Goal: Task Accomplishment & Management: Manage account settings

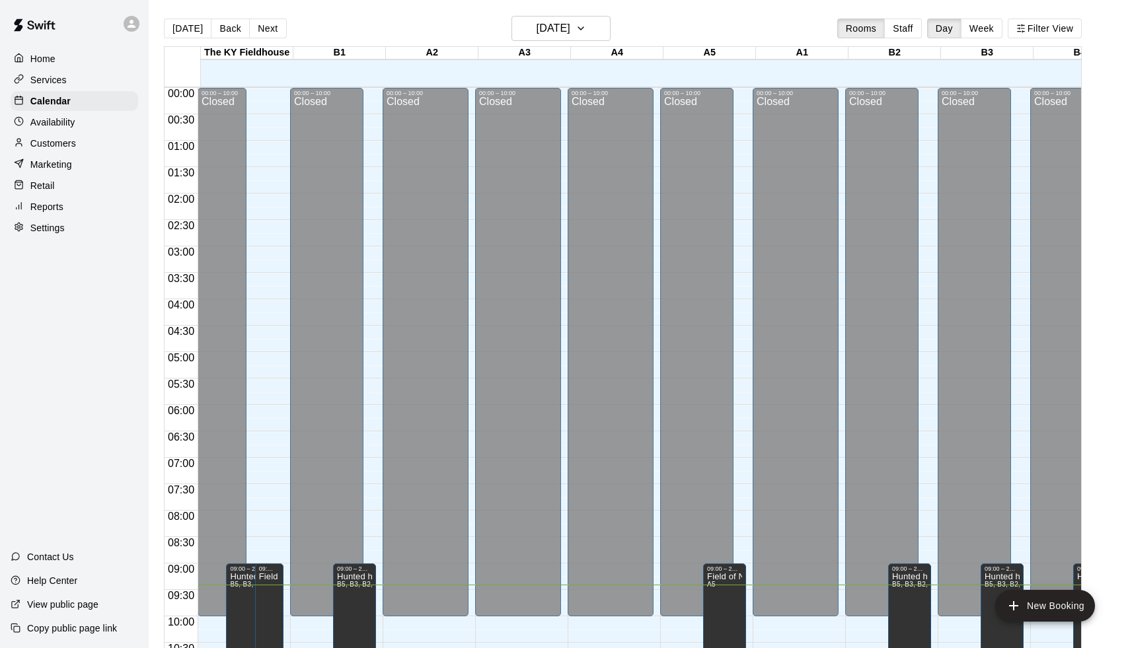
scroll to position [497, 0]
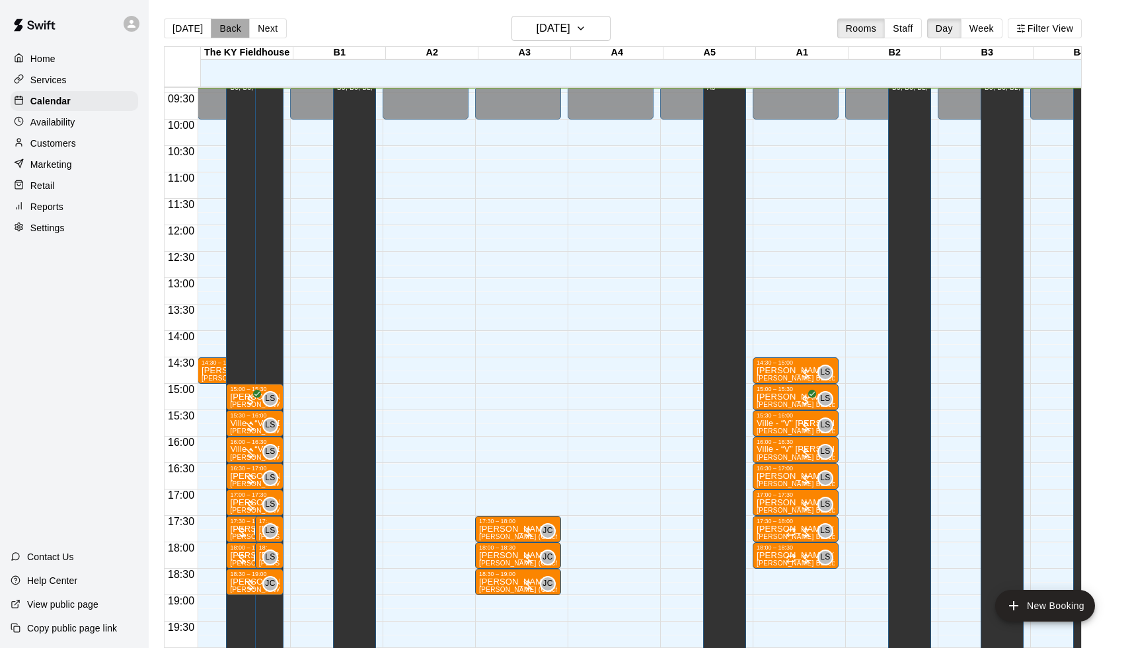
click at [228, 28] on button "Back" at bounding box center [230, 28] width 39 height 20
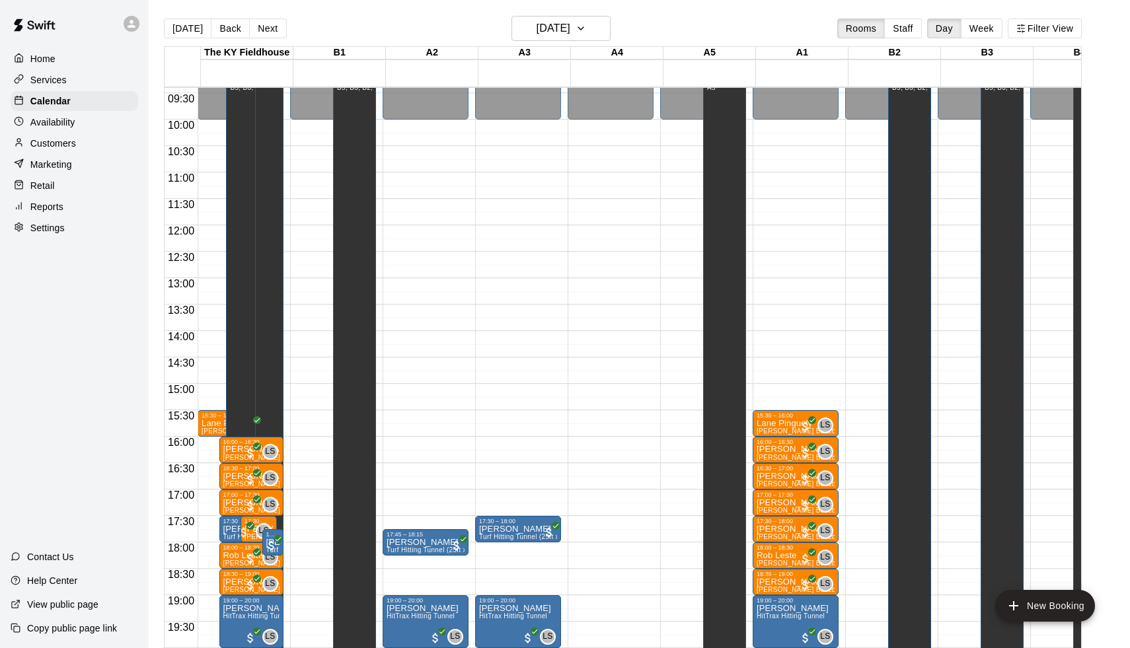
scroll to position [593, 0]
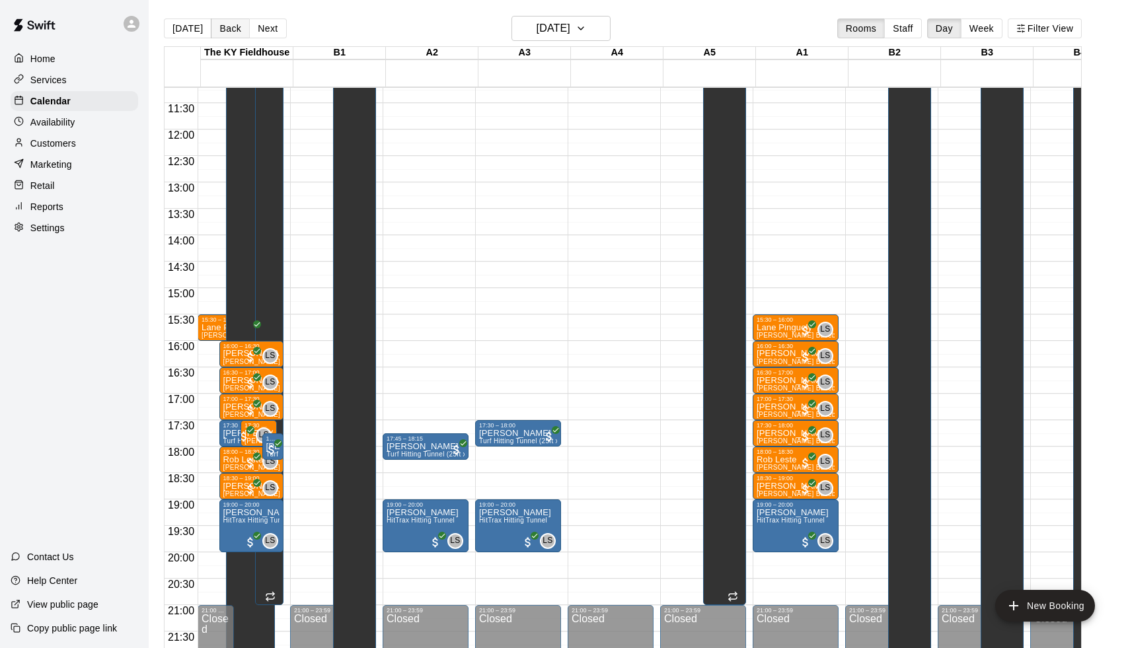
click at [241, 24] on button "Back" at bounding box center [230, 28] width 39 height 20
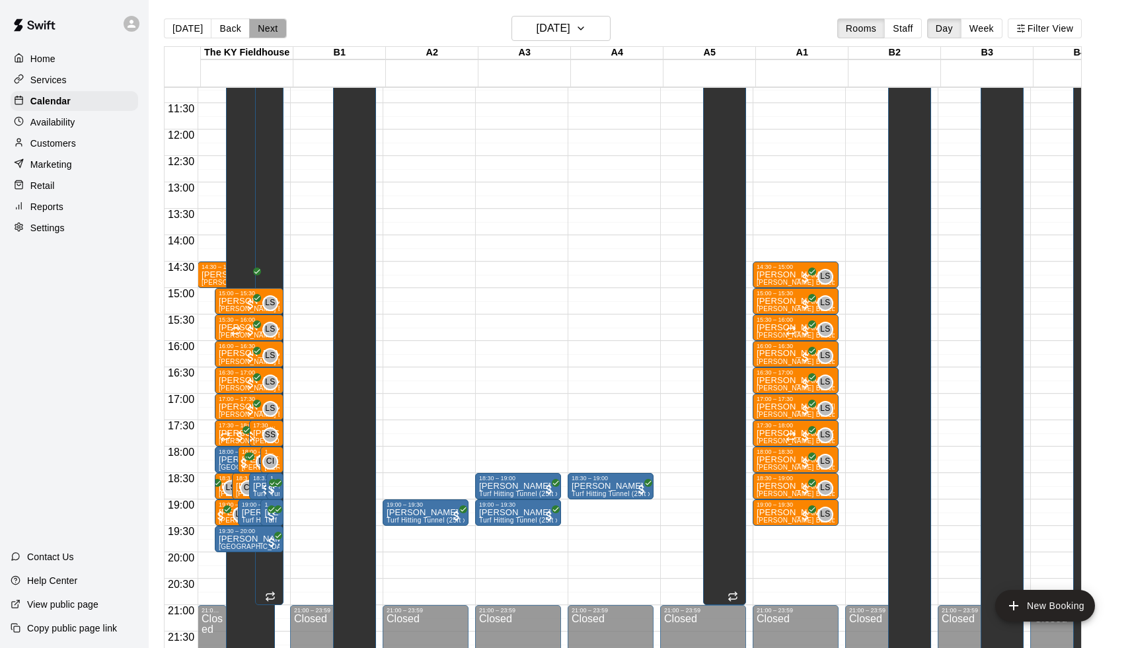
click at [262, 24] on button "Next" at bounding box center [267, 28] width 37 height 20
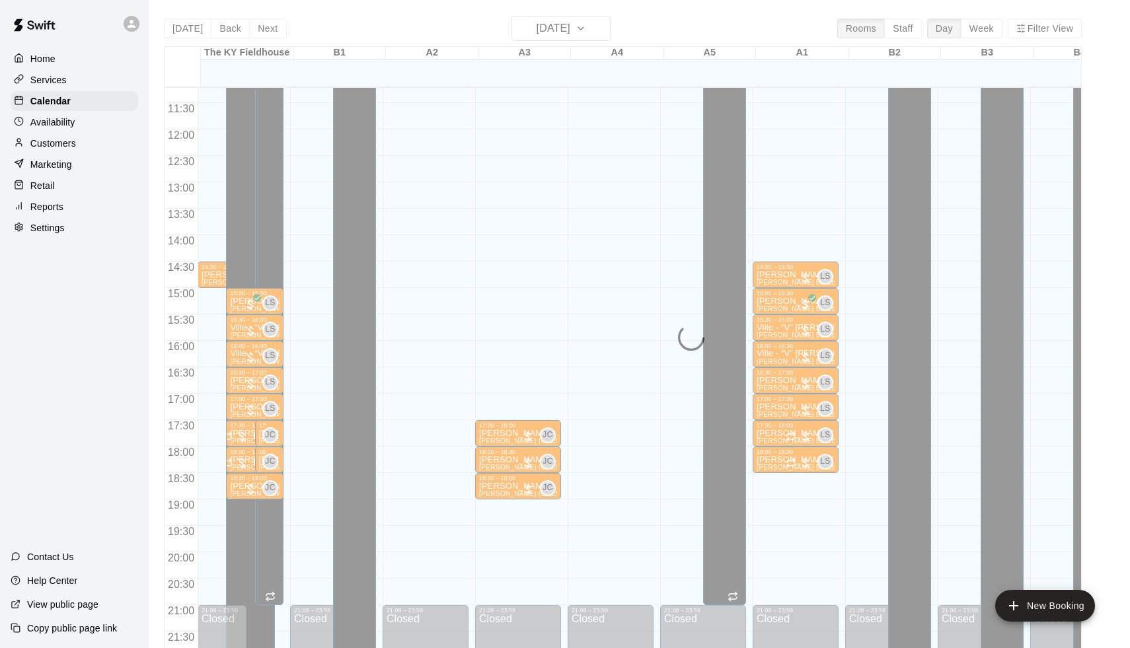
click at [560, 24] on div "Today Back Next Friday Sep 12 Rooms Staff Day Week Filter View The KY Fieldhous…" at bounding box center [623, 340] width 918 height 648
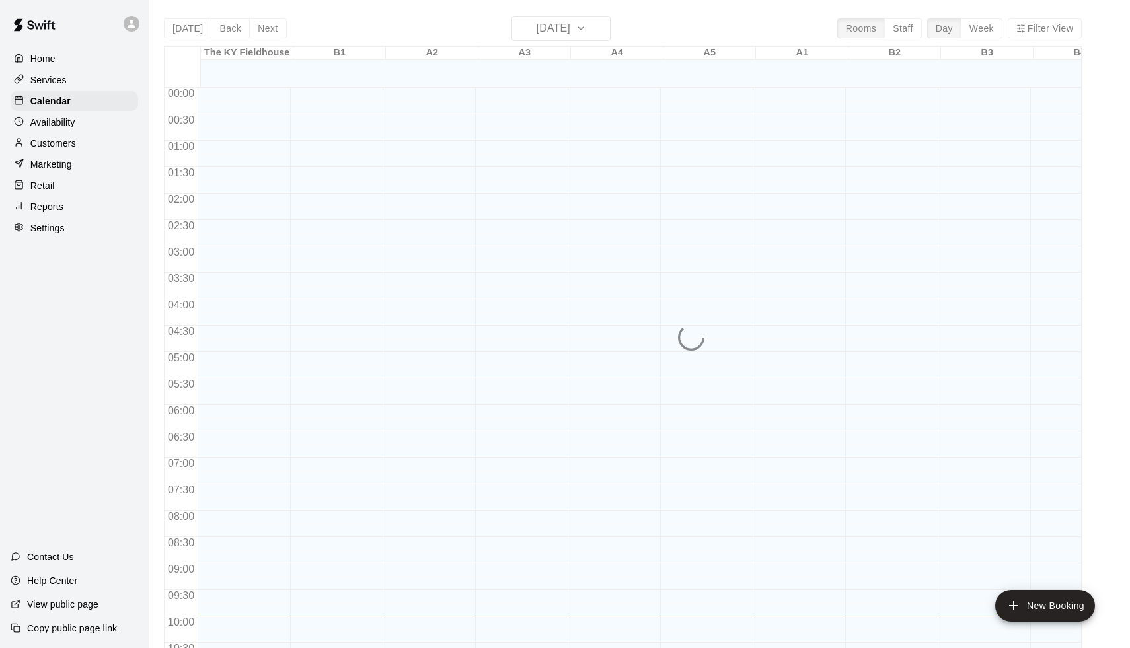
scroll to position [526, 0]
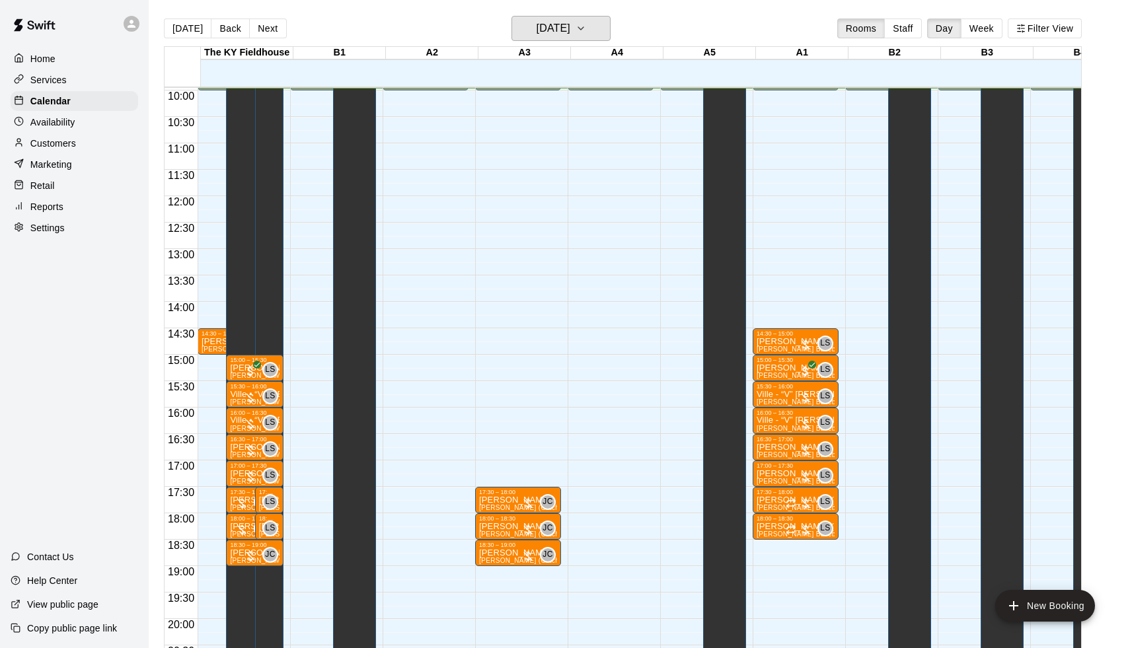
click at [564, 30] on h6 "[DATE]" at bounding box center [553, 28] width 34 height 18
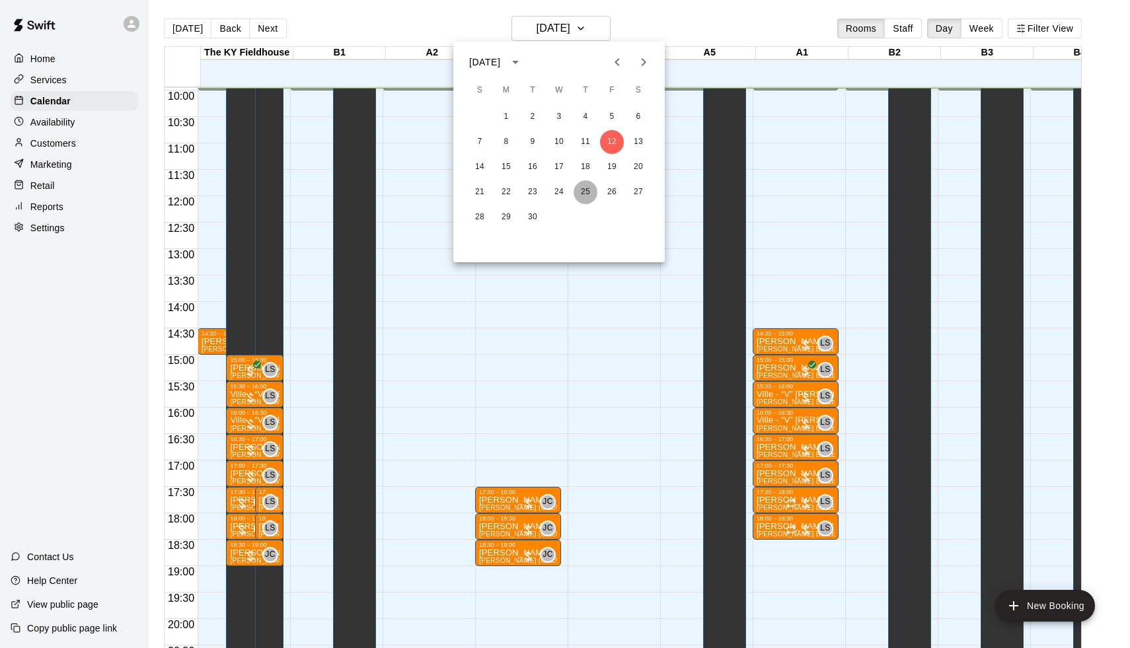
click at [587, 193] on button "25" at bounding box center [585, 192] width 24 height 24
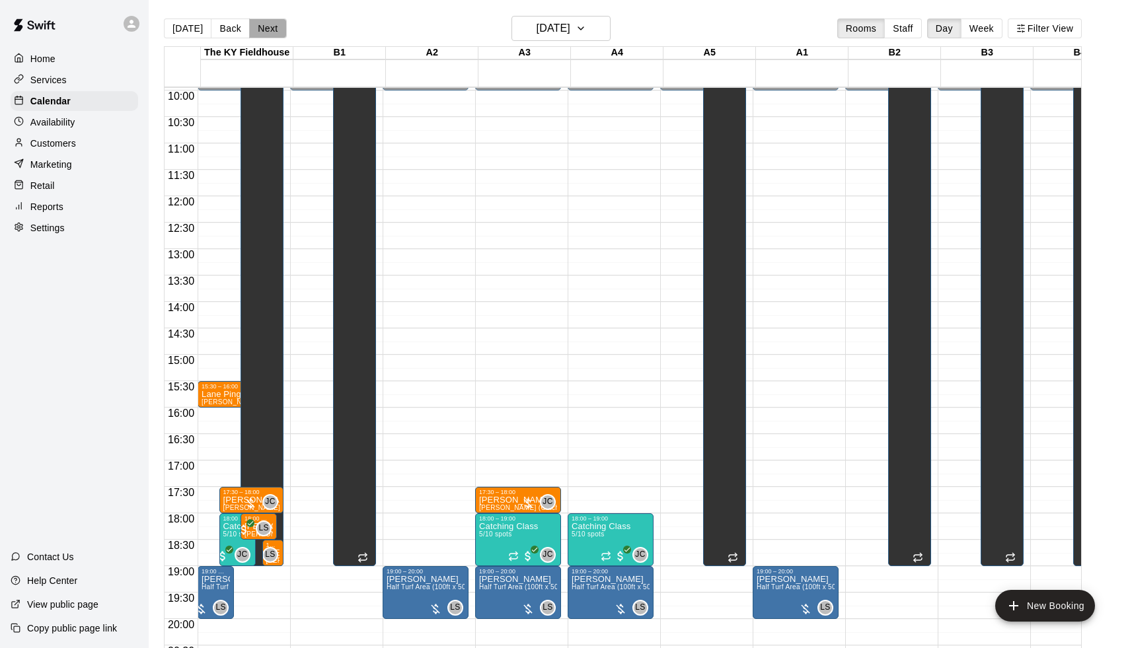
click at [274, 33] on button "Next" at bounding box center [267, 28] width 37 height 20
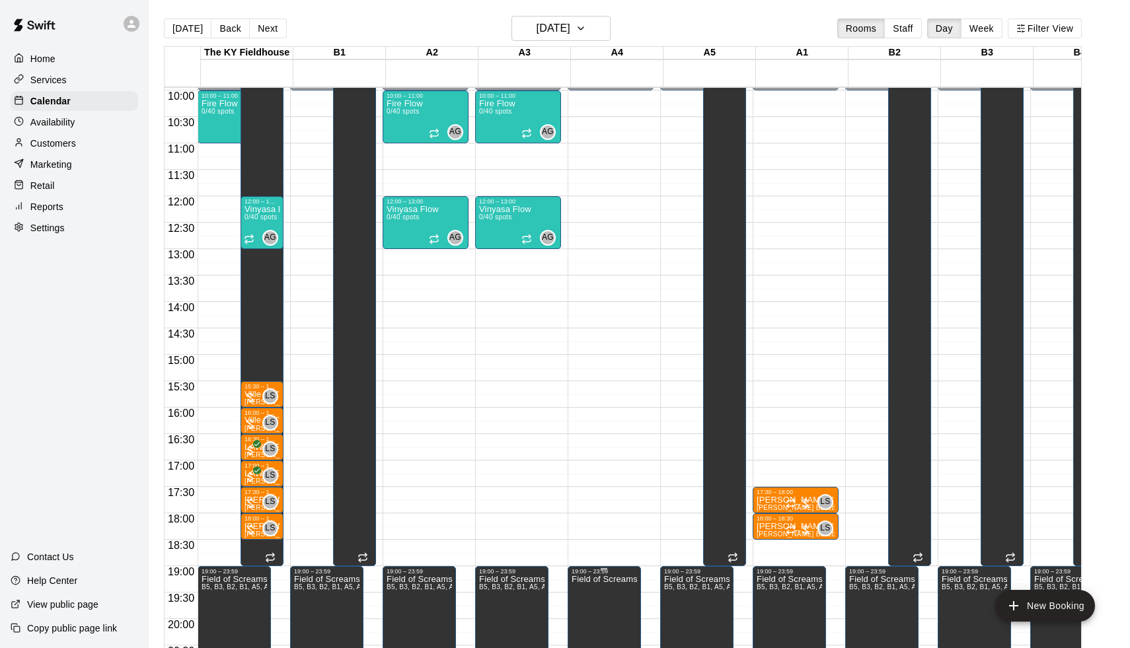
click at [582, 622] on icon "delete" at bounding box center [587, 621] width 16 height 16
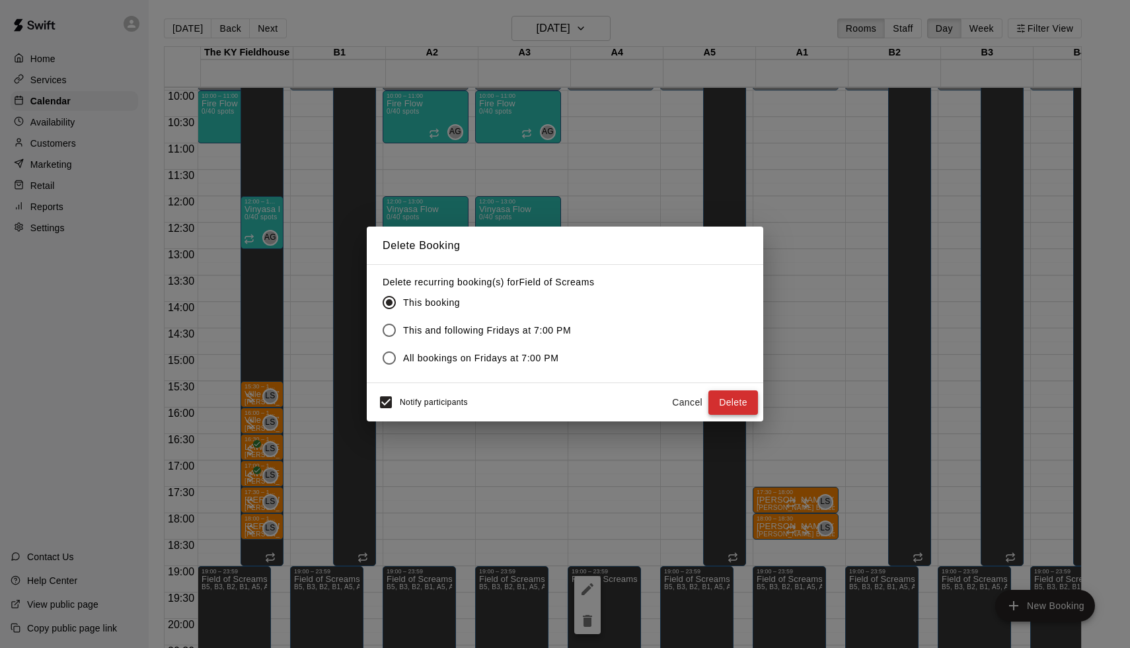
click at [726, 411] on button "Delete" at bounding box center [733, 402] width 50 height 24
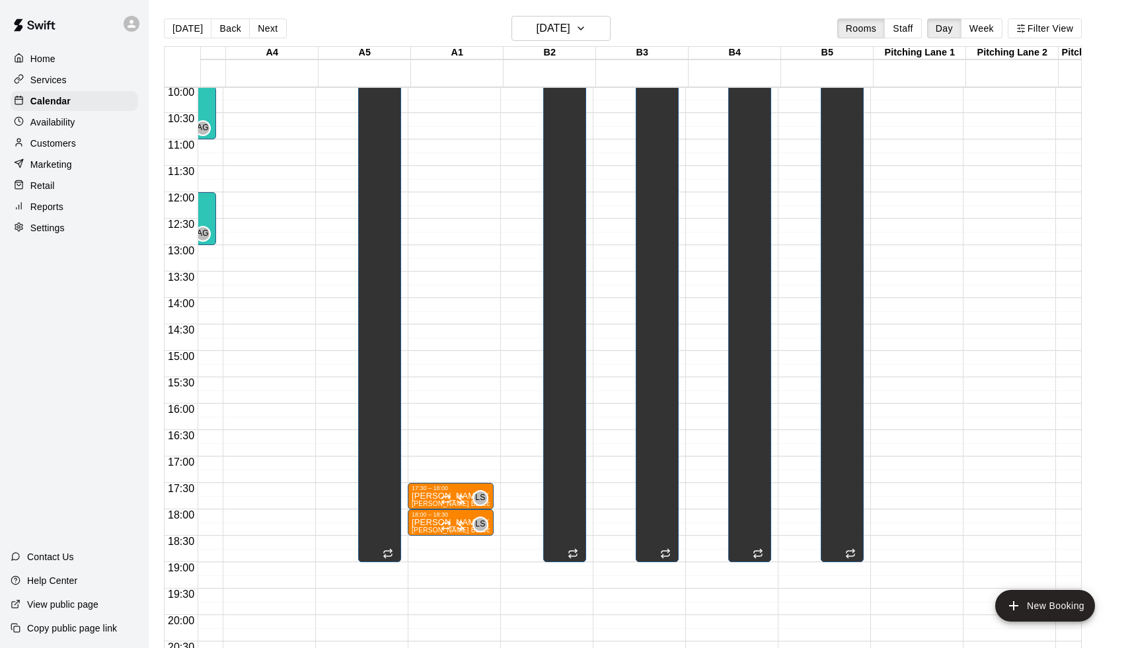
scroll to position [0, 0]
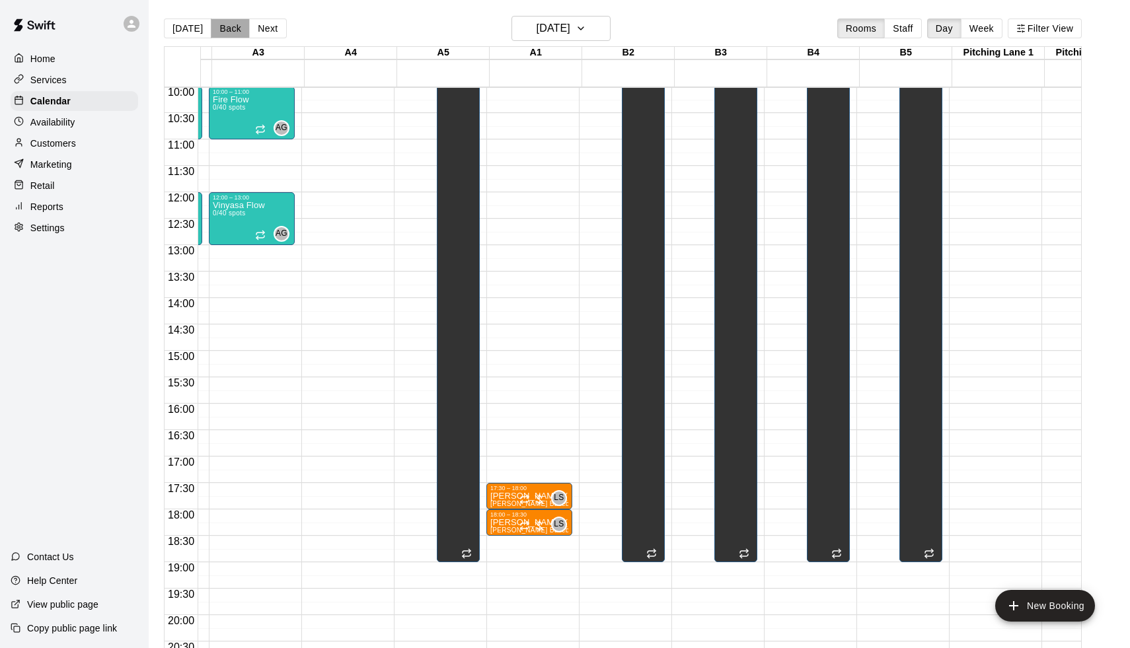
click at [231, 26] on button "Back" at bounding box center [230, 28] width 39 height 20
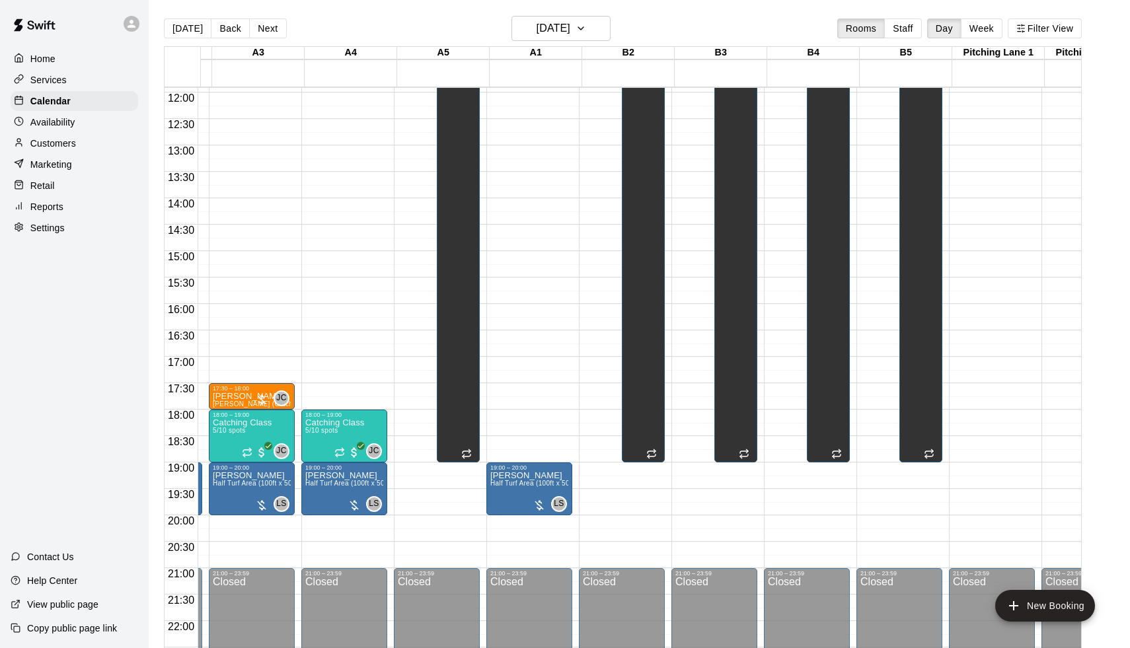
scroll to position [642, 266]
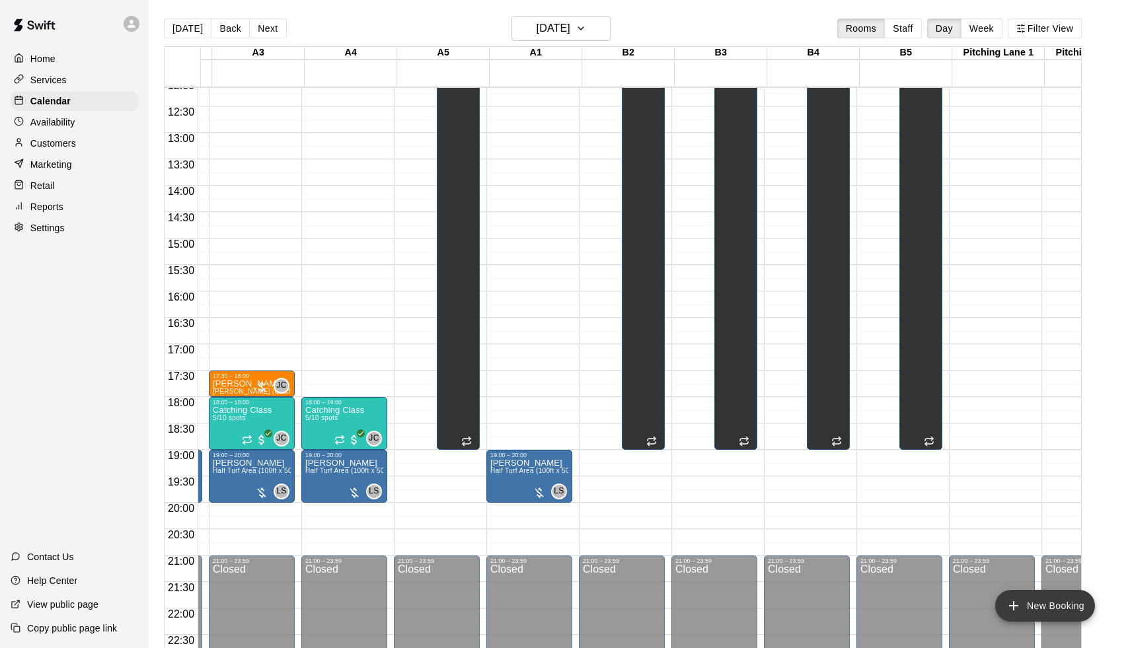
click at [1011, 599] on icon "add" at bounding box center [1014, 606] width 16 height 16
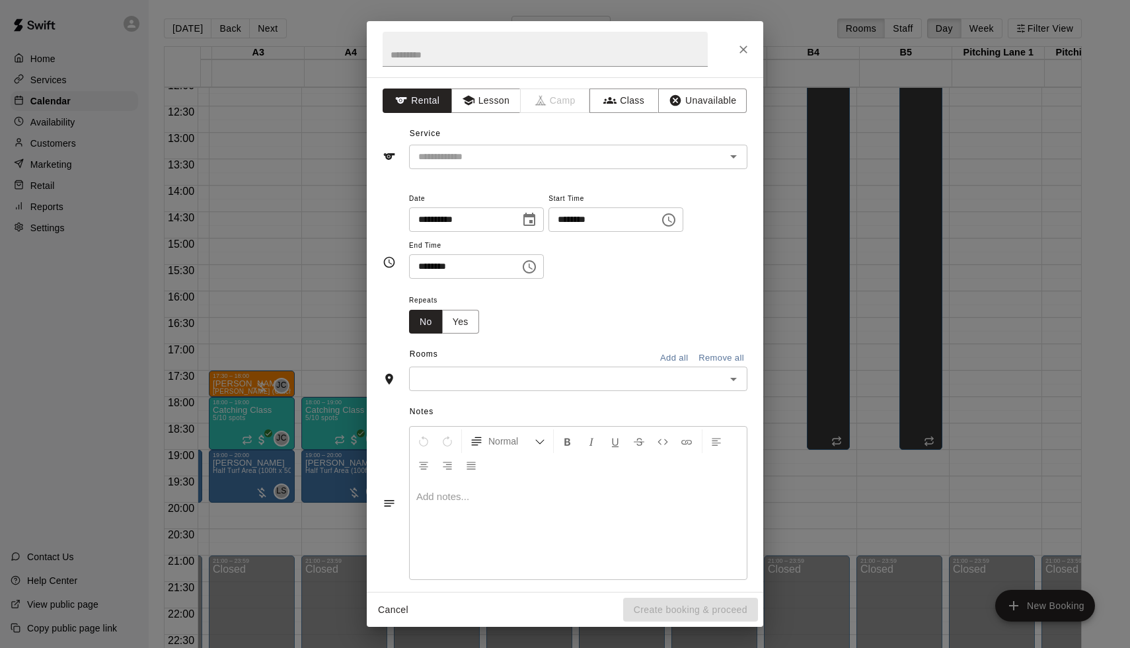
click at [764, 330] on div "**********" at bounding box center [565, 324] width 1130 height 648
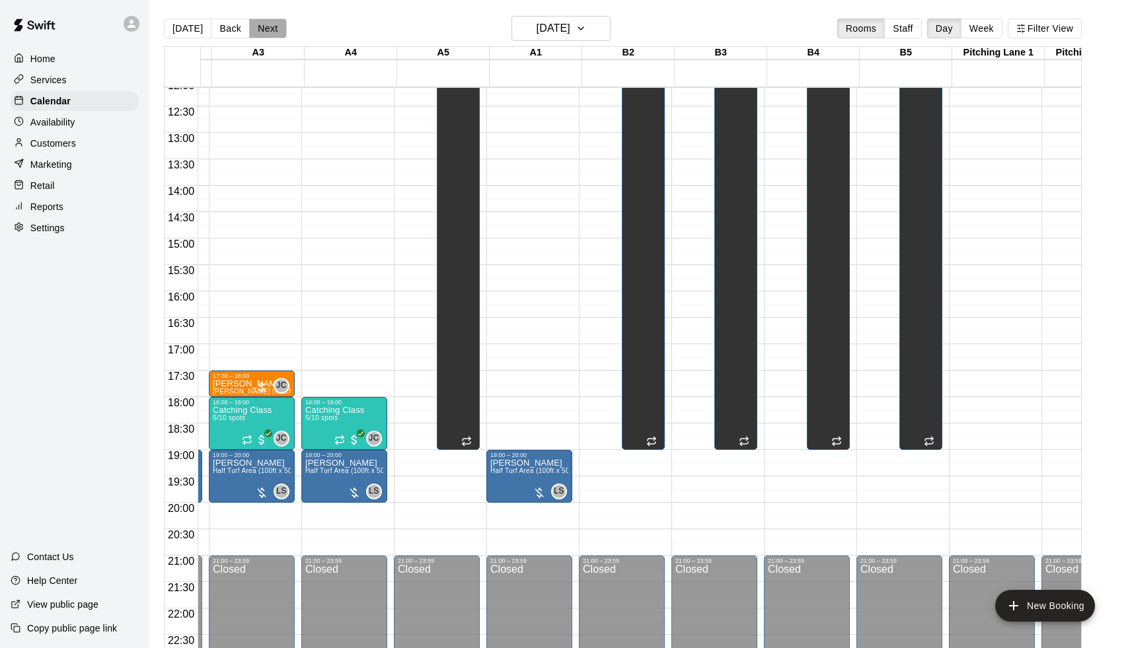
click at [264, 31] on button "Next" at bounding box center [267, 28] width 37 height 20
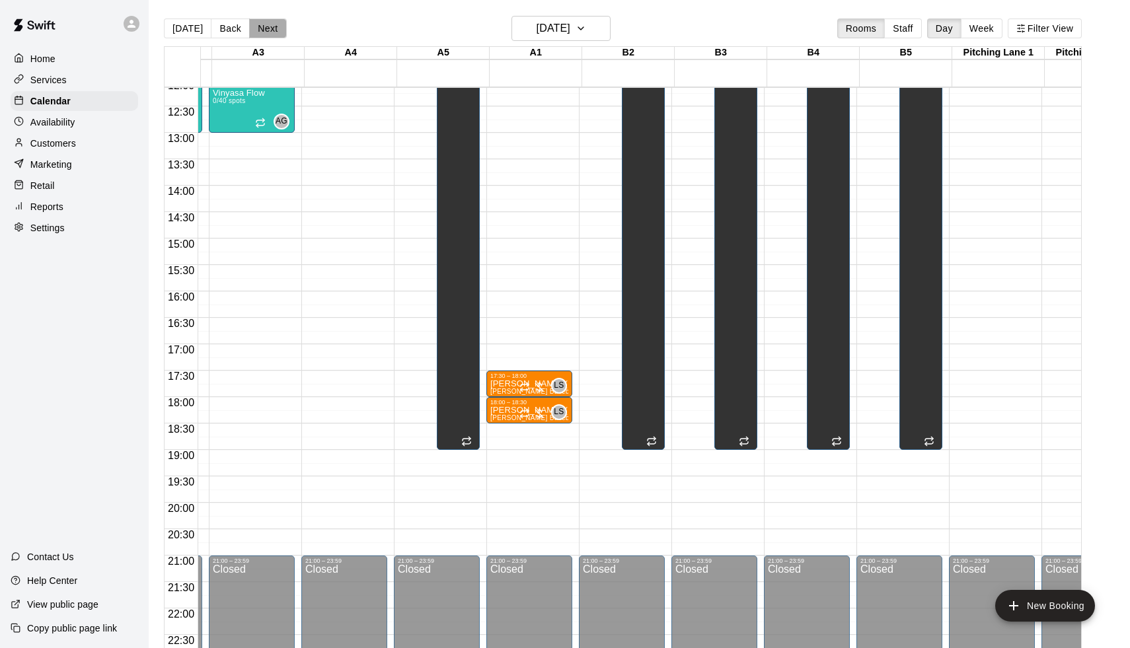
click at [264, 31] on button "Next" at bounding box center [267, 28] width 37 height 20
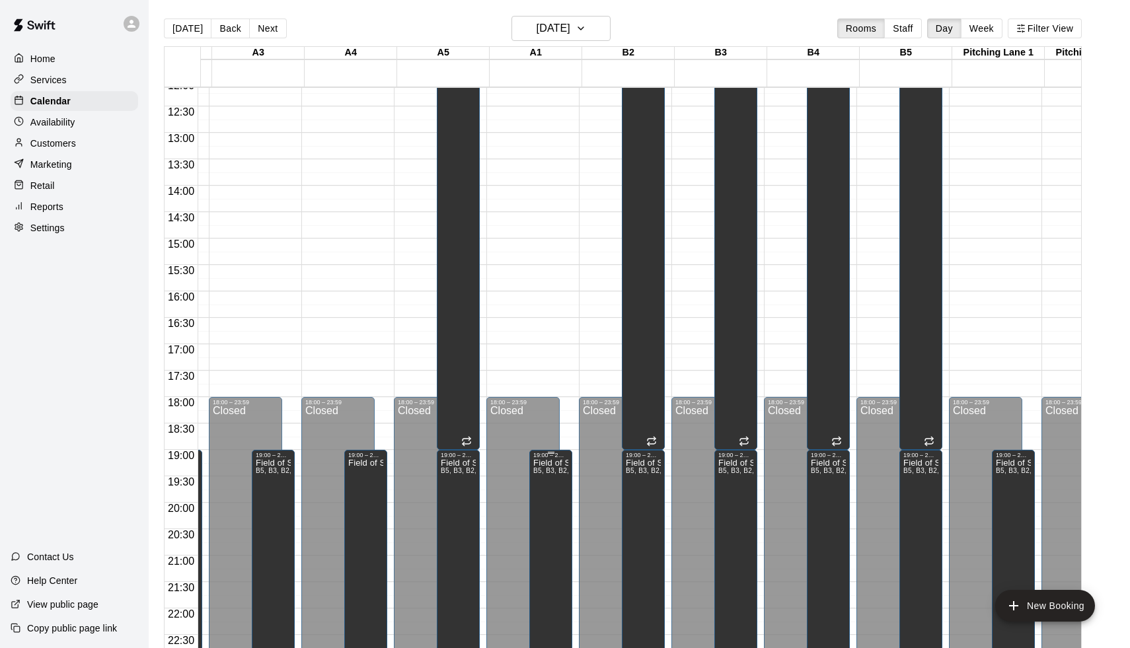
click at [548, 504] on icon "delete" at bounding box center [548, 505] width 9 height 12
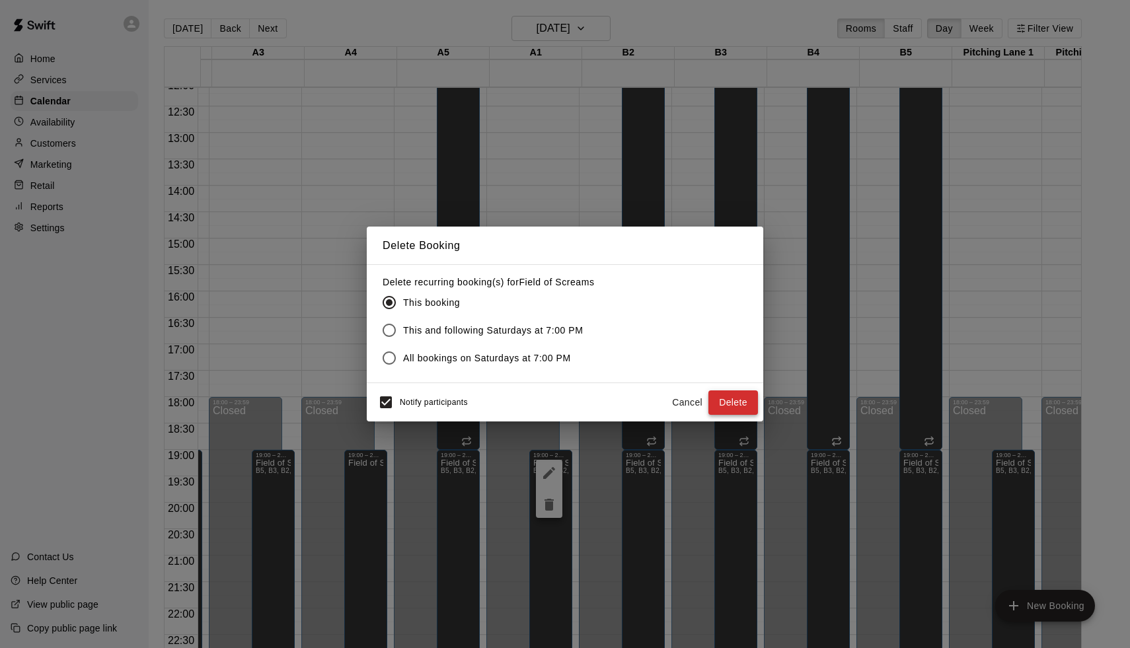
click at [731, 402] on button "Delete" at bounding box center [733, 402] width 50 height 24
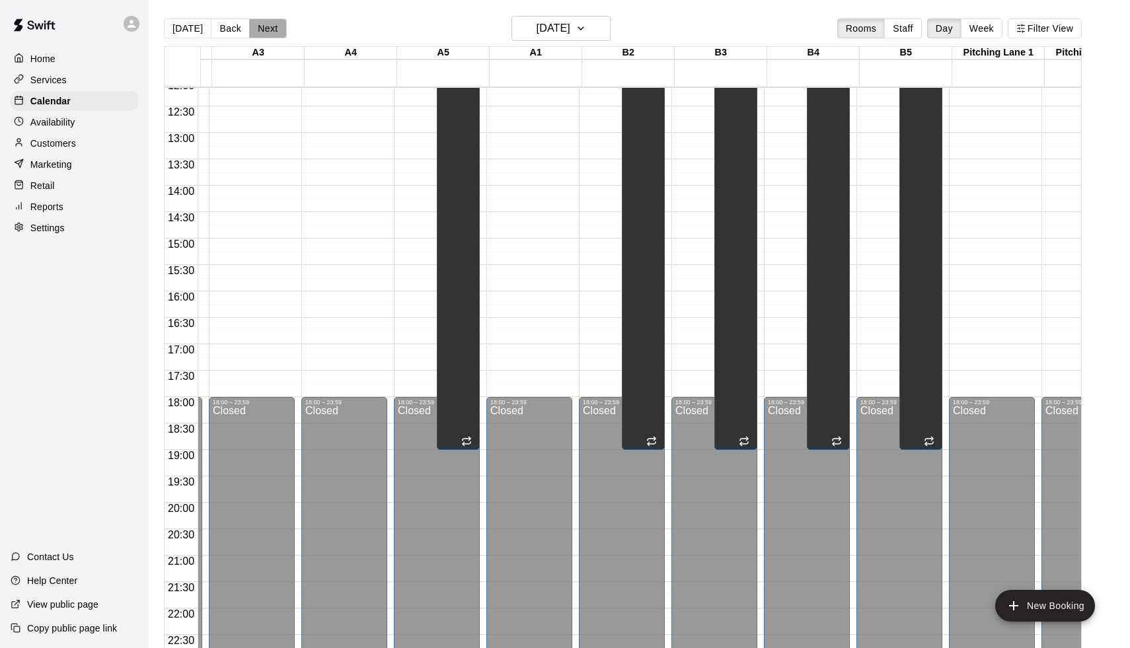
click at [268, 26] on button "Next" at bounding box center [267, 28] width 37 height 20
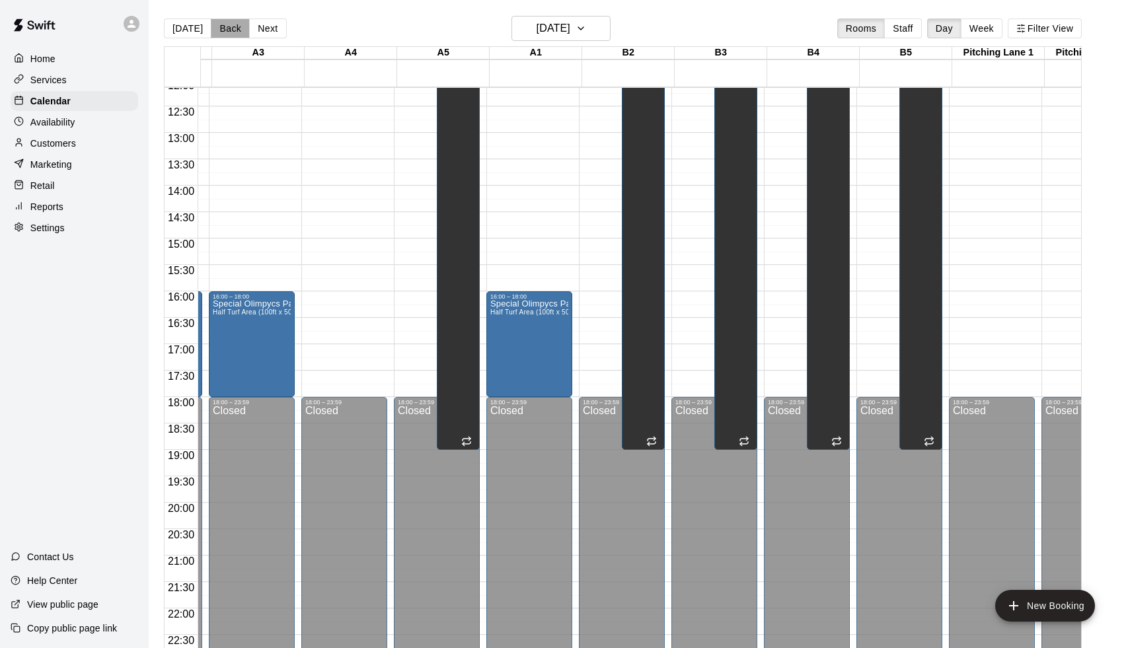
click at [211, 28] on button "Back" at bounding box center [230, 28] width 39 height 20
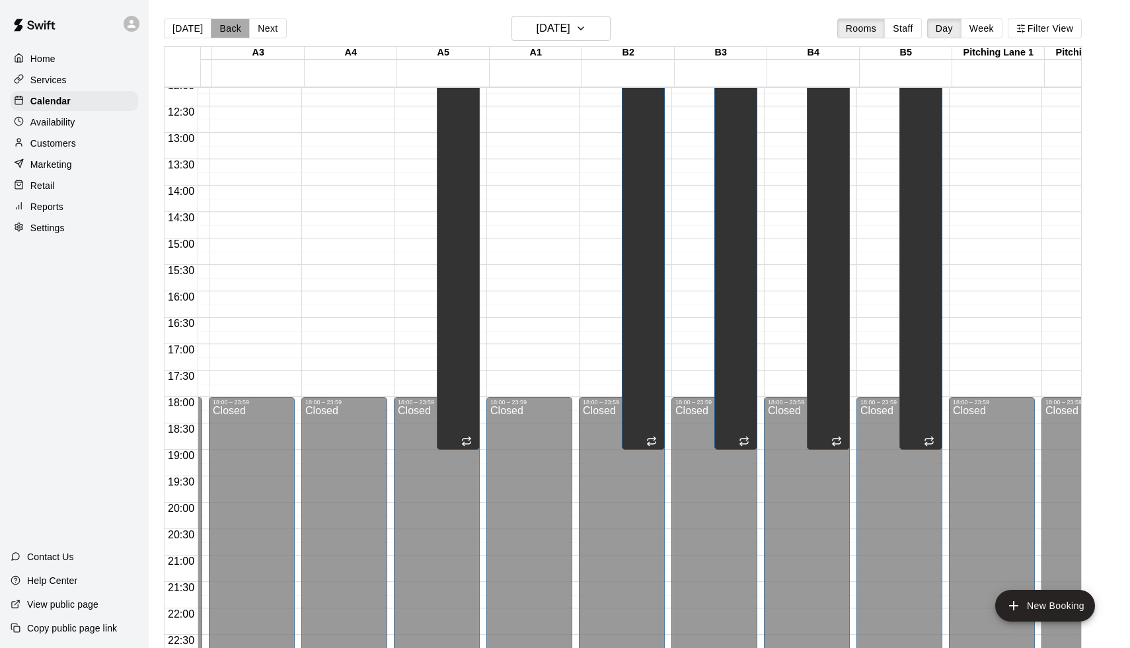
click at [211, 28] on button "Back" at bounding box center [230, 28] width 39 height 20
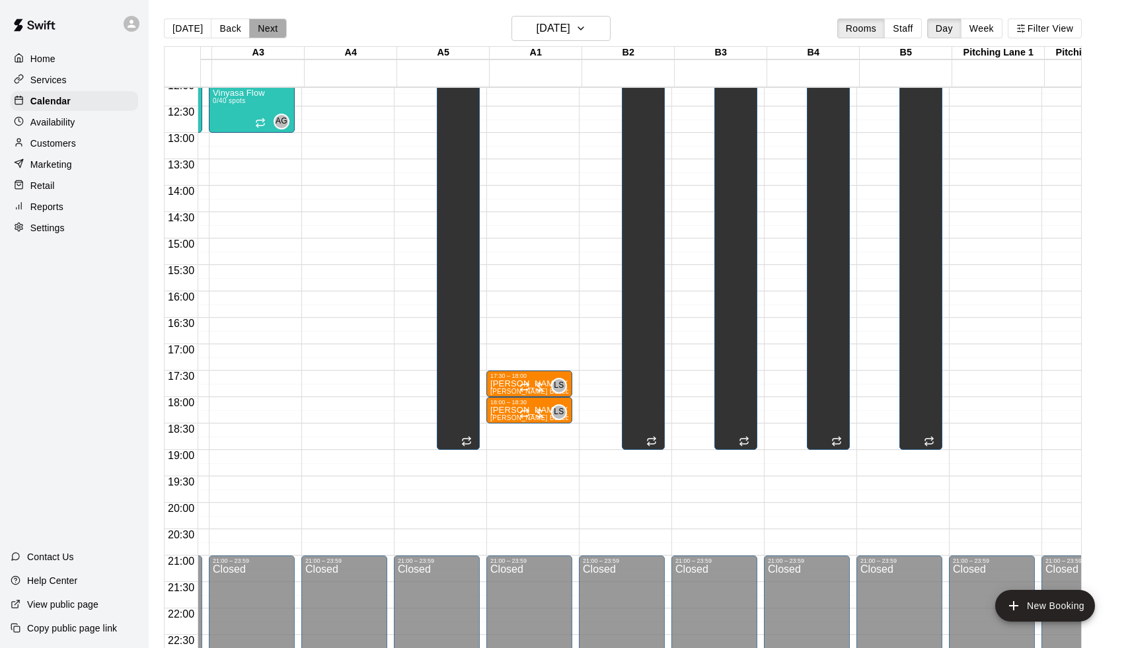
click at [255, 30] on button "Next" at bounding box center [267, 28] width 37 height 20
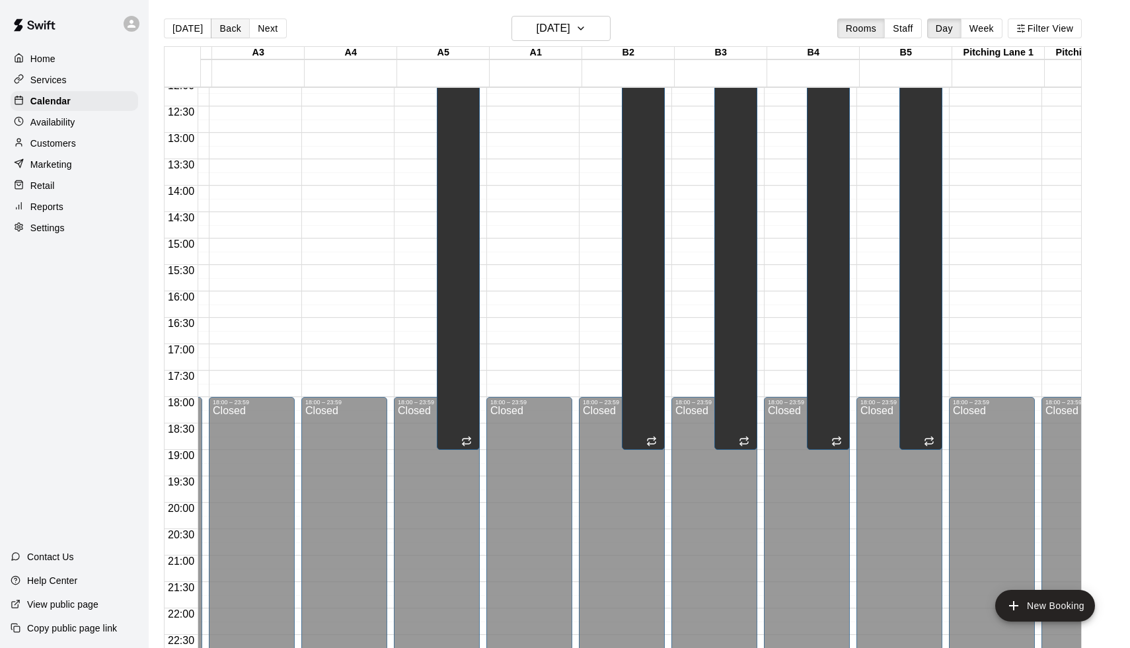
click at [221, 30] on button "Back" at bounding box center [230, 28] width 39 height 20
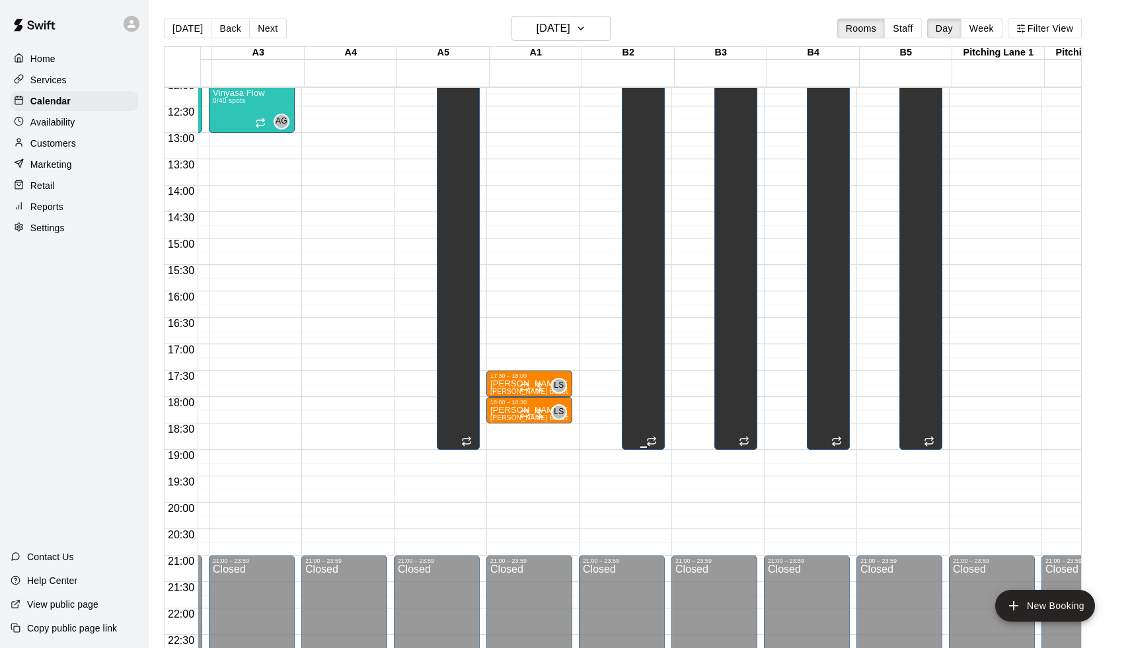
click at [653, 405] on div "Field of Nightmares B5, B3, B2, B1, A5, B4" at bounding box center [643, 254] width 35 height 648
click at [640, 22] on icon "edit" at bounding box center [642, 24] width 16 height 16
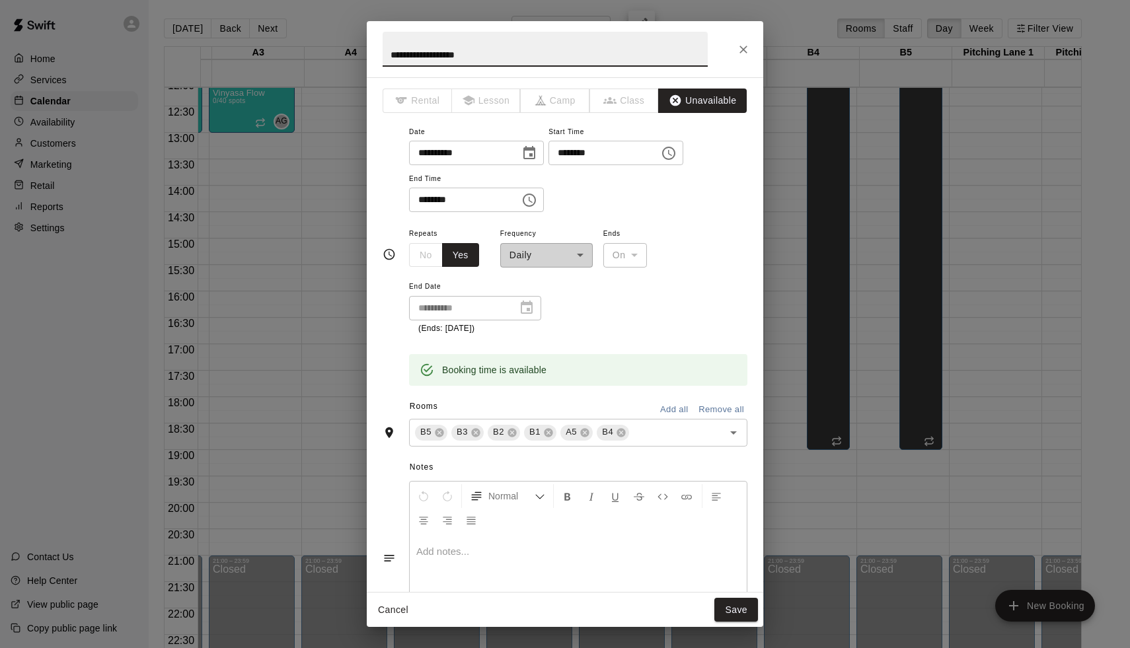
click at [427, 198] on input "********" at bounding box center [460, 200] width 102 height 24
type input "********"
click at [733, 608] on button "Save" at bounding box center [736, 610] width 44 height 24
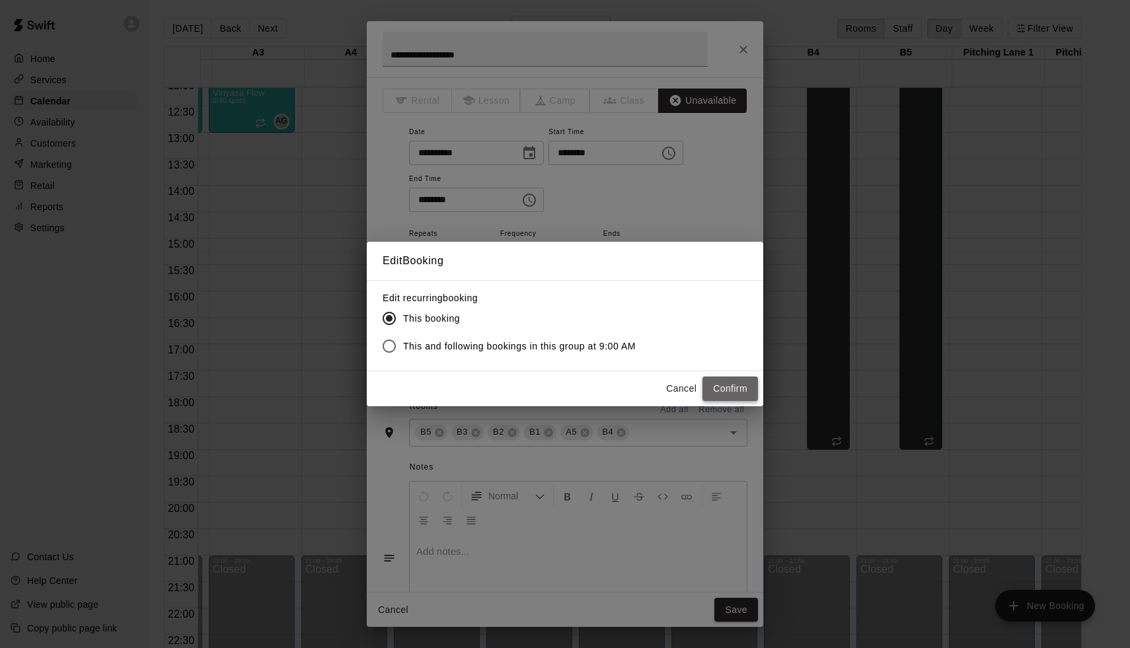
click at [714, 381] on button "Confirm" at bounding box center [729, 389] width 55 height 24
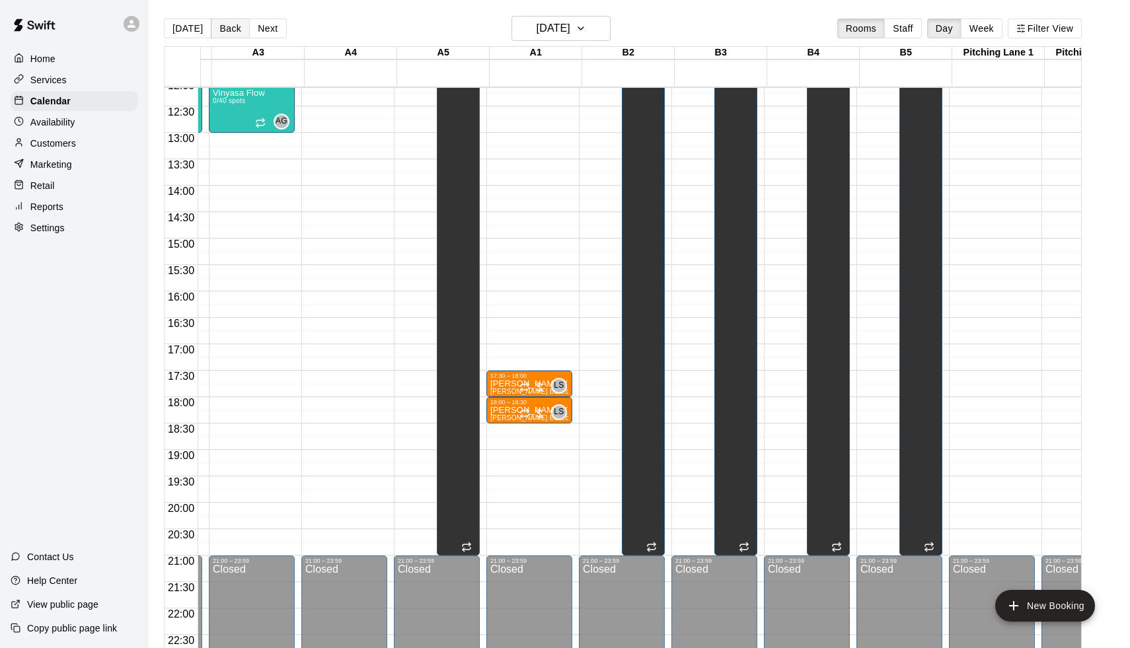
click at [238, 29] on button "Back" at bounding box center [230, 28] width 39 height 20
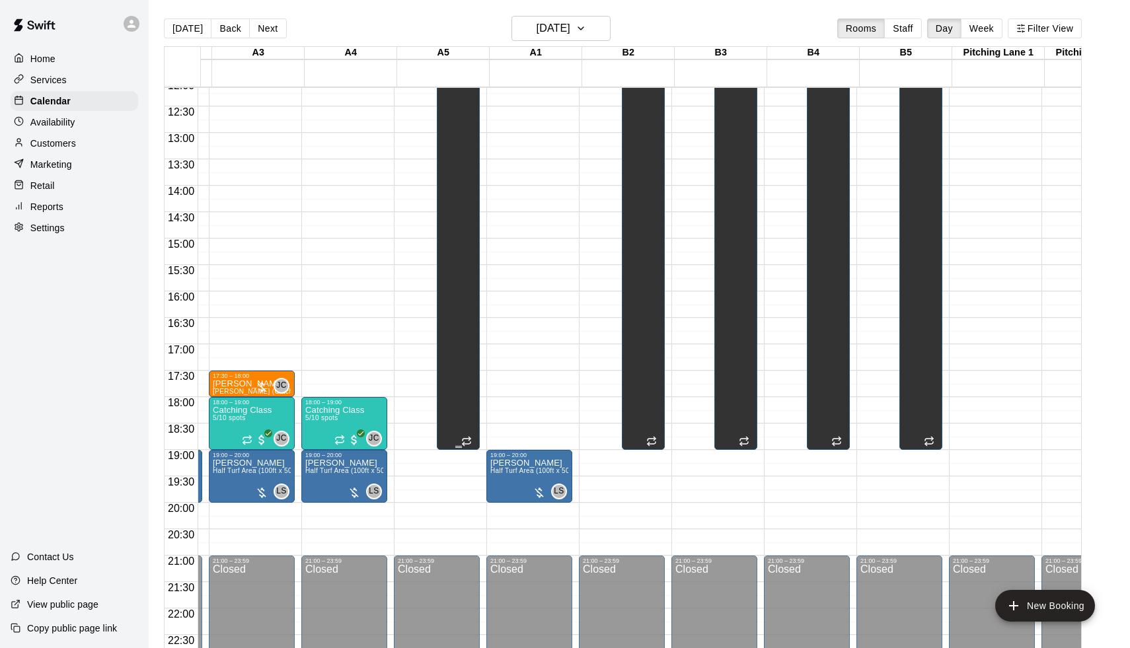
click at [445, 205] on div "Field of Nightmares B5, B3, B2, B1, A5, B4" at bounding box center [458, 254] width 35 height 648
click at [455, 24] on icon "edit" at bounding box center [457, 24] width 12 height 12
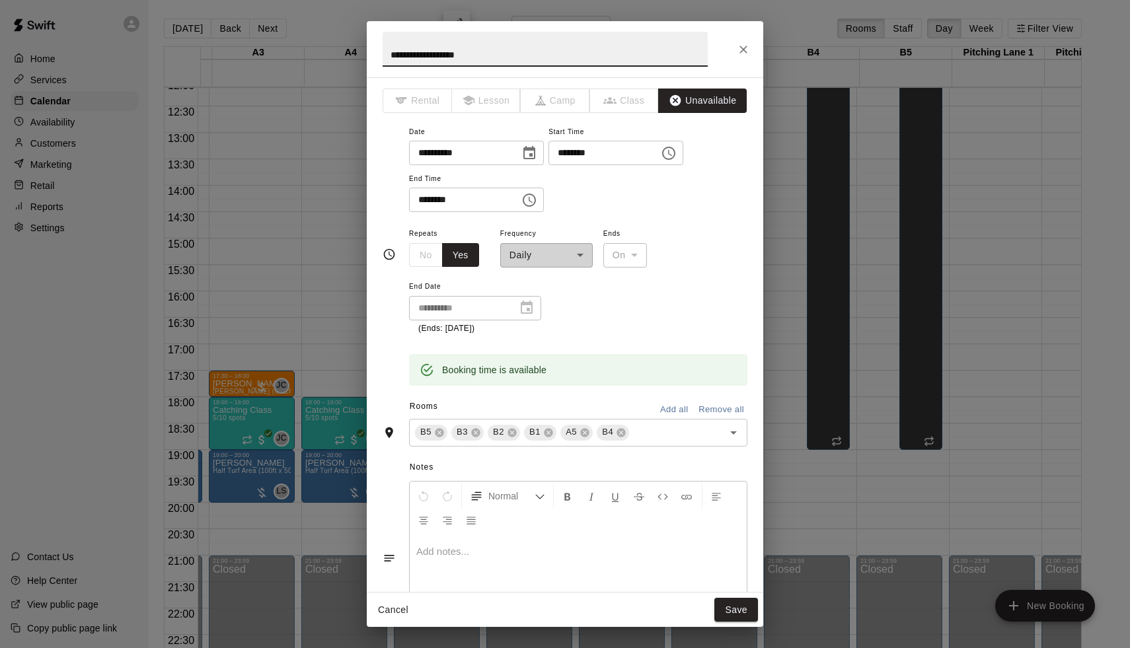
click at [423, 203] on input "********" at bounding box center [460, 200] width 102 height 24
type input "********"
click at [737, 603] on button "Save" at bounding box center [736, 610] width 44 height 24
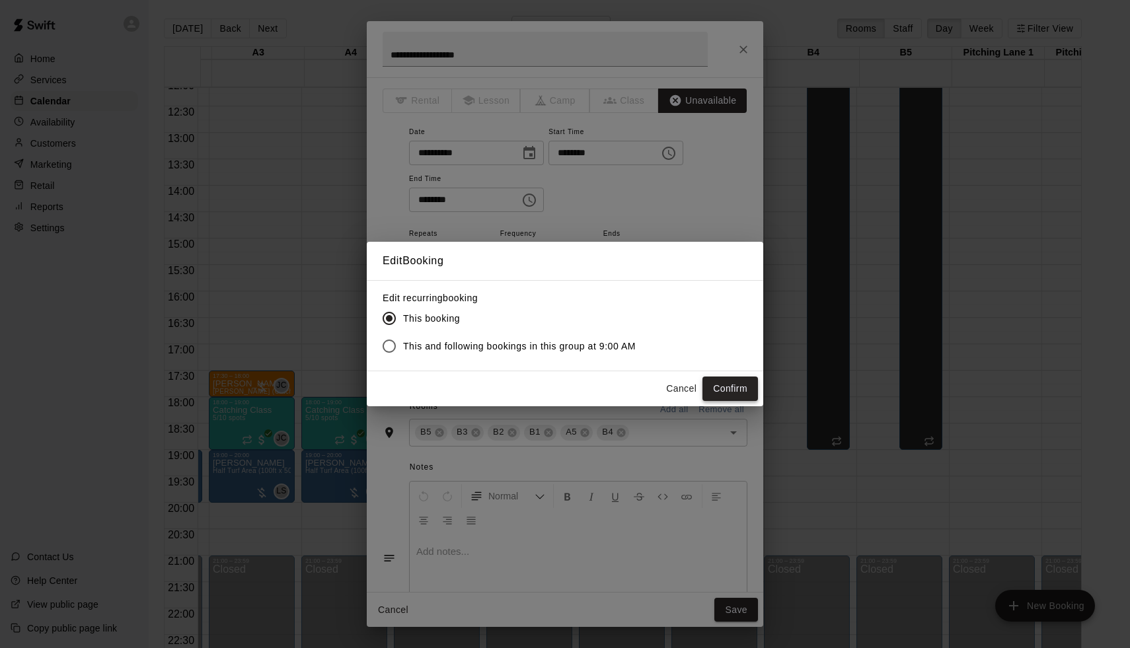
click at [731, 386] on button "Confirm" at bounding box center [729, 389] width 55 height 24
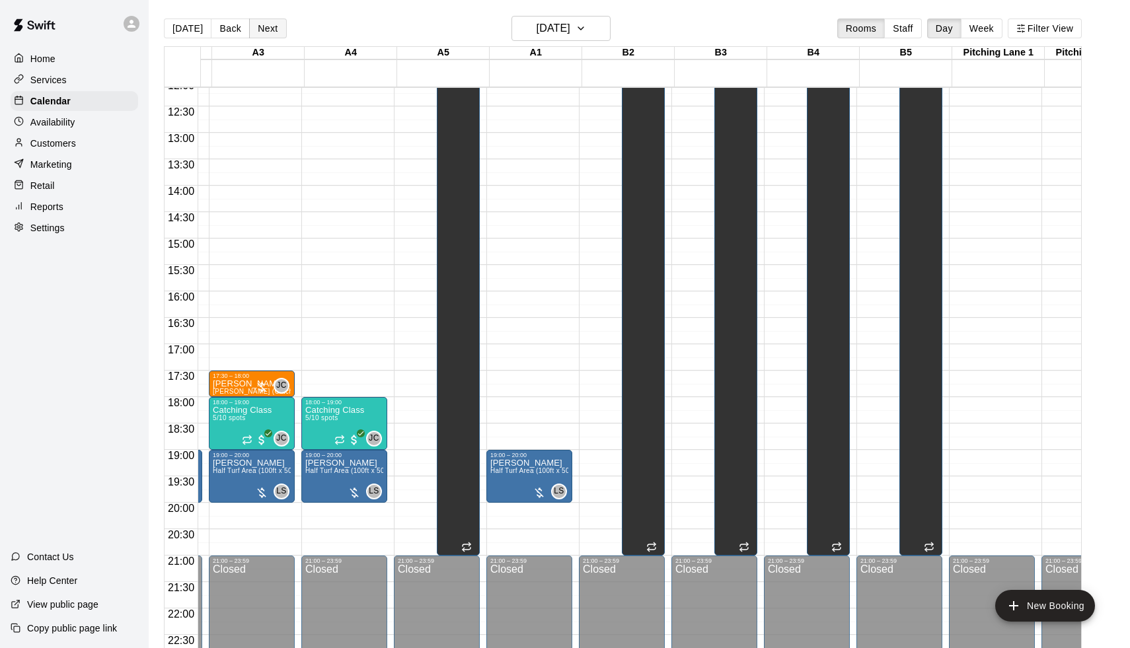
click at [251, 33] on button "Next" at bounding box center [267, 28] width 37 height 20
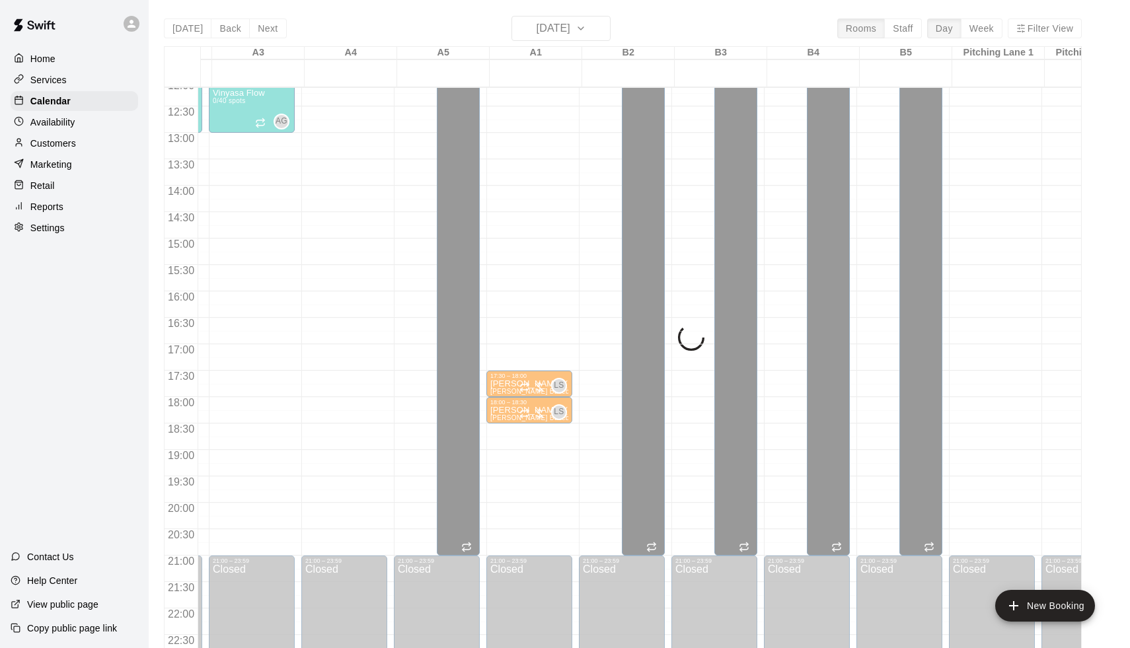
click at [251, 33] on div "[DATE] Back [DATE][DATE] Rooms Staff Day Week Filter View [GEOGRAPHIC_DATA] 26 …" at bounding box center [623, 340] width 918 height 648
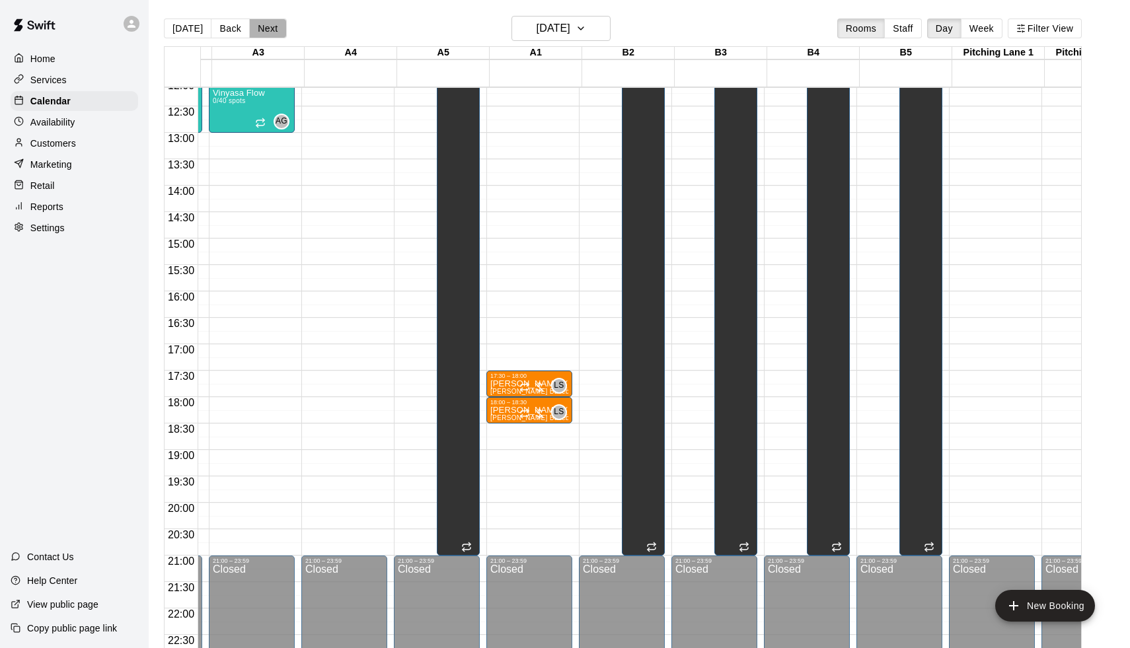
click at [251, 33] on button "Next" at bounding box center [267, 28] width 37 height 20
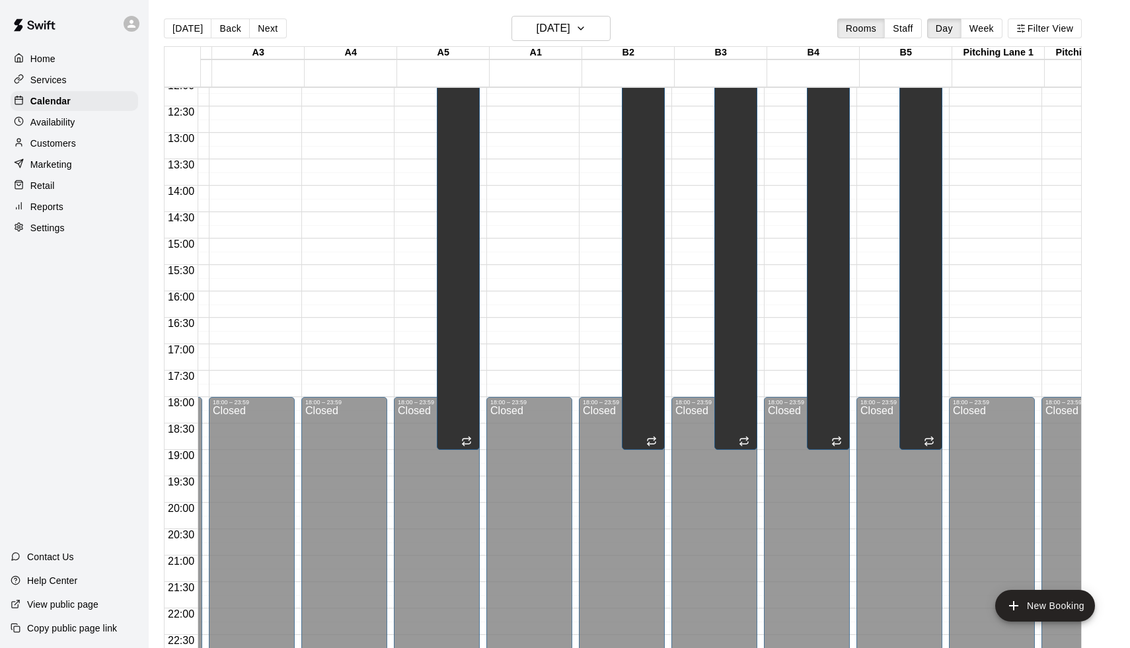
click at [251, 33] on button "Next" at bounding box center [267, 28] width 37 height 20
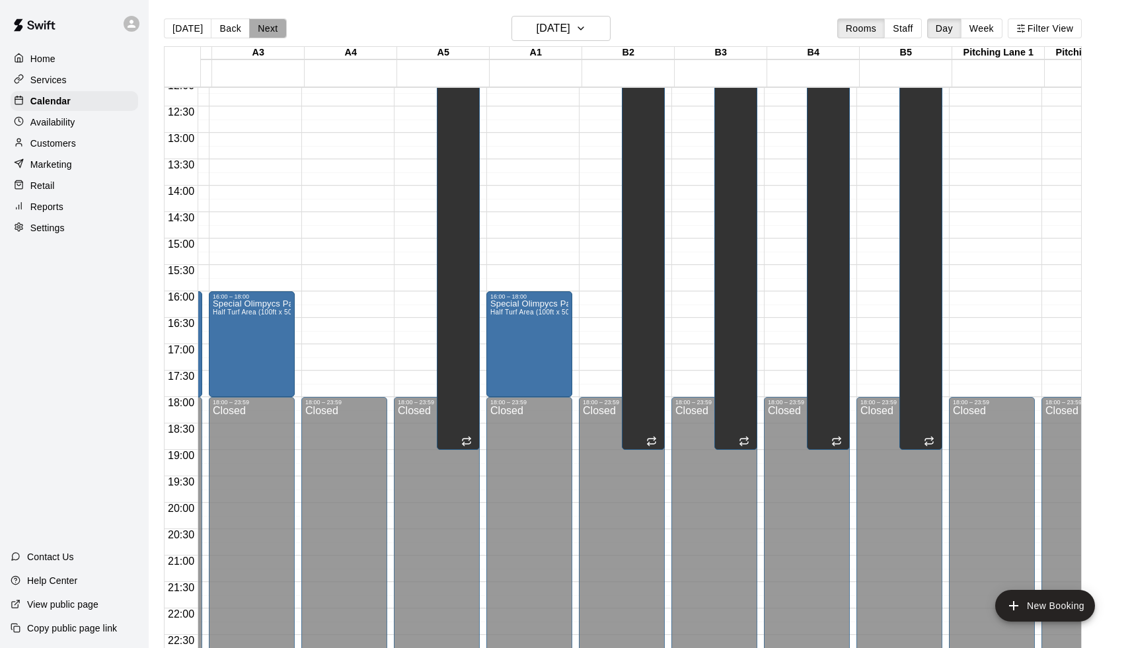
click at [256, 33] on button "Next" at bounding box center [267, 28] width 37 height 20
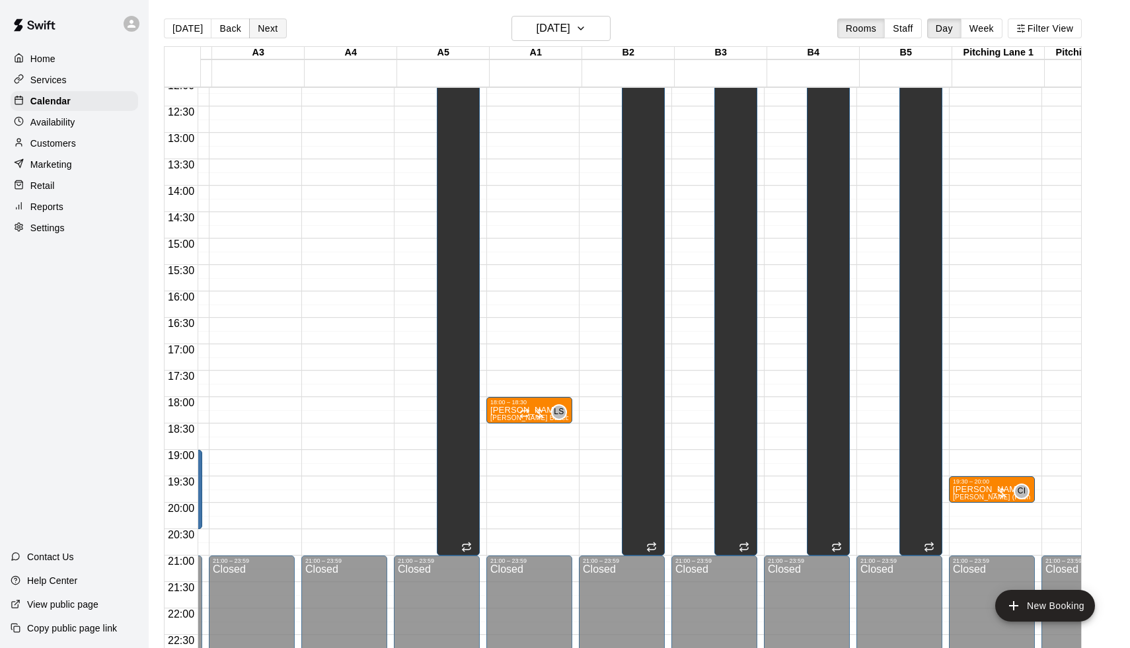
click at [256, 33] on button "Next" at bounding box center [267, 28] width 37 height 20
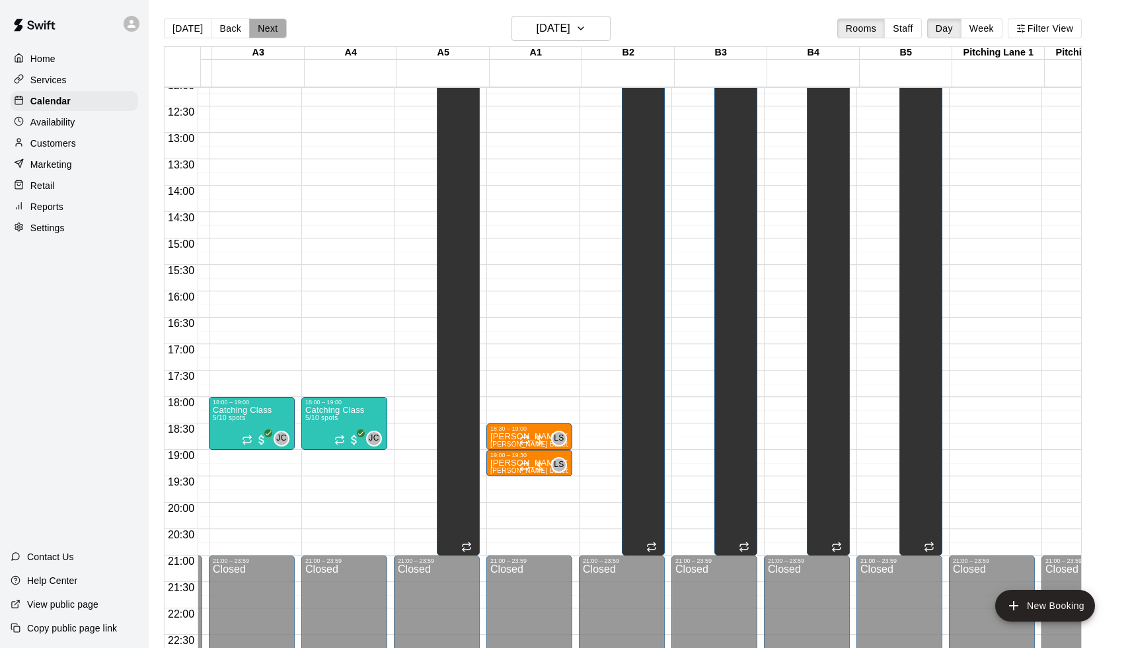
click at [256, 33] on button "Next" at bounding box center [267, 28] width 37 height 20
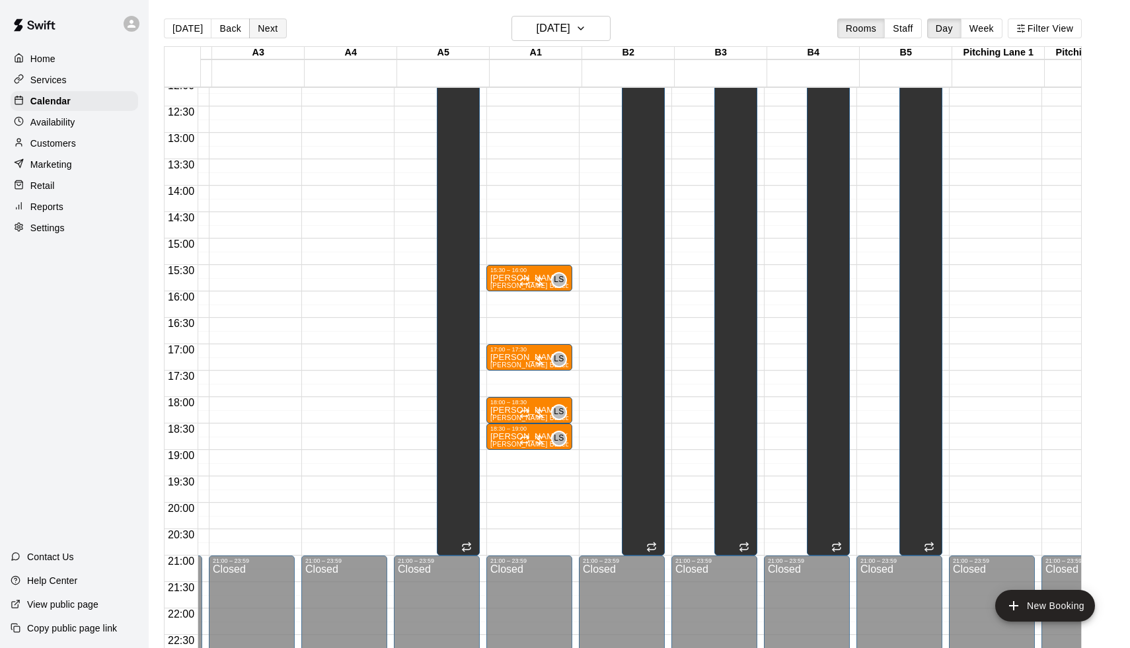
click at [256, 32] on button "Next" at bounding box center [267, 28] width 37 height 20
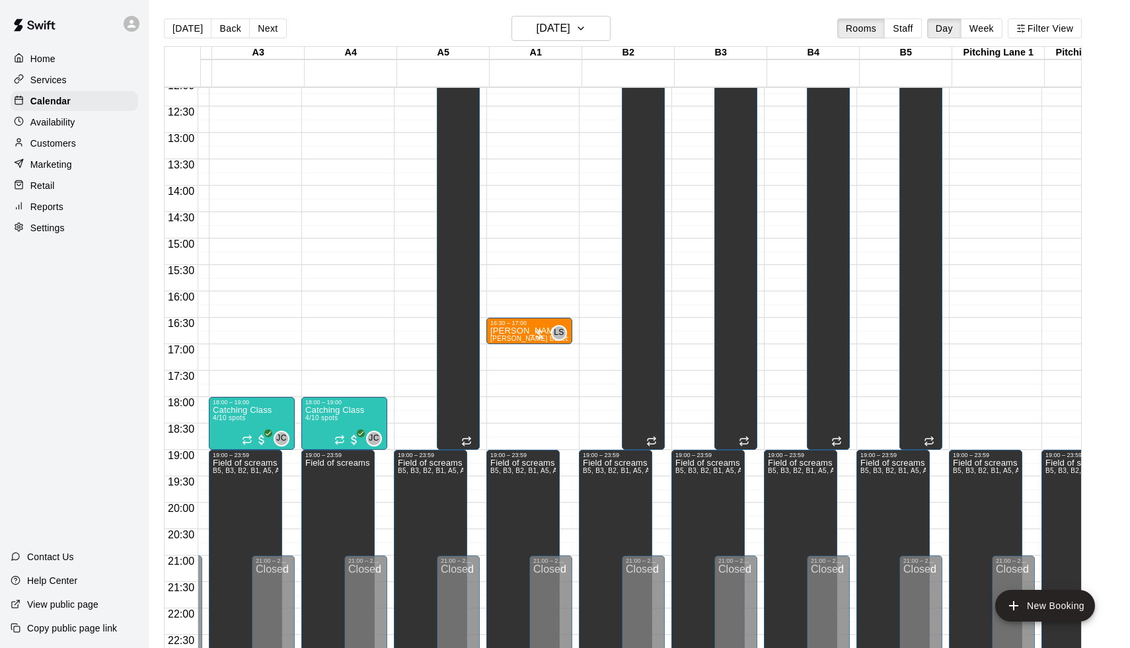
click at [256, 32] on button "Next" at bounding box center [267, 28] width 37 height 20
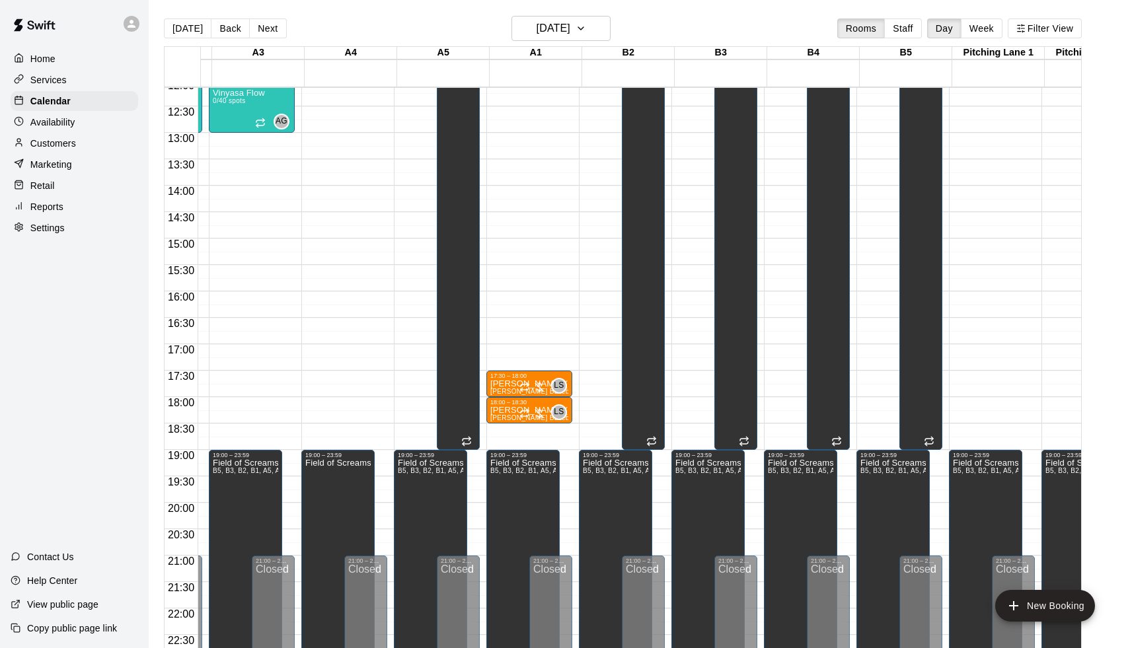
click at [256, 32] on button "Next" at bounding box center [267, 28] width 37 height 20
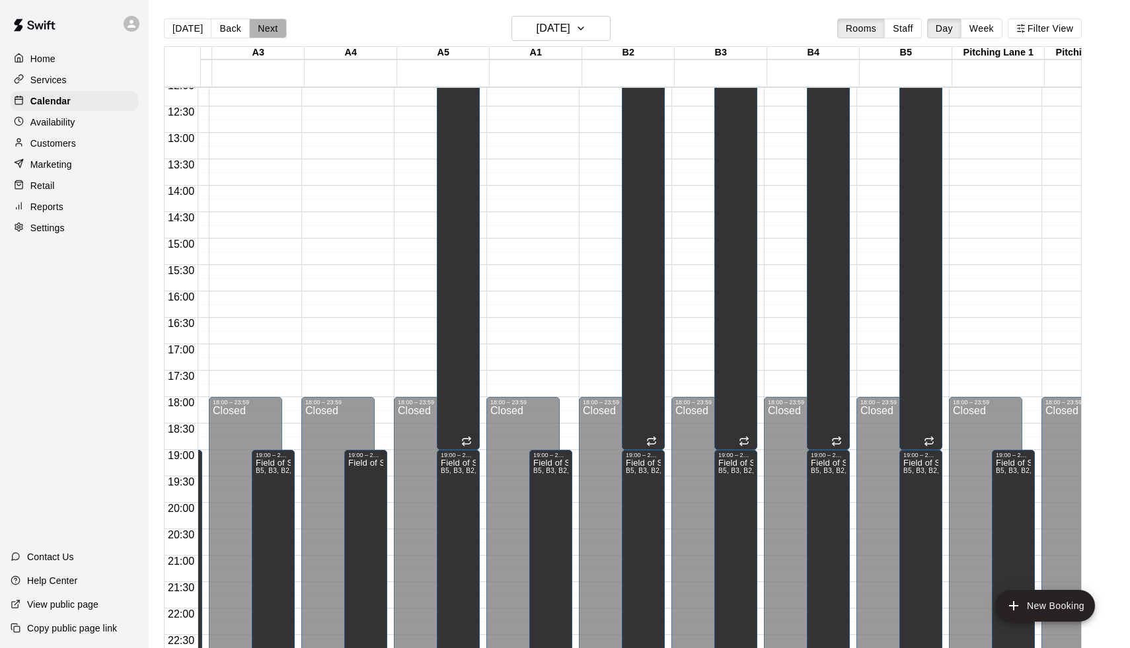
click at [256, 32] on button "Next" at bounding box center [267, 28] width 37 height 20
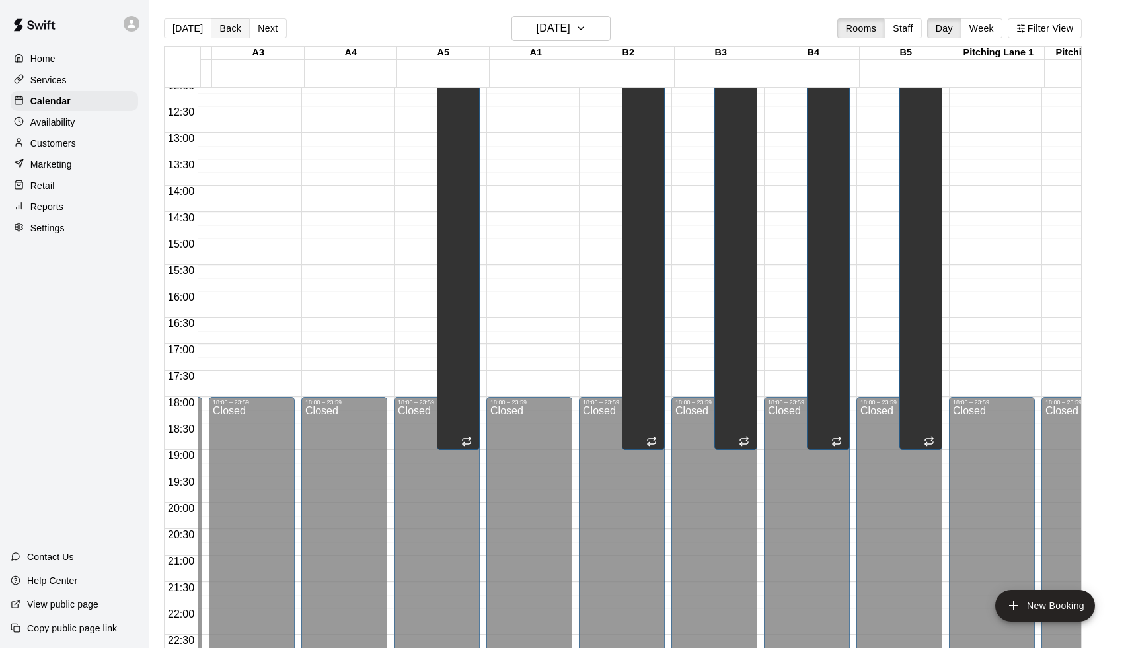
click at [233, 30] on button "Back" at bounding box center [230, 28] width 39 height 20
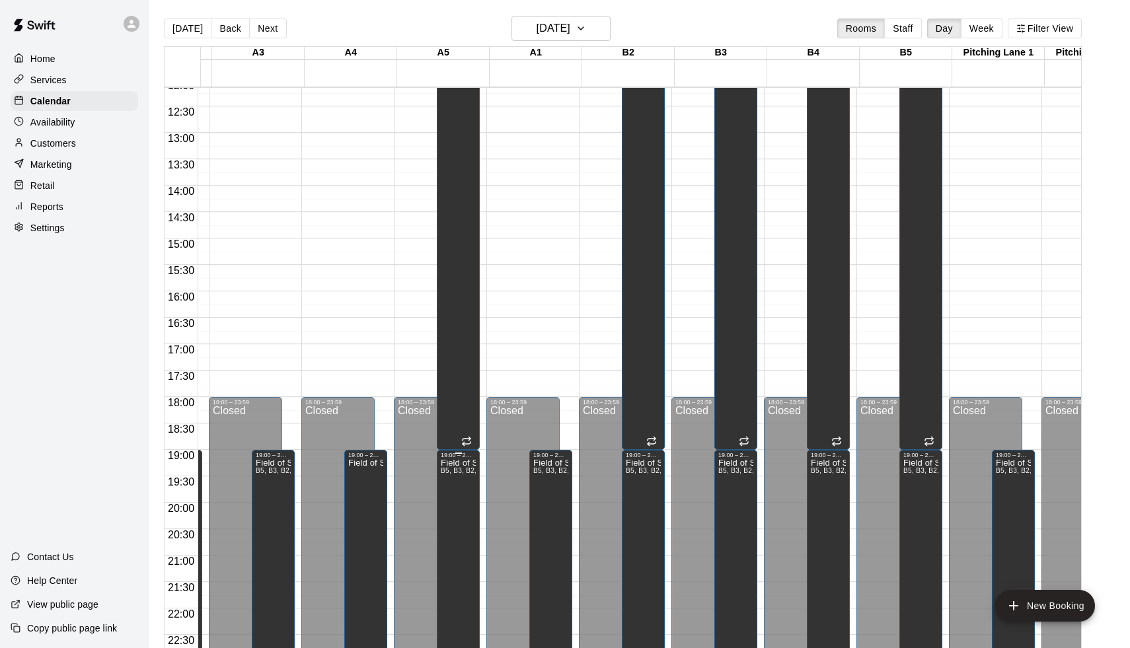
click at [451, 464] on button "edit" at bounding box center [456, 473] width 26 height 26
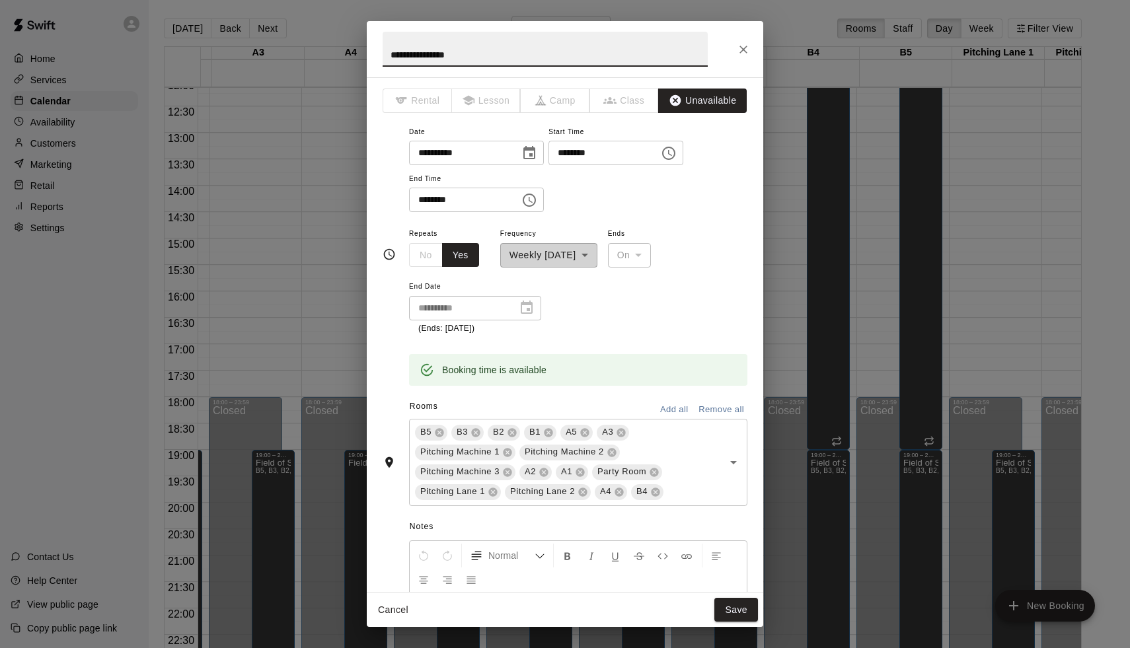
click at [256, 145] on div "**********" at bounding box center [565, 324] width 1130 height 648
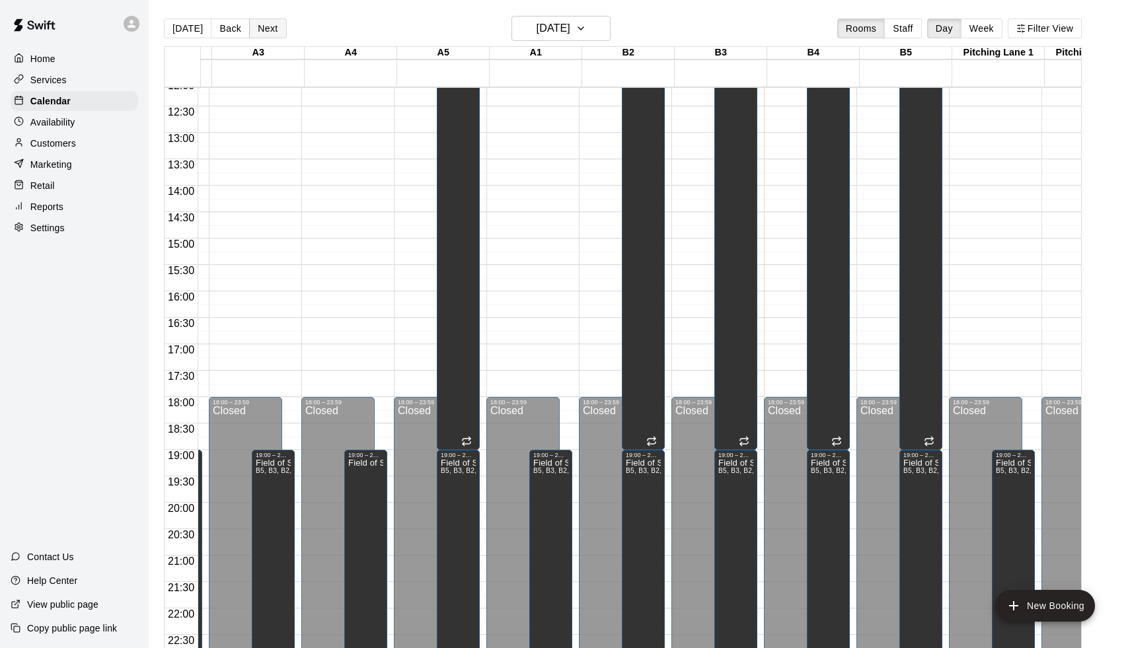
click at [257, 26] on button "Next" at bounding box center [267, 28] width 37 height 20
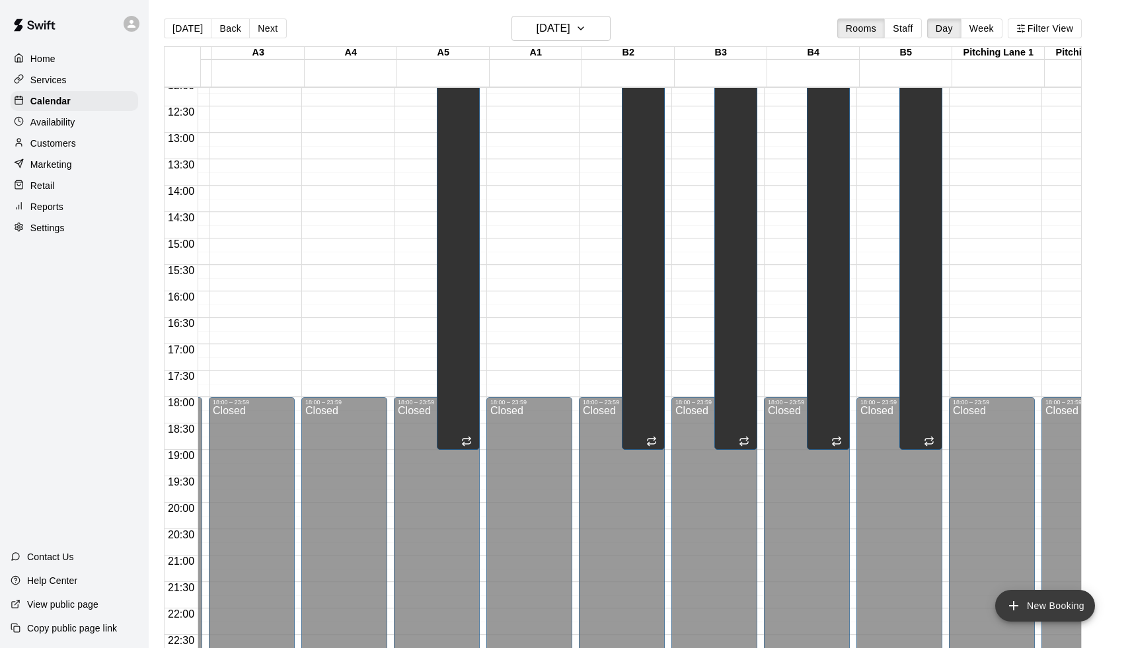
click at [1045, 600] on button "New Booking" at bounding box center [1045, 606] width 100 height 32
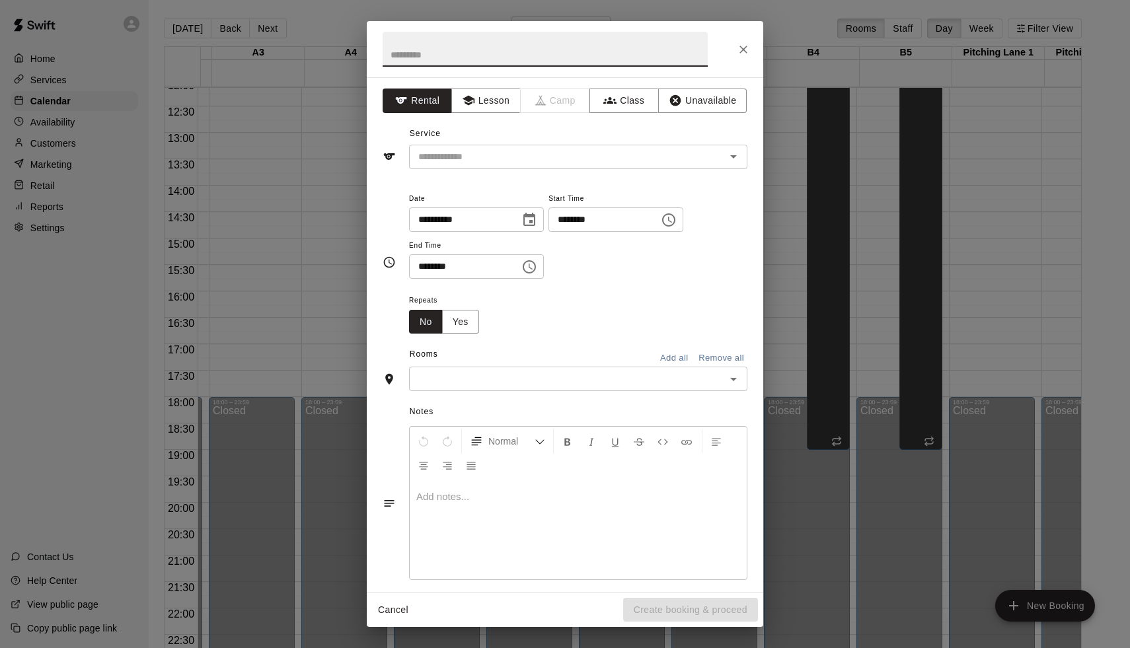
click at [676, 349] on button "Add all" at bounding box center [674, 358] width 42 height 20
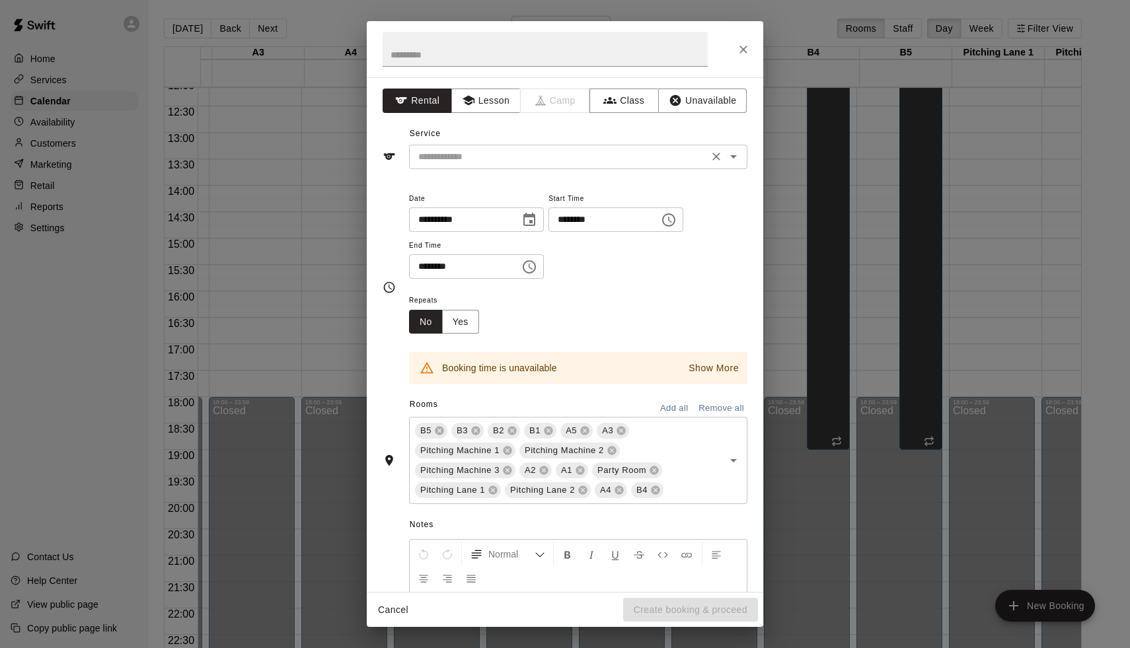
click at [481, 153] on input "text" at bounding box center [558, 157] width 291 height 17
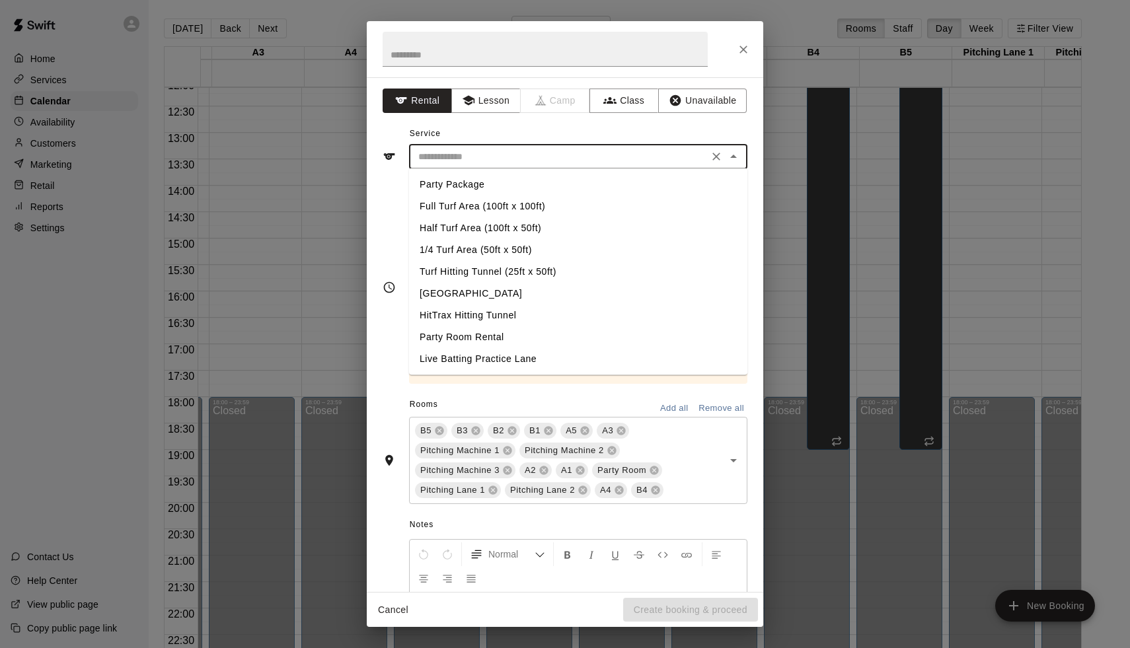
click at [385, 250] on div "**********" at bounding box center [565, 287] width 365 height 194
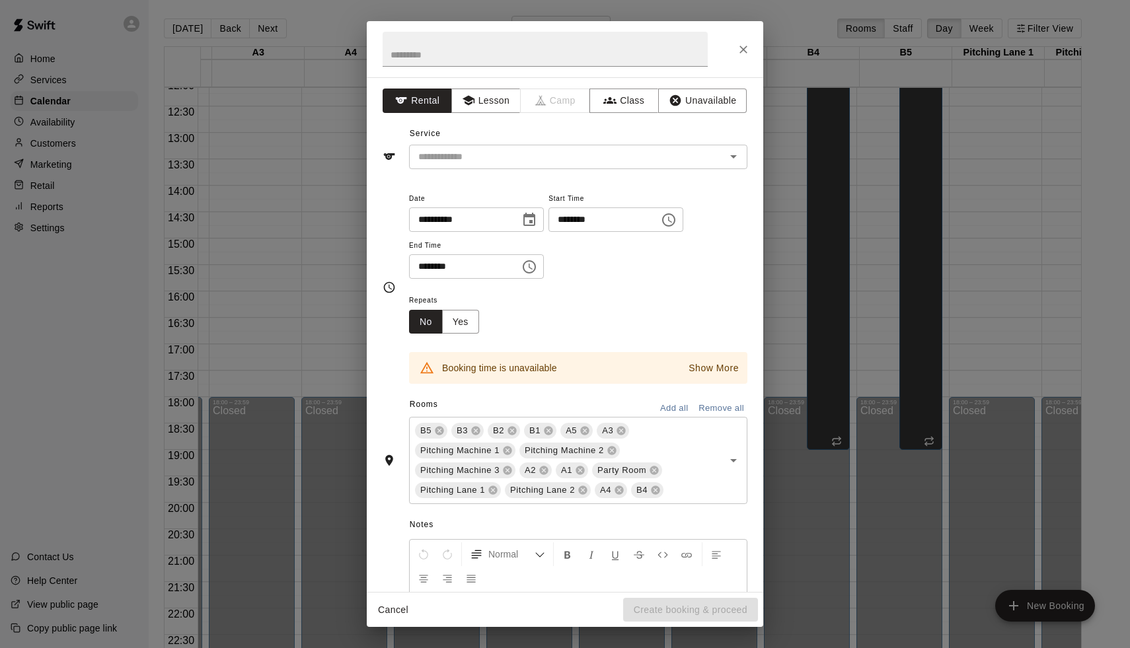
click at [690, 361] on p "Show More" at bounding box center [713, 368] width 50 height 14
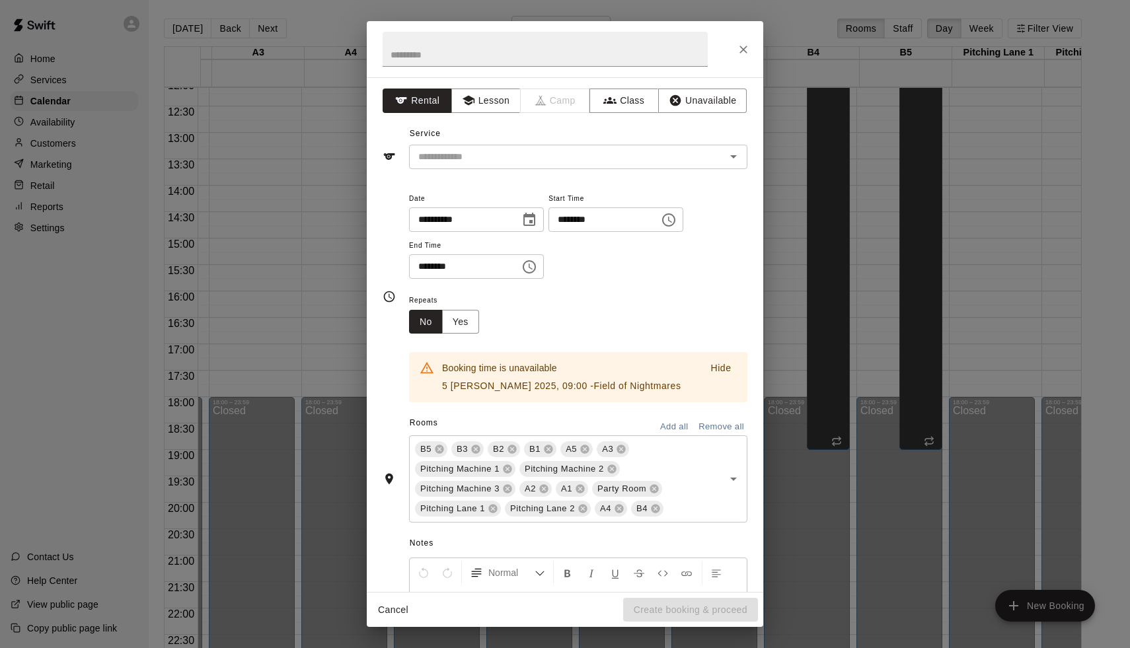
click at [570, 219] on input "********" at bounding box center [599, 219] width 102 height 24
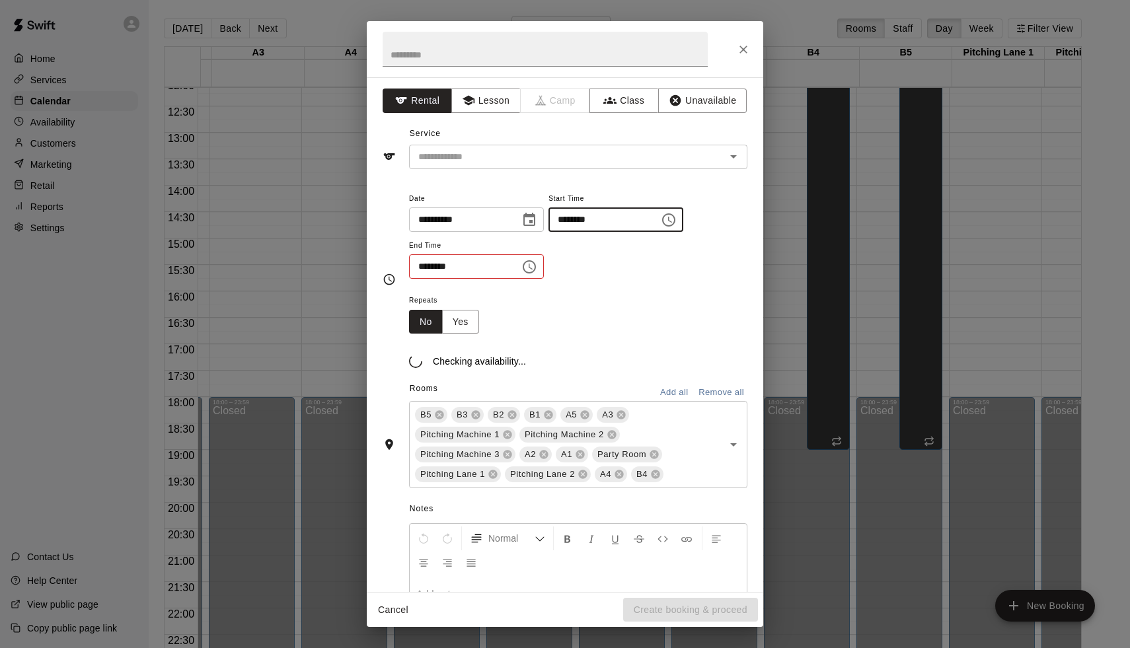
type input "********"
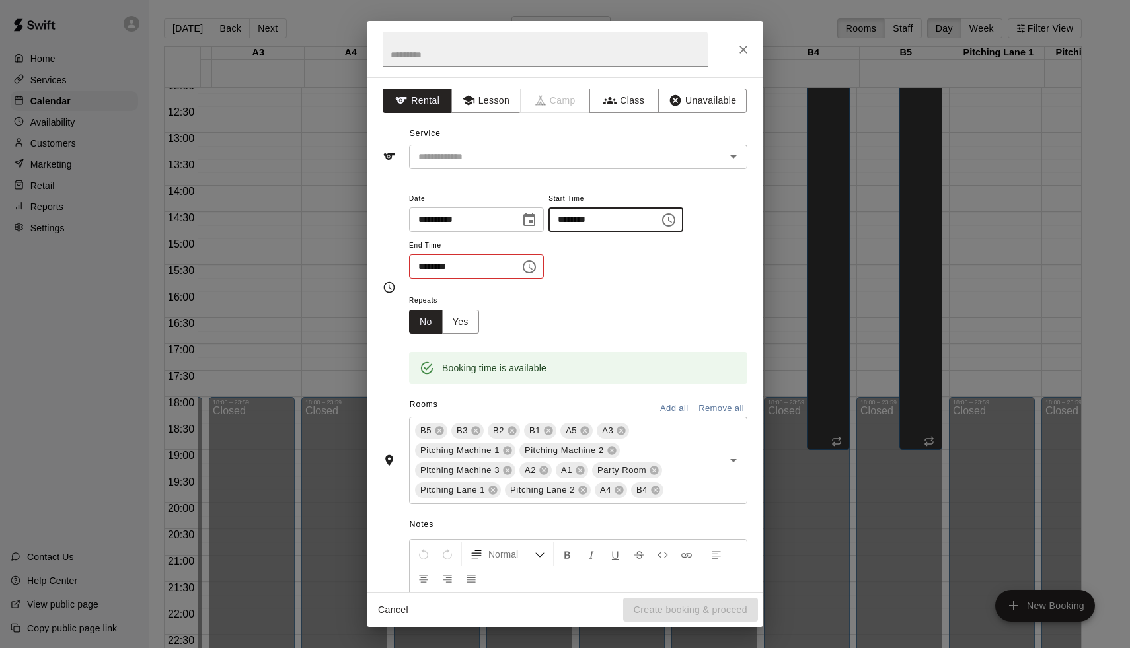
click at [422, 260] on input "********" at bounding box center [460, 266] width 102 height 24
type input "********"
click at [698, 96] on button "Unavailable" at bounding box center [702, 101] width 89 height 24
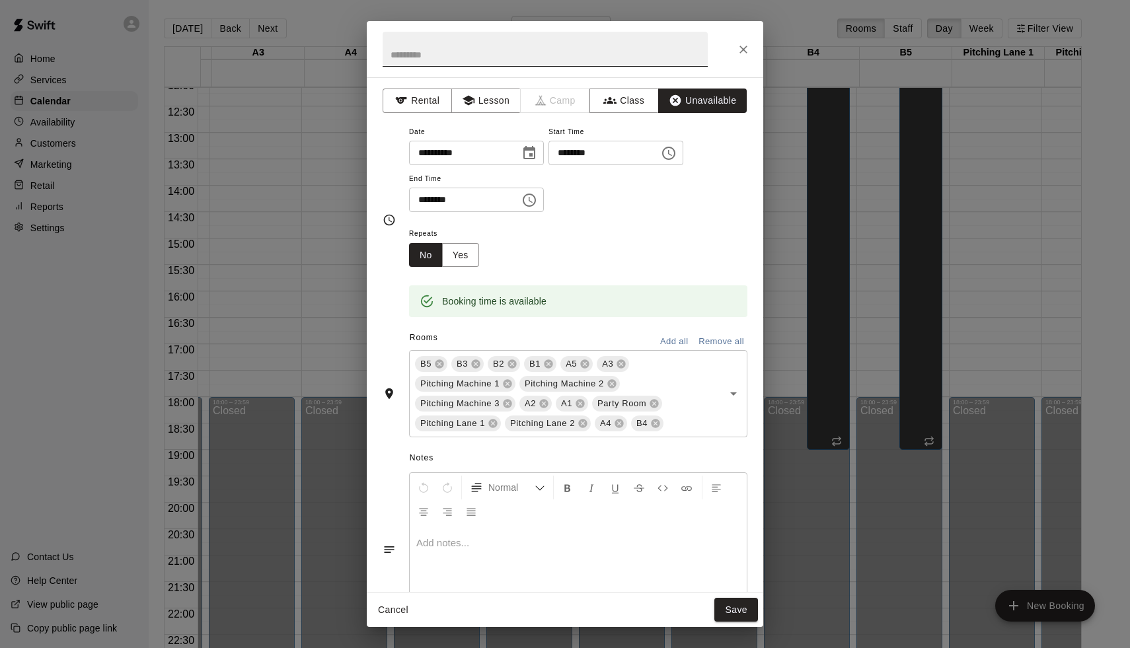
click at [567, 53] on input "text" at bounding box center [545, 49] width 325 height 35
type input "**********"
click at [468, 248] on button "Yes" at bounding box center [460, 255] width 37 height 24
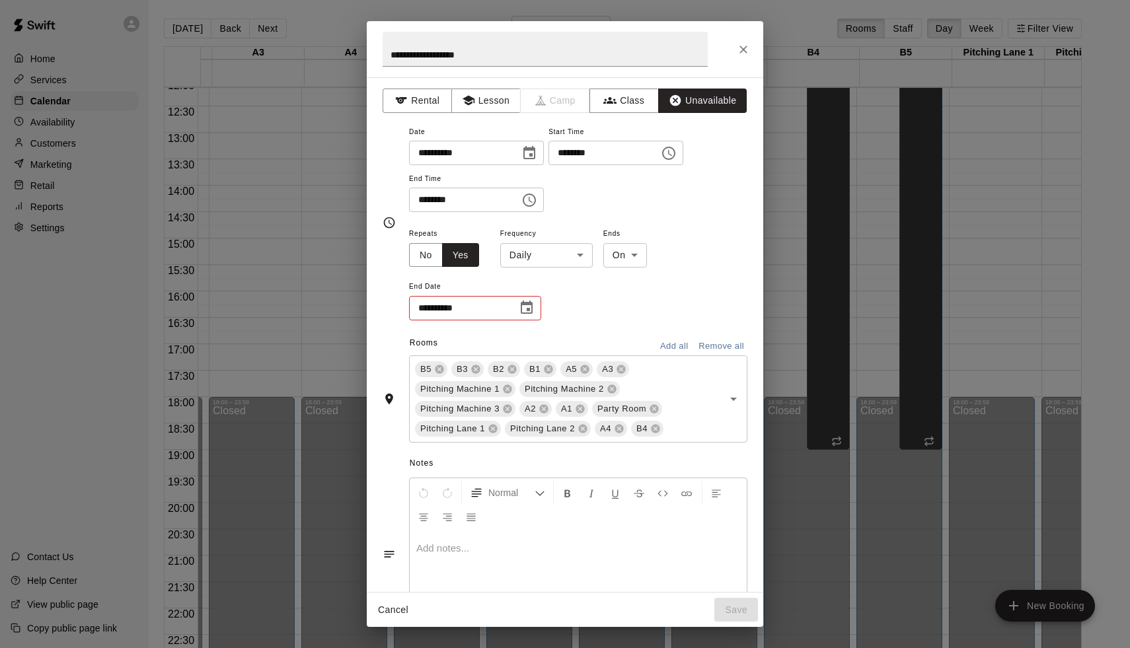
click at [518, 257] on body "Home Services Calendar Availability Customers Marketing Retail Reports Settings…" at bounding box center [565, 334] width 1130 height 669
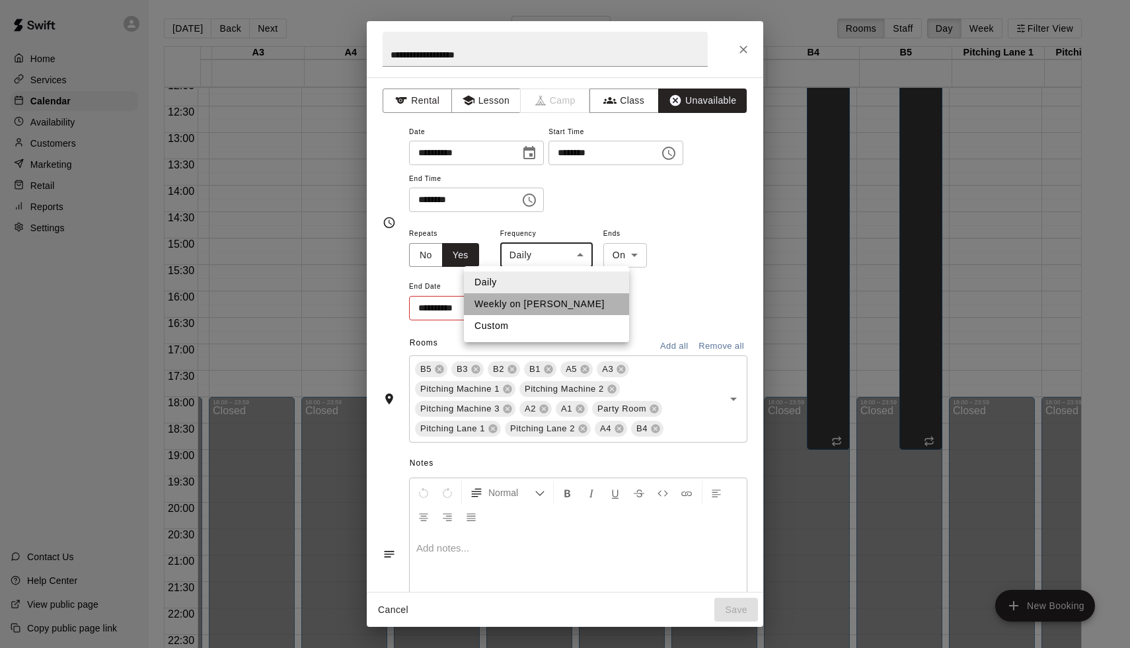
click at [521, 311] on li "Weekly on [PERSON_NAME]" at bounding box center [546, 304] width 165 height 22
type input "******"
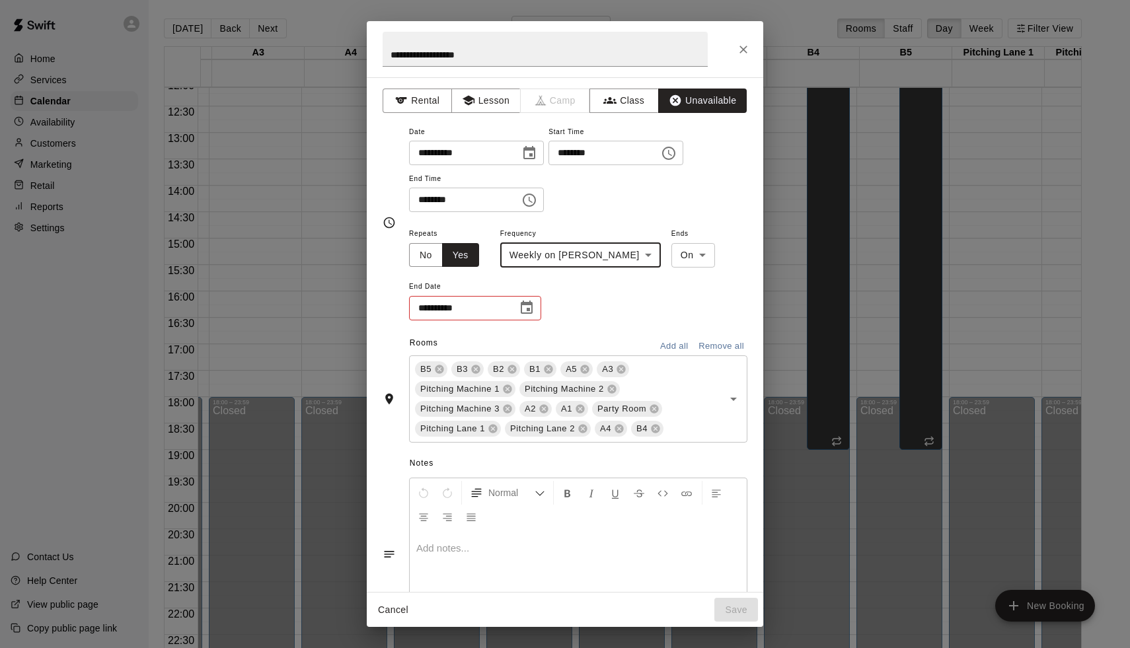
click at [523, 311] on icon "Choose date" at bounding box center [527, 307] width 12 height 13
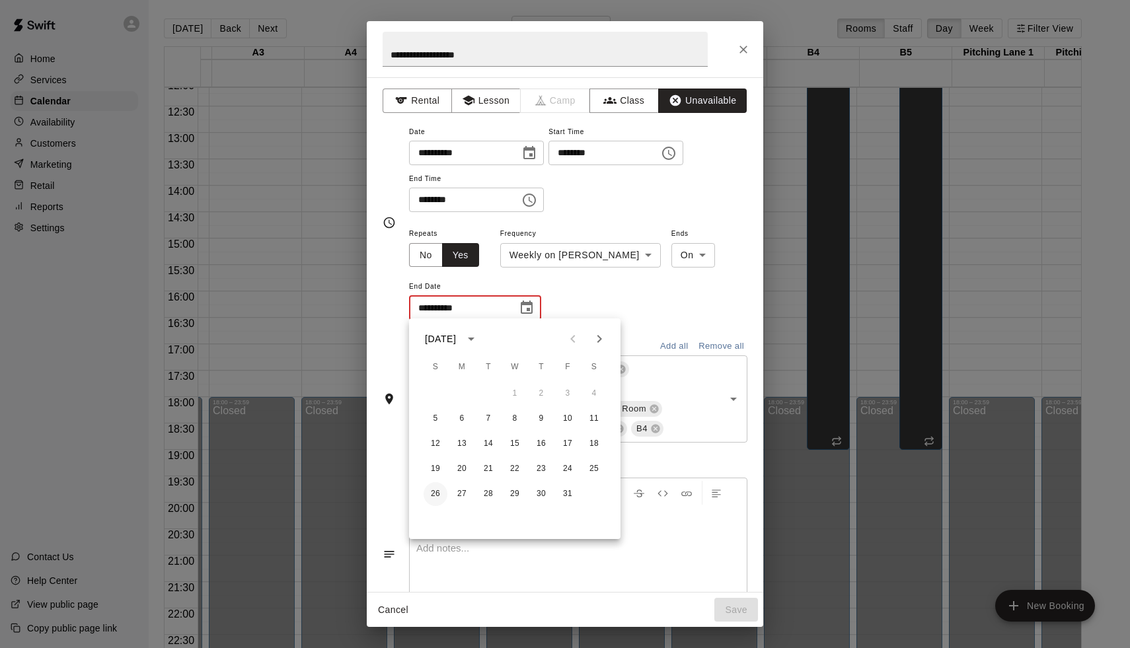
click at [439, 495] on button "26" at bounding box center [435, 494] width 24 height 24
type input "**********"
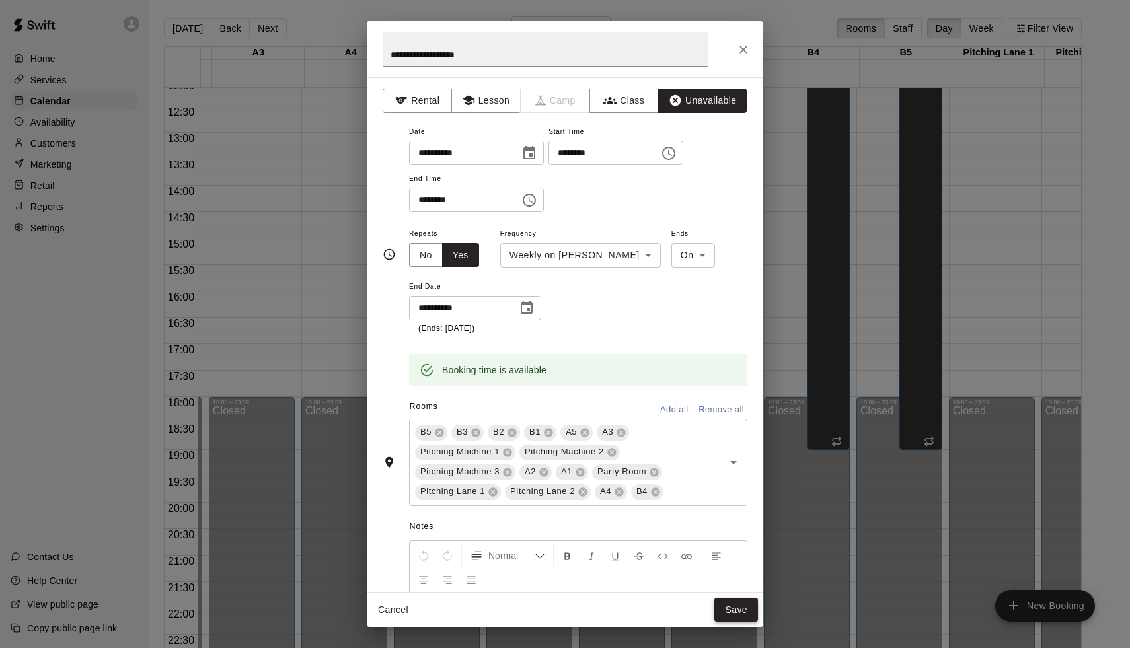
click at [740, 608] on button "Save" at bounding box center [736, 610] width 44 height 24
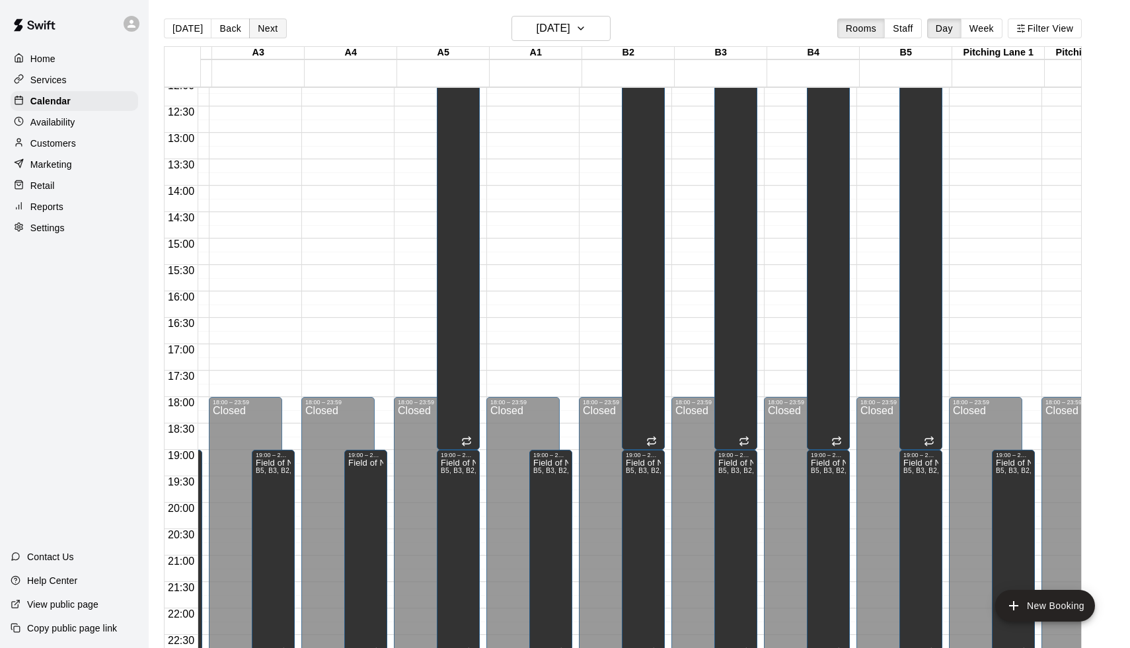
click at [274, 36] on button "Next" at bounding box center [267, 28] width 37 height 20
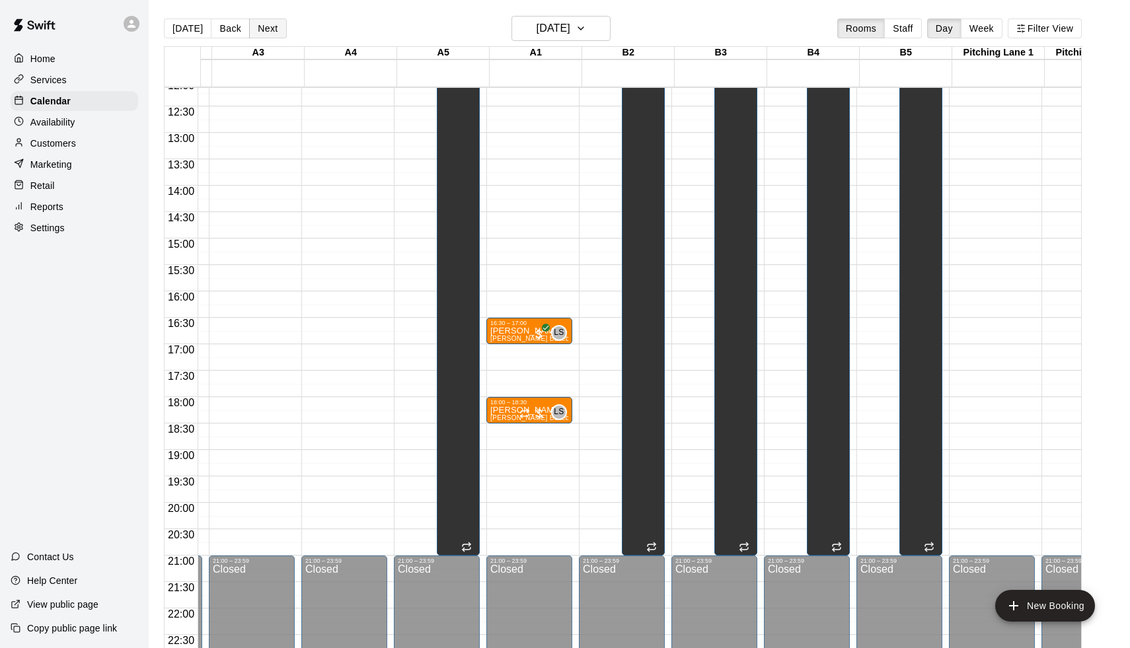
click at [262, 30] on button "Next" at bounding box center [267, 28] width 37 height 20
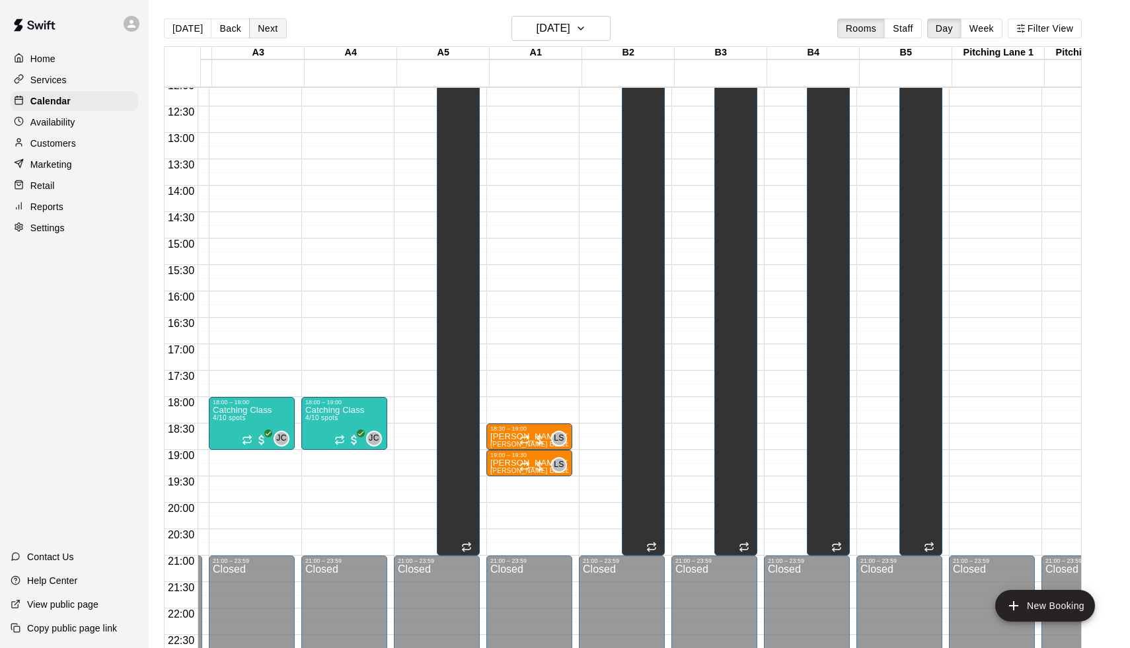
click at [262, 30] on button "Next" at bounding box center [267, 28] width 37 height 20
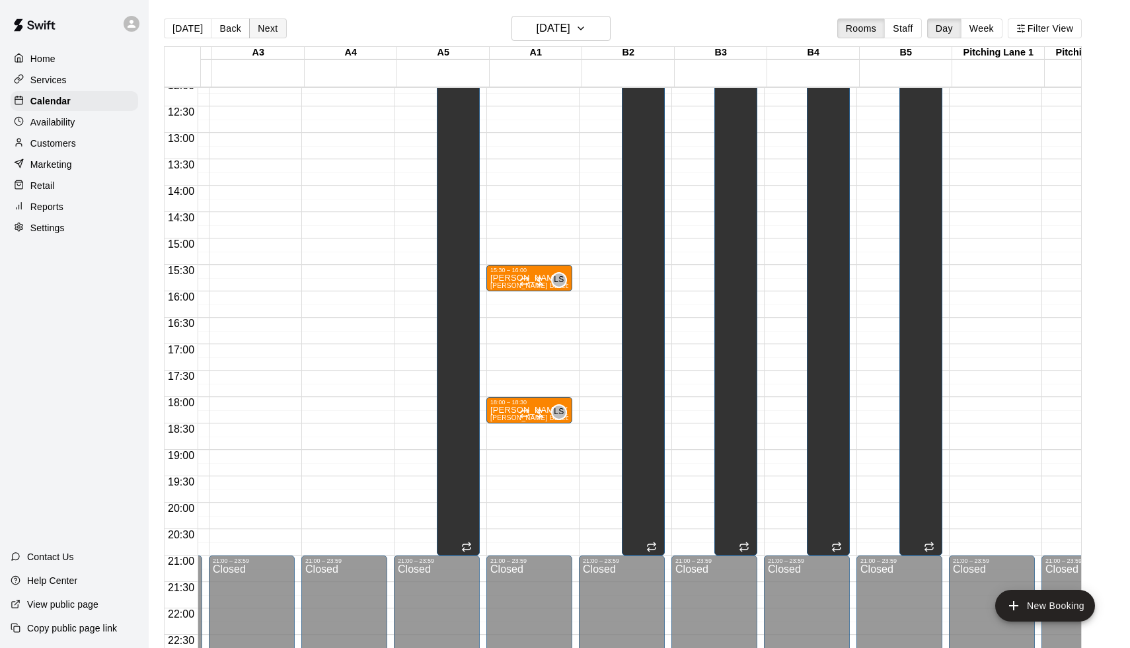
click at [262, 30] on button "Next" at bounding box center [267, 28] width 37 height 20
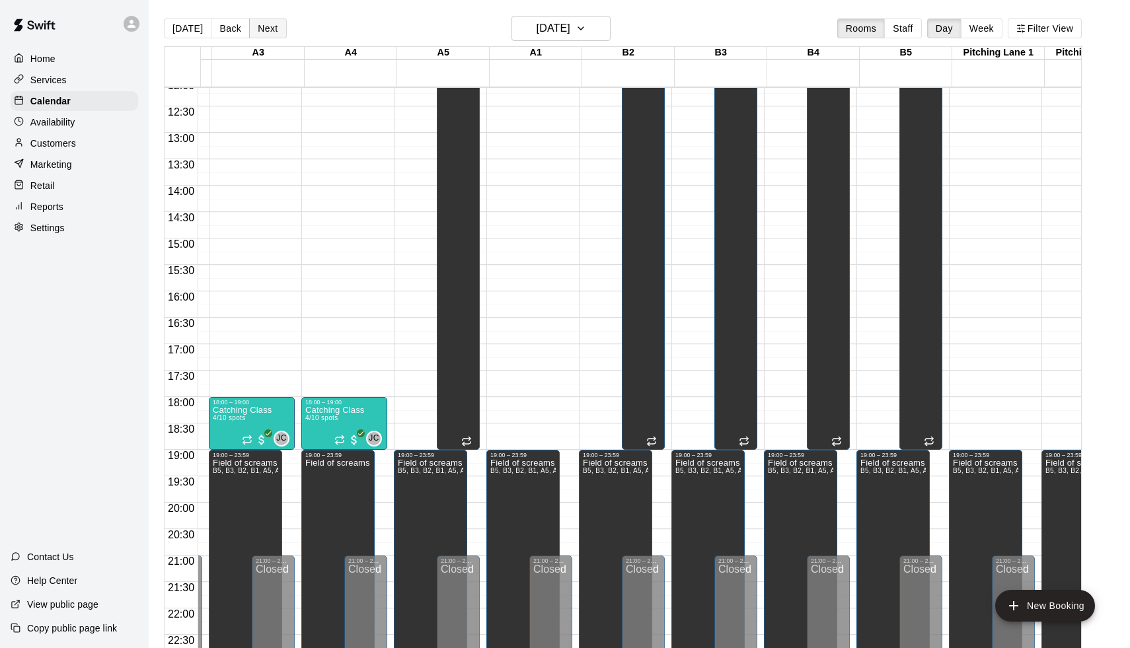
click at [262, 30] on button "Next" at bounding box center [267, 28] width 37 height 20
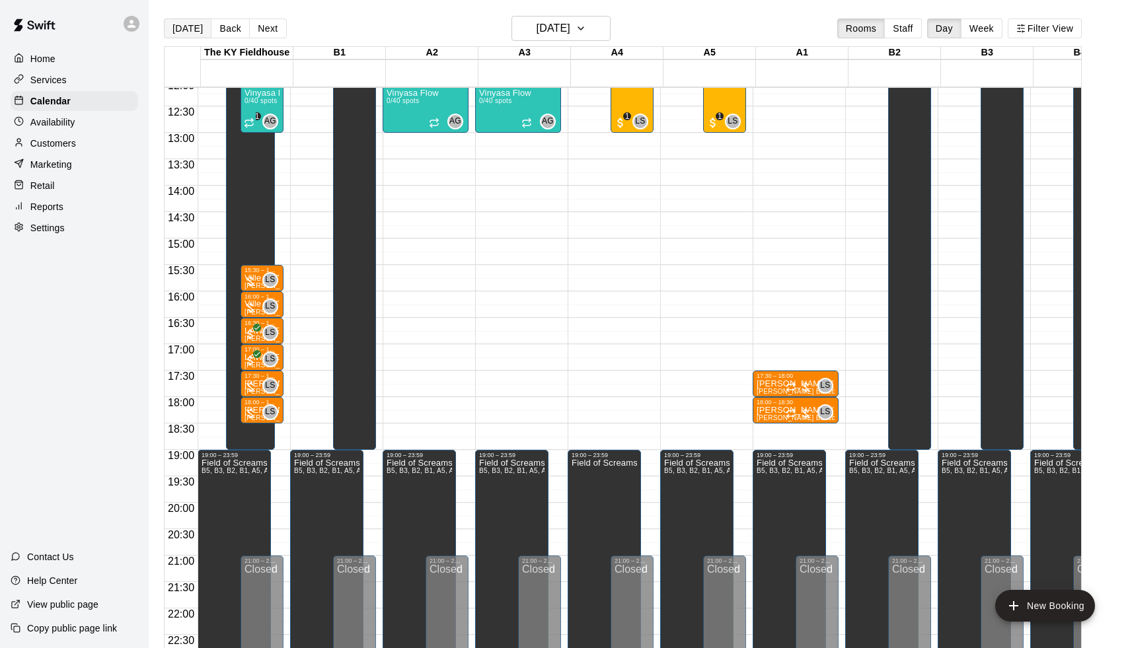
scroll to position [642, 0]
click at [174, 23] on button "[DATE]" at bounding box center [188, 28] width 48 height 20
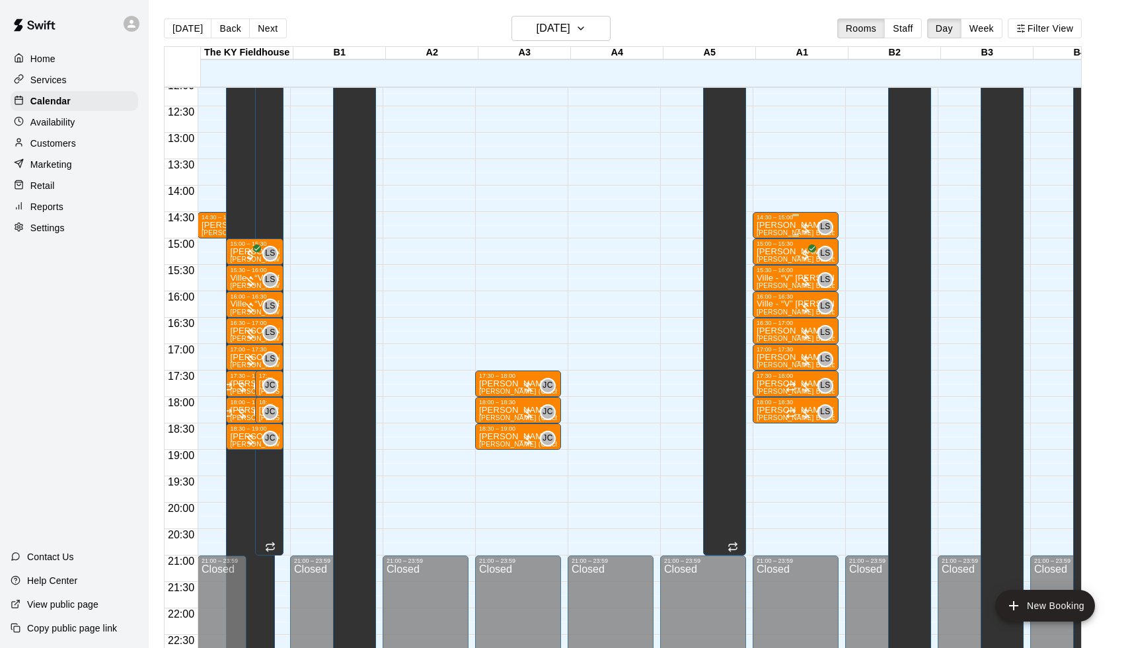
click at [798, 221] on div "14:30 – 15:00" at bounding box center [795, 217] width 78 height 7
click at [770, 258] on img "edit" at bounding box center [772, 259] width 15 height 15
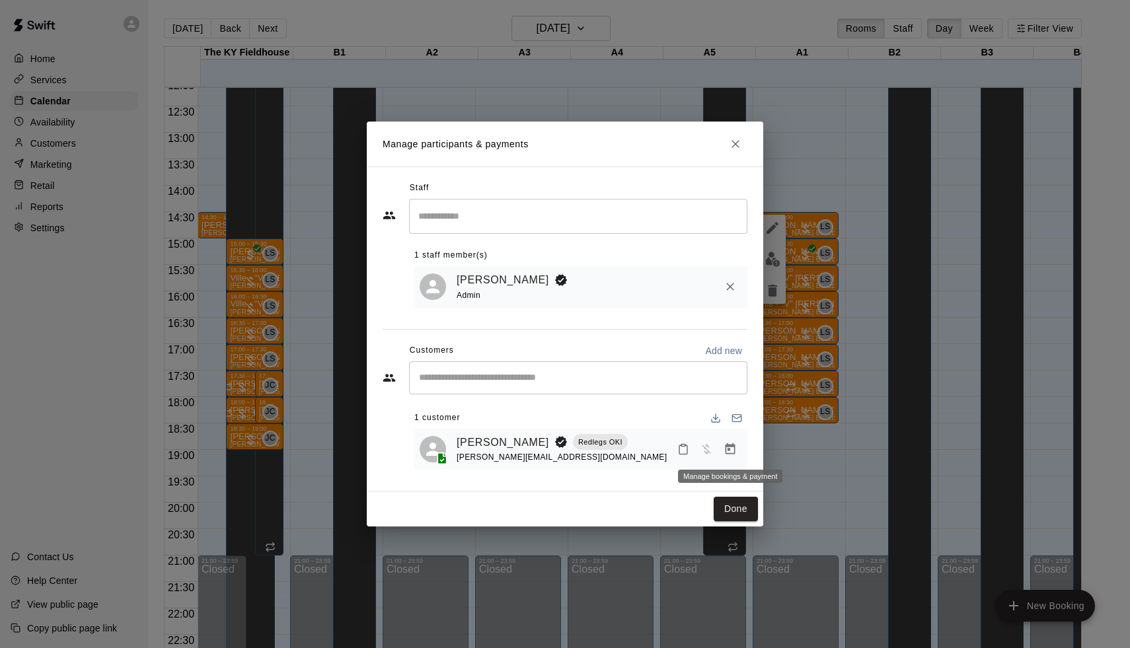
click at [721, 446] on button "Manage bookings & payment" at bounding box center [730, 449] width 24 height 24
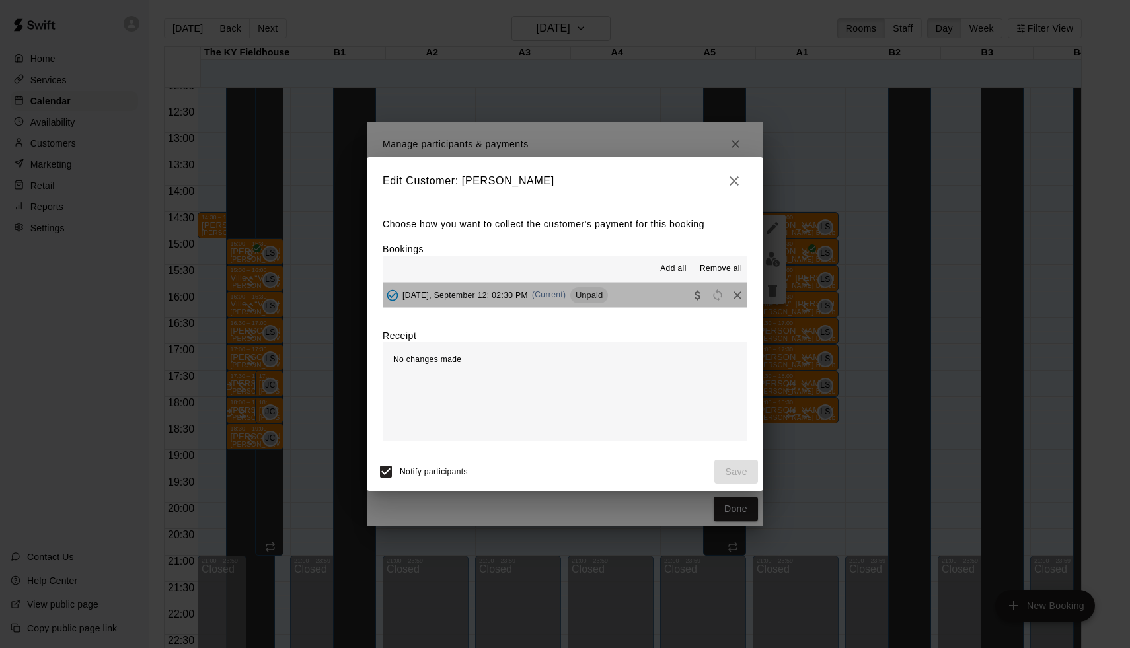
click at [571, 295] on span "Unpaid" at bounding box center [589, 295] width 38 height 10
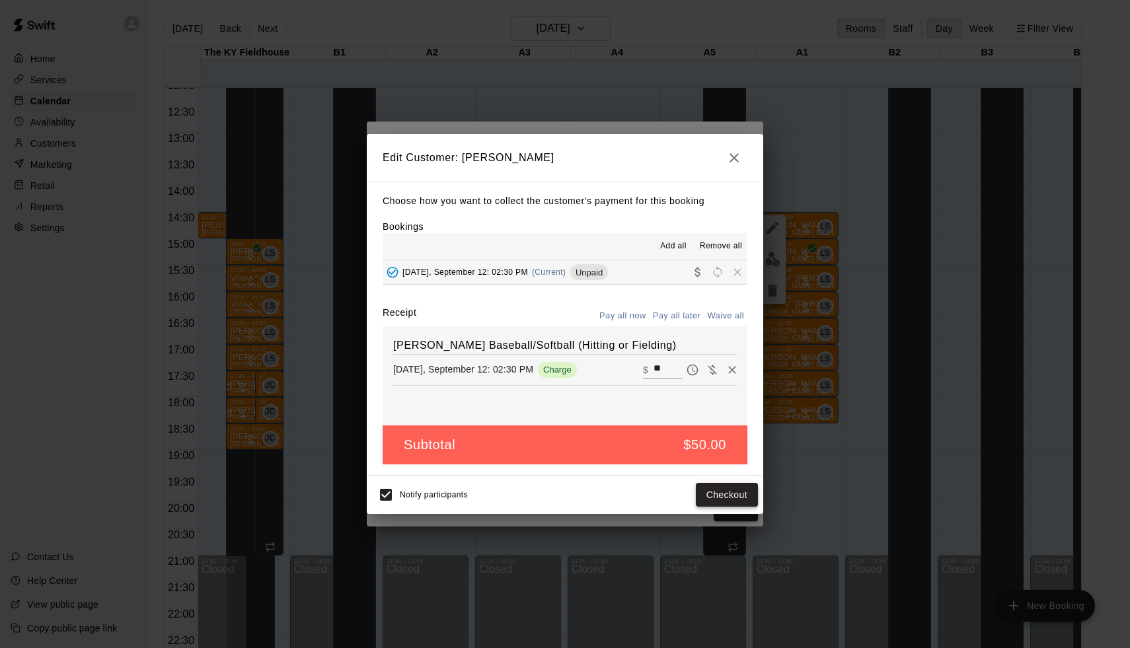
click at [717, 496] on button "Checkout" at bounding box center [727, 495] width 62 height 24
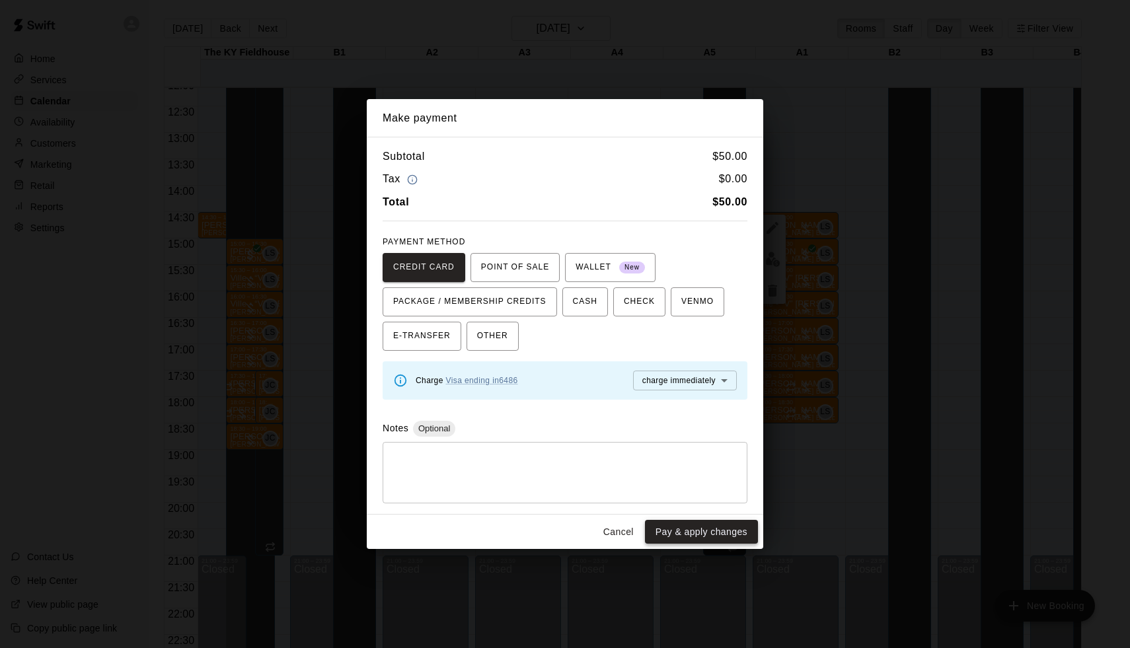
click at [700, 529] on button "Pay & apply changes" at bounding box center [701, 532] width 113 height 24
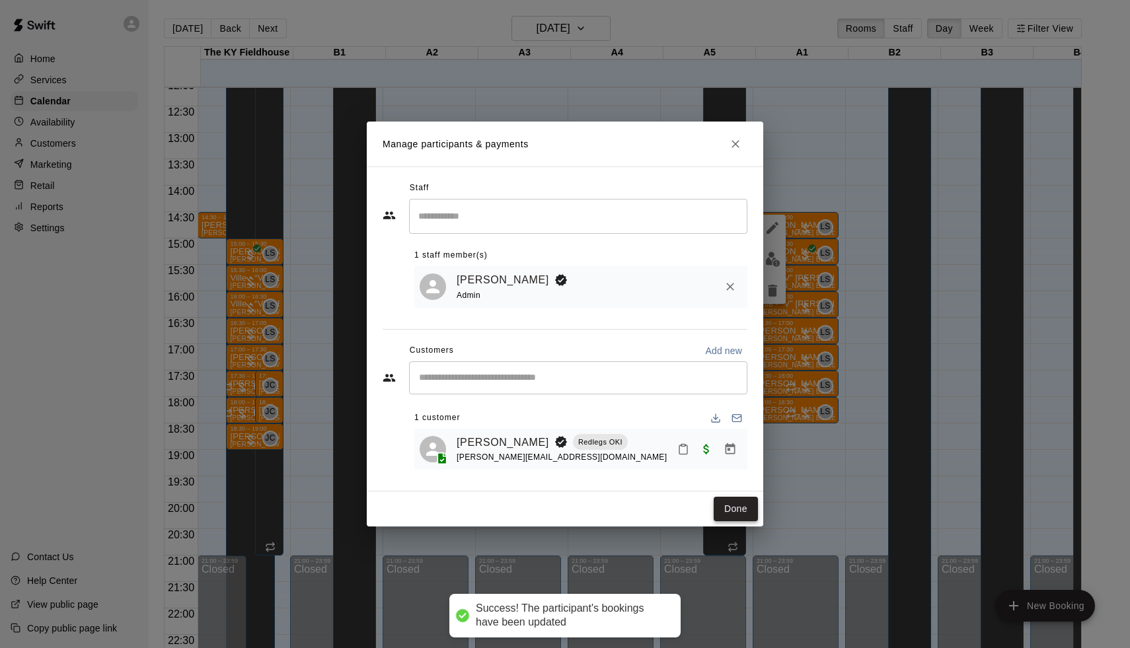
click at [733, 497] on button "Done" at bounding box center [736, 509] width 44 height 24
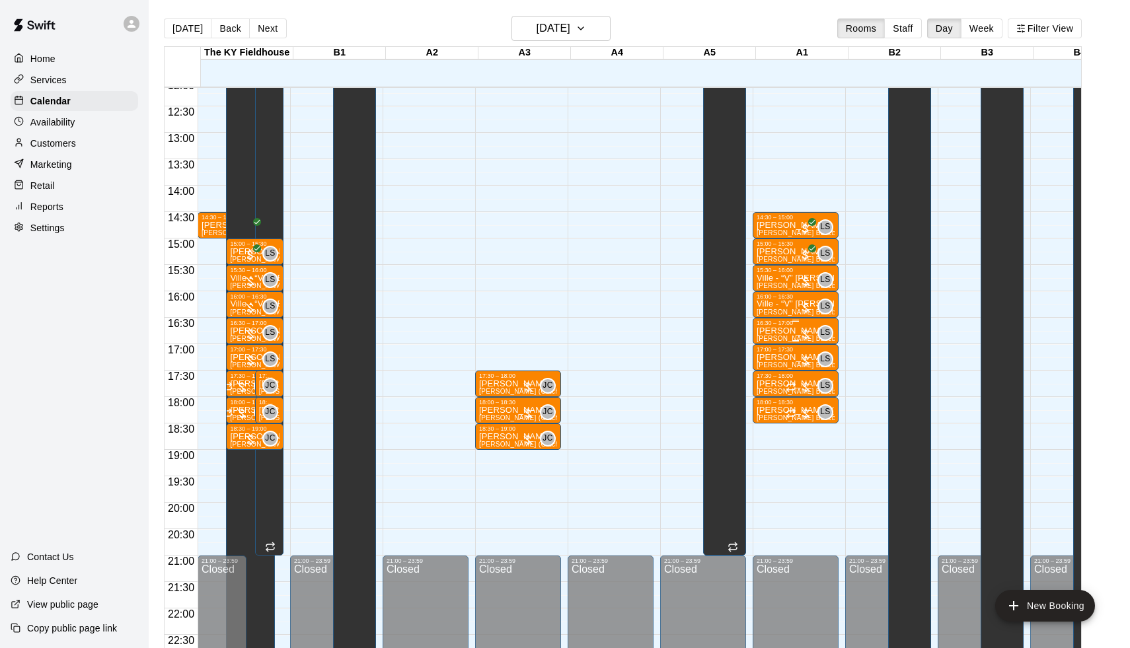
click at [808, 338] on div at bounding box center [805, 334] width 13 height 13
click at [808, 362] on button "edit" at bounding box center [814, 373] width 26 height 26
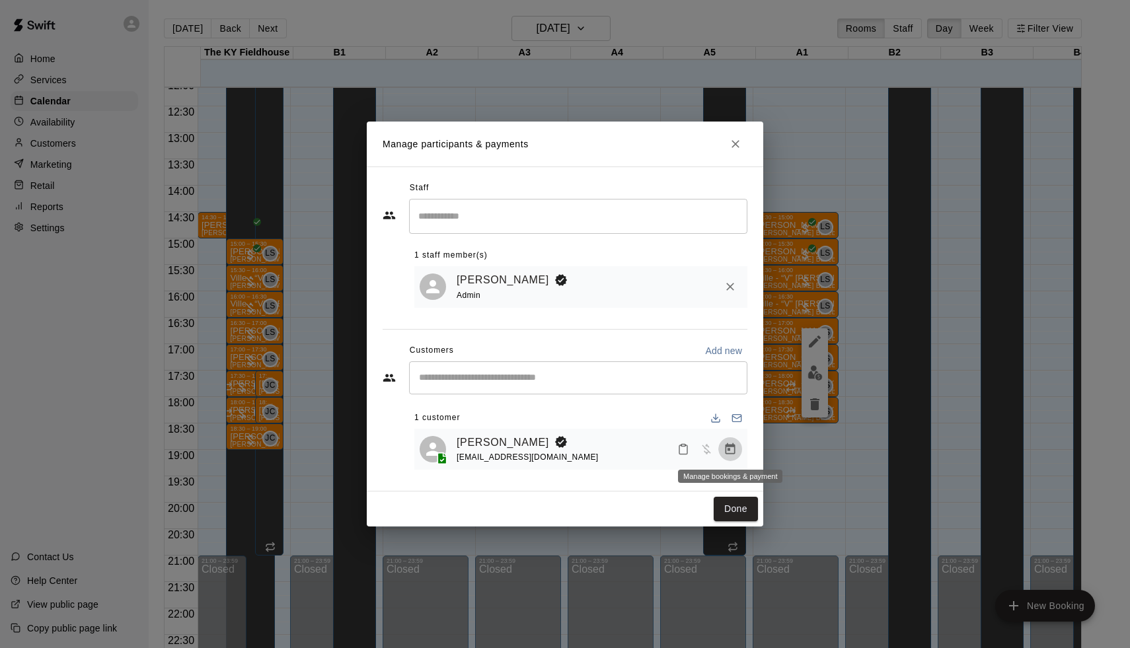
click at [735, 448] on icon "Manage bookings & payment" at bounding box center [730, 448] width 10 height 11
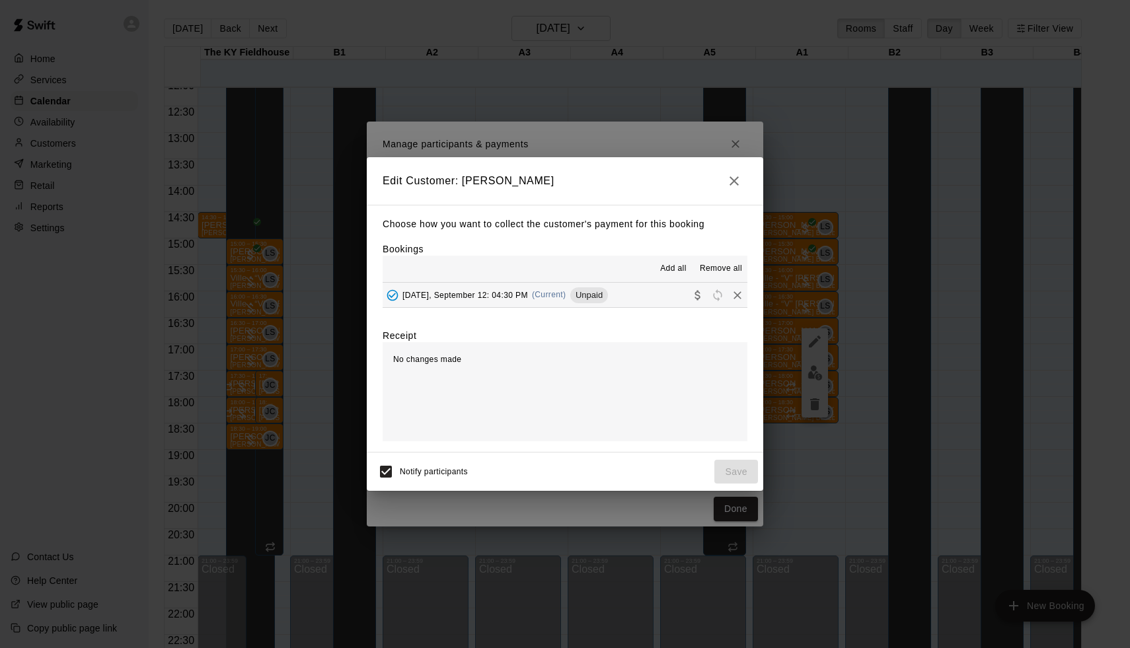
click at [522, 295] on span "[DATE], September 12: 04:30 PM" at bounding box center [465, 294] width 126 height 9
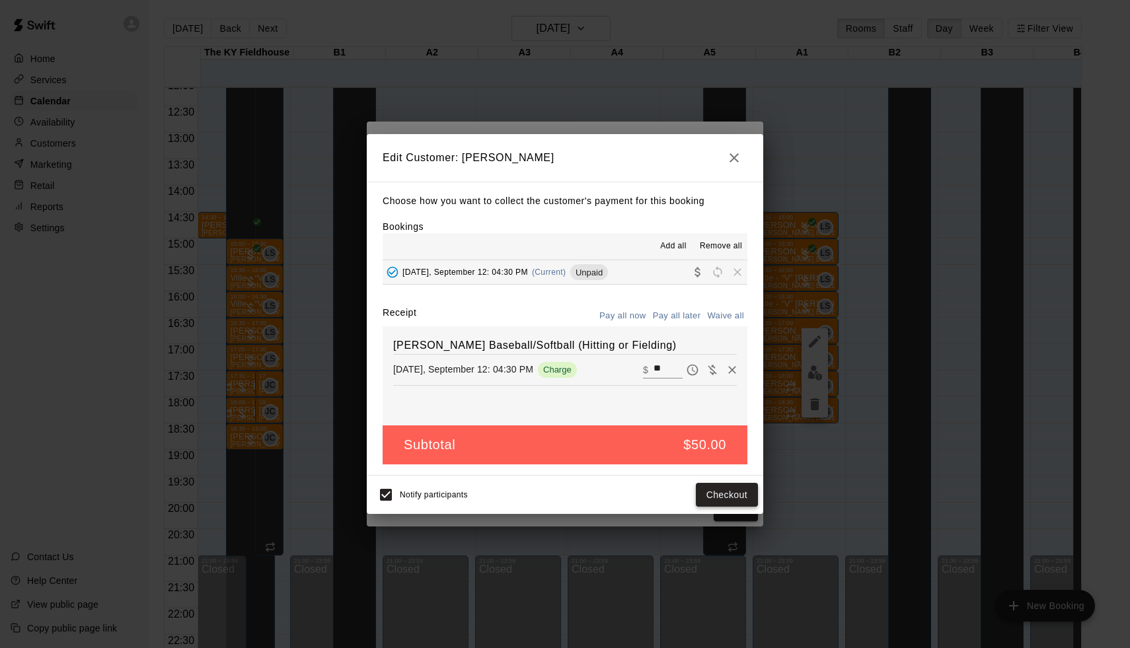
click at [741, 494] on button "Checkout" at bounding box center [727, 495] width 62 height 24
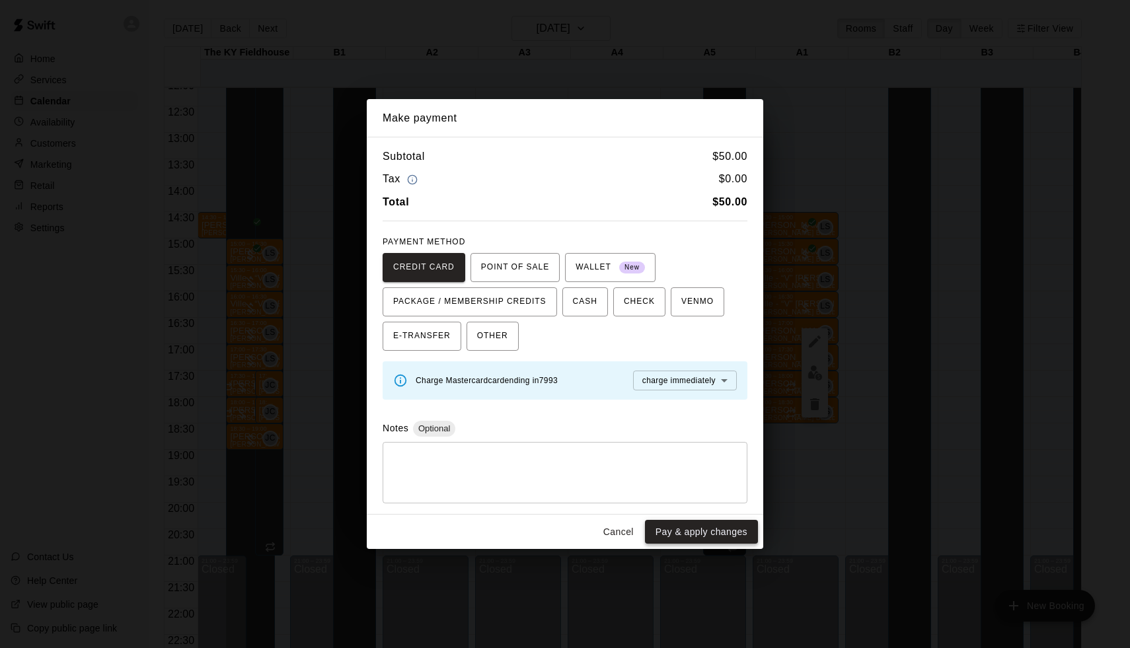
click at [721, 529] on button "Pay & apply changes" at bounding box center [701, 532] width 113 height 24
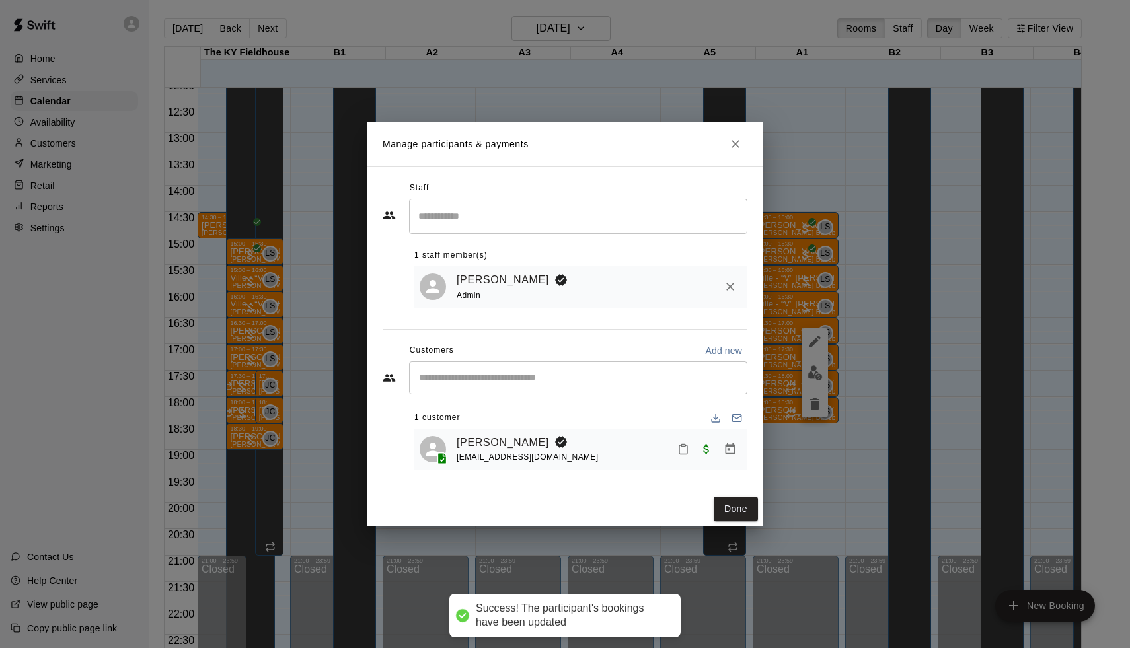
click at [734, 496] on div "Done" at bounding box center [565, 509] width 396 height 35
click at [732, 509] on button "Done" at bounding box center [736, 509] width 44 height 24
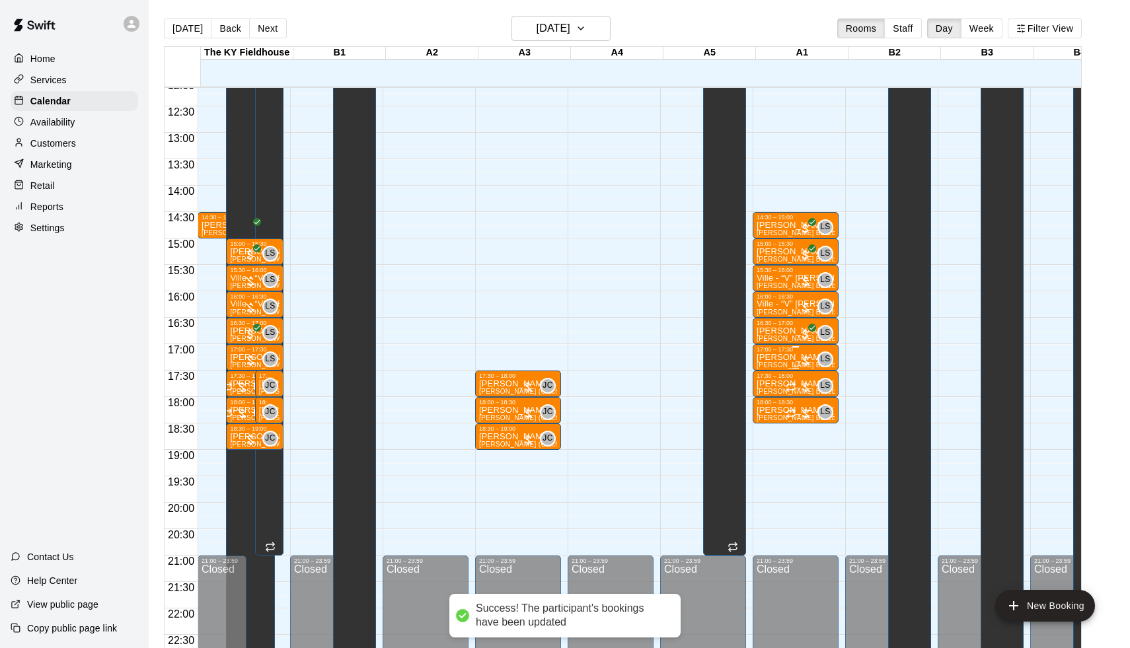
click at [809, 362] on div at bounding box center [805, 360] width 13 height 13
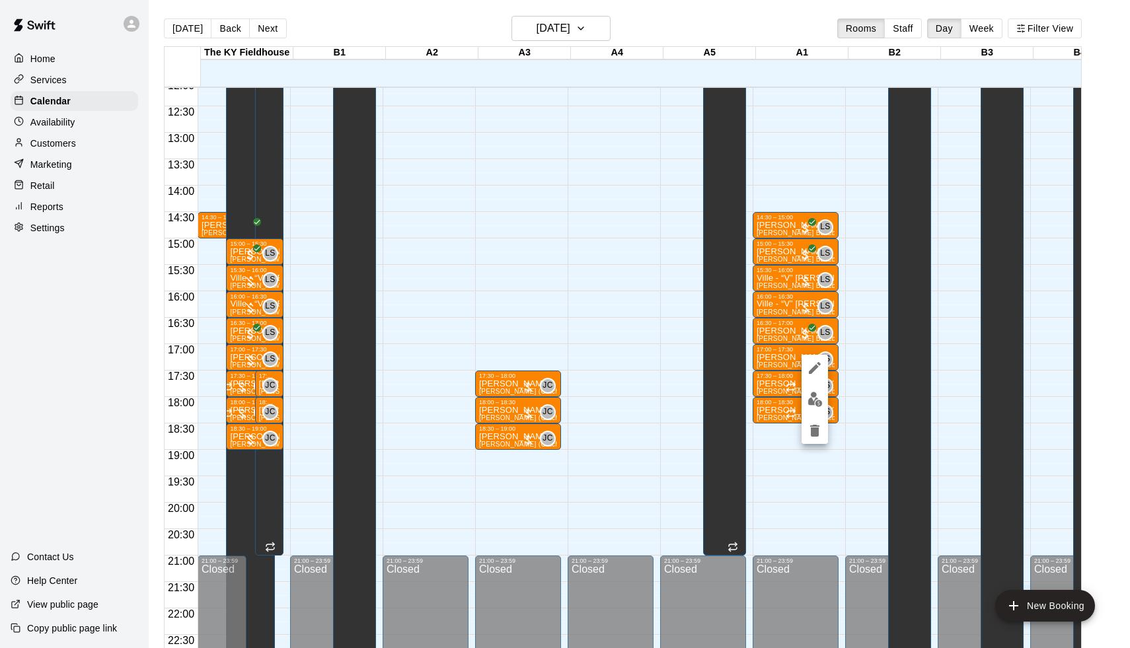
click at [809, 403] on img "edit" at bounding box center [814, 399] width 15 height 15
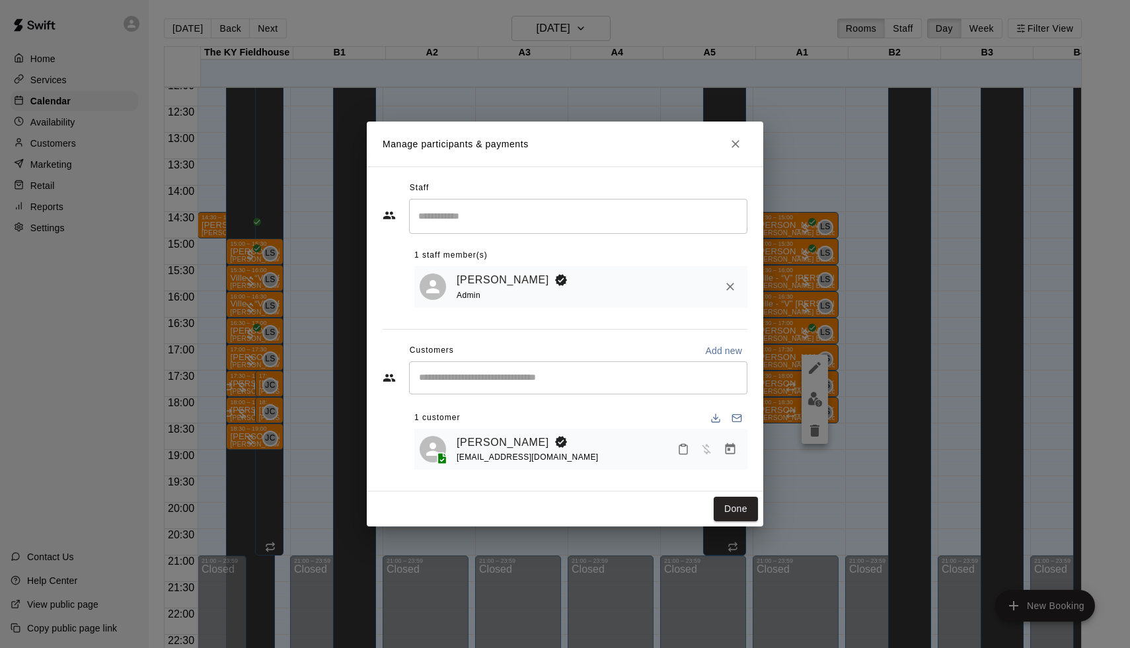
click at [731, 447] on icon "Manage bookings & payment" at bounding box center [729, 449] width 13 height 13
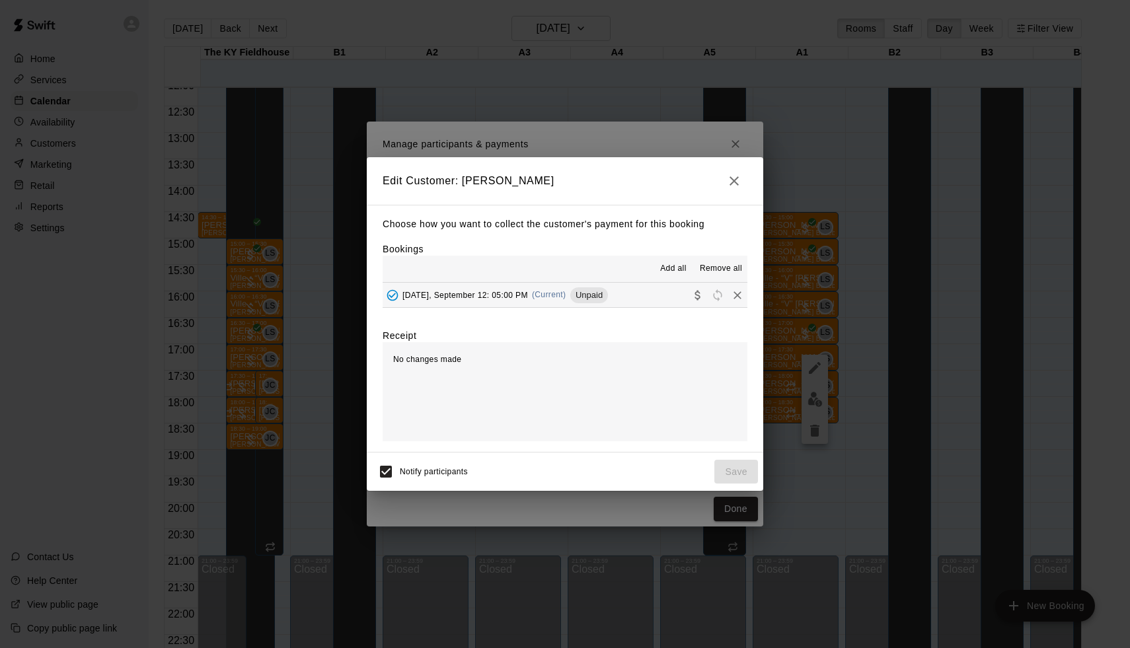
click at [577, 299] on span "Unpaid" at bounding box center [589, 295] width 38 height 10
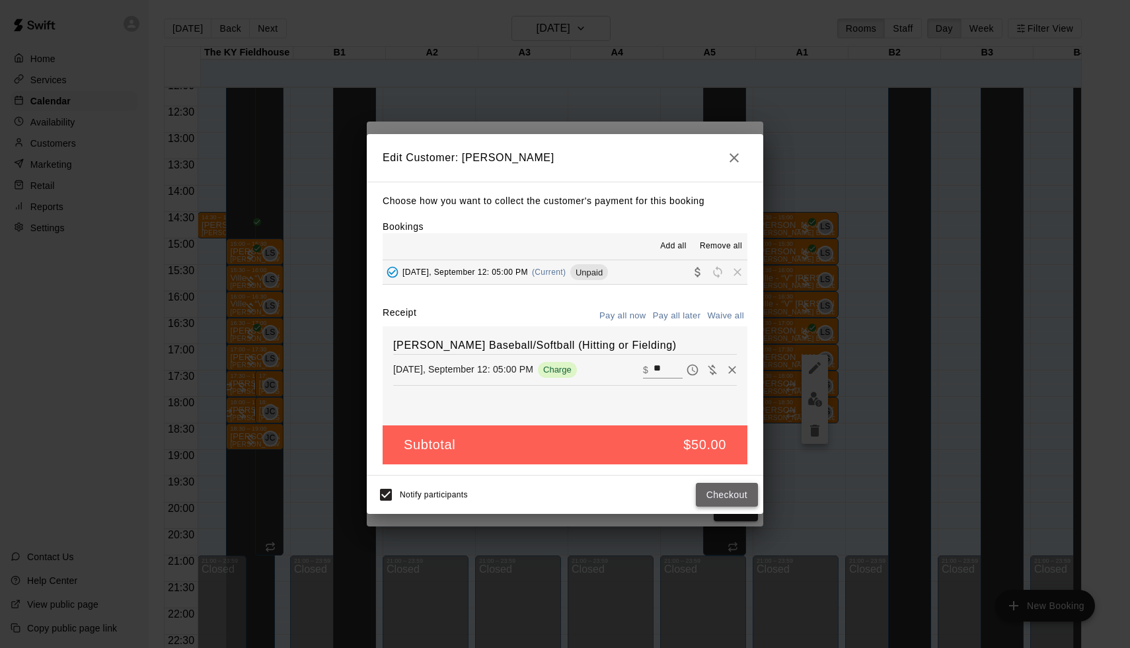
click at [730, 497] on button "Checkout" at bounding box center [727, 495] width 62 height 24
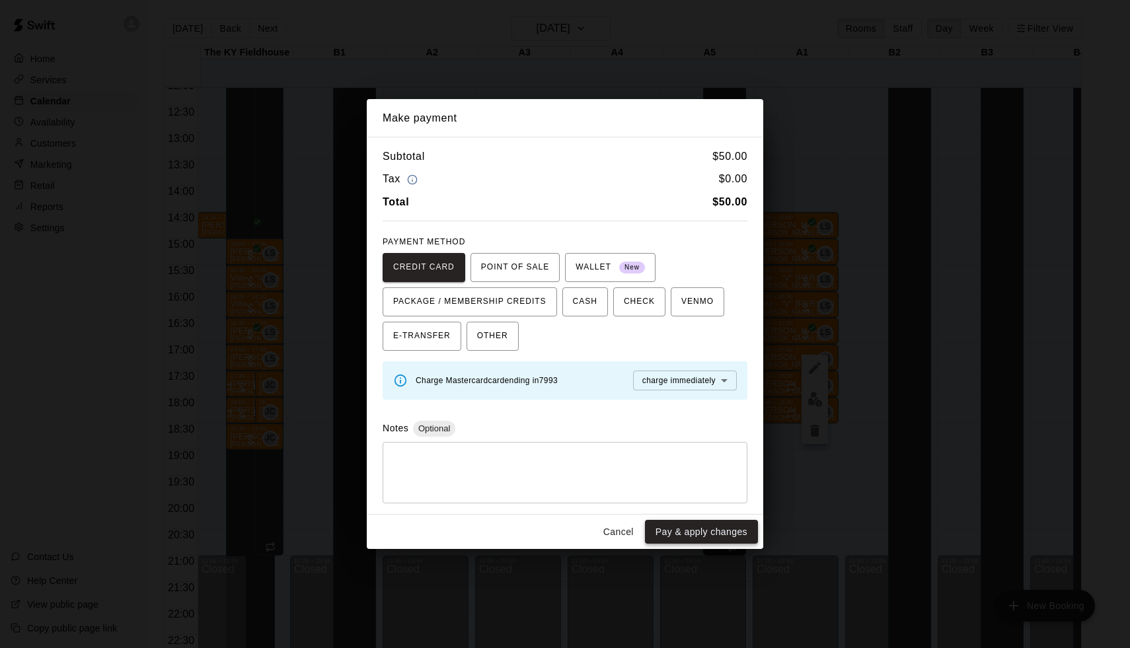
click at [723, 531] on button "Pay & apply changes" at bounding box center [701, 532] width 113 height 24
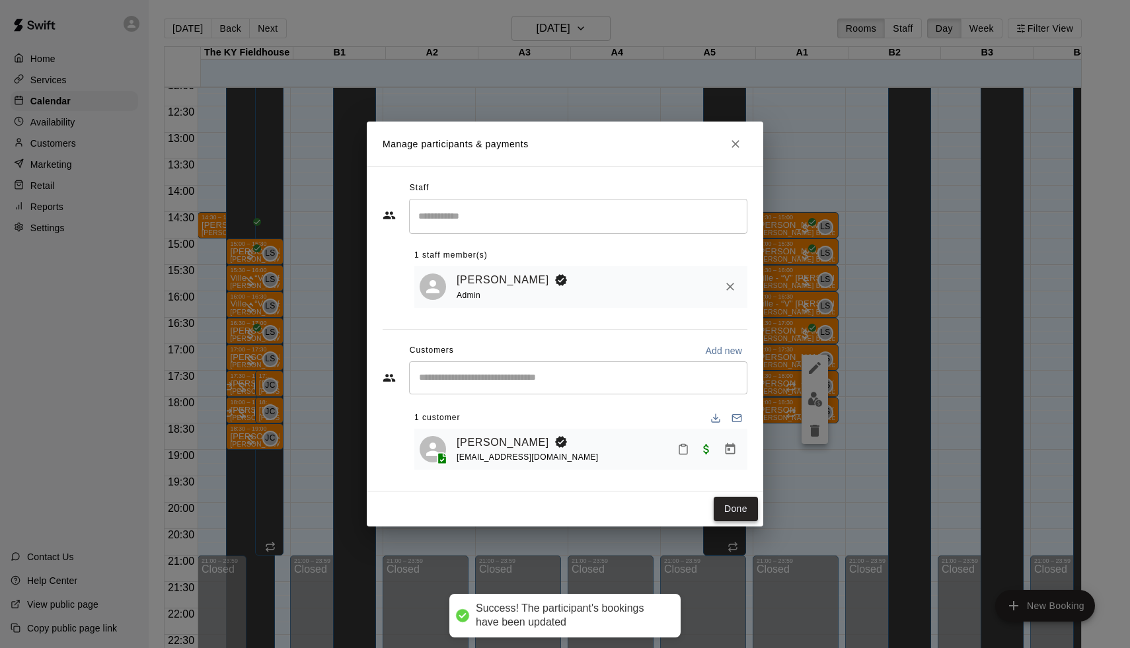
click at [737, 510] on button "Done" at bounding box center [736, 509] width 44 height 24
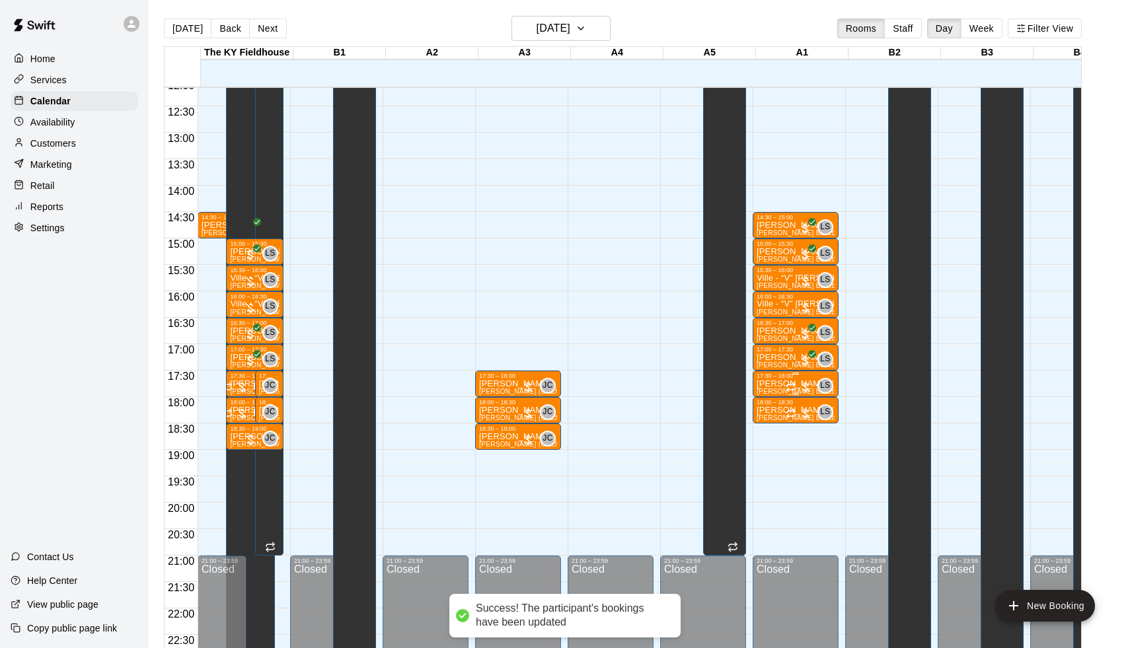
click at [813, 379] on div "LS 0" at bounding box center [810, 386] width 48 height 16
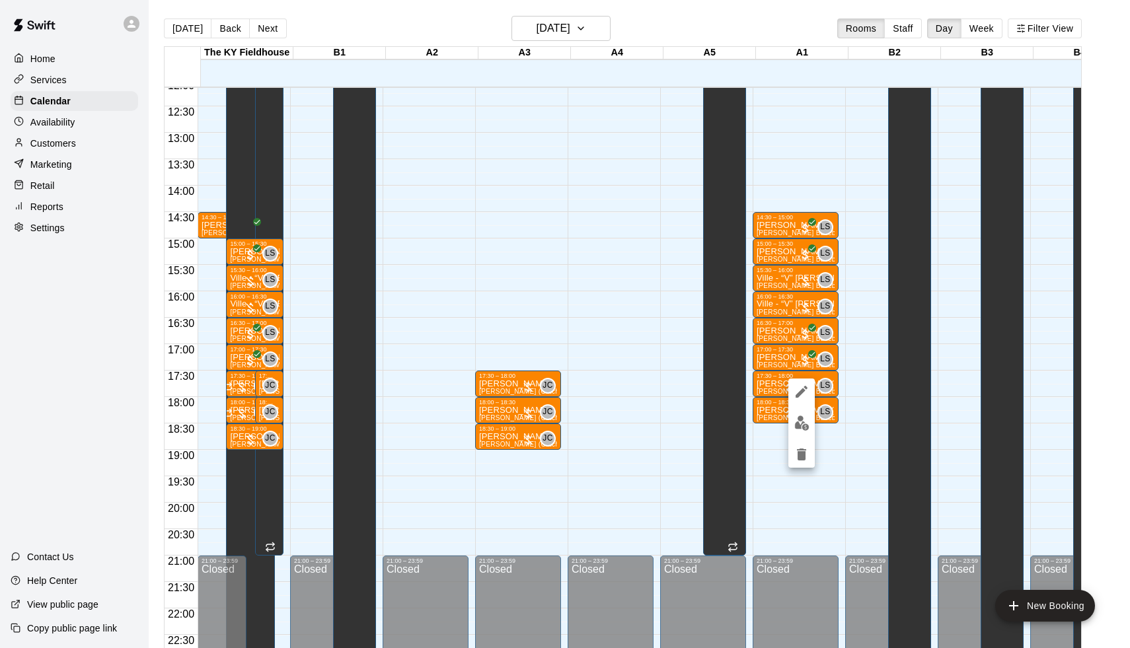
click at [801, 421] on img "edit" at bounding box center [801, 423] width 15 height 15
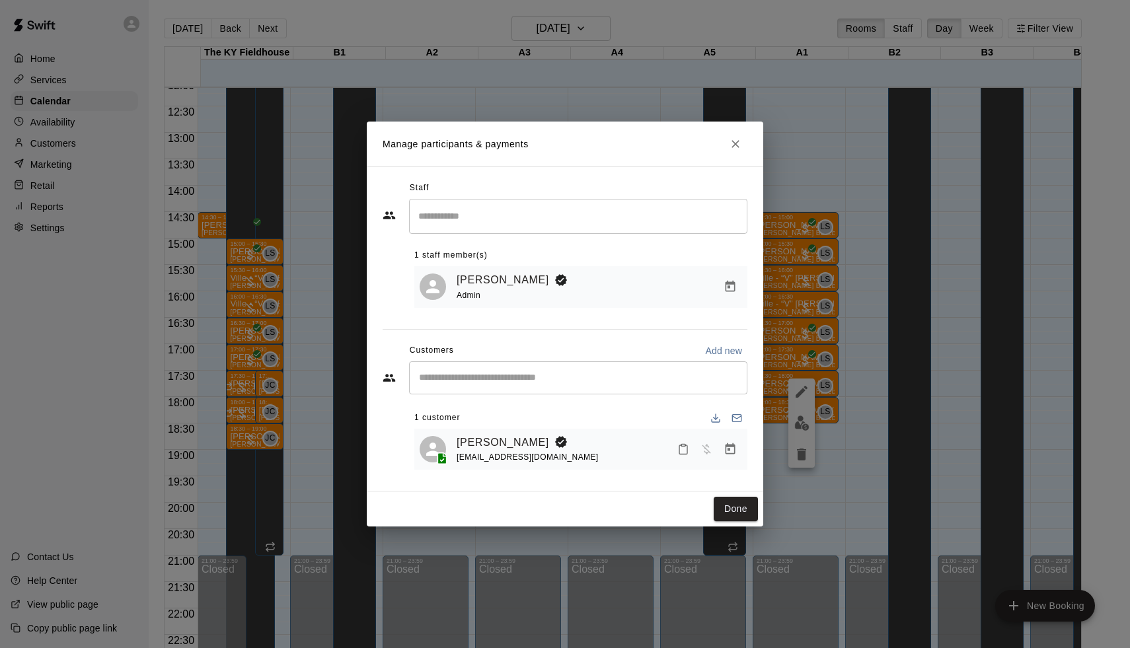
click at [727, 447] on icon "Manage bookings & payment" at bounding box center [729, 449] width 13 height 13
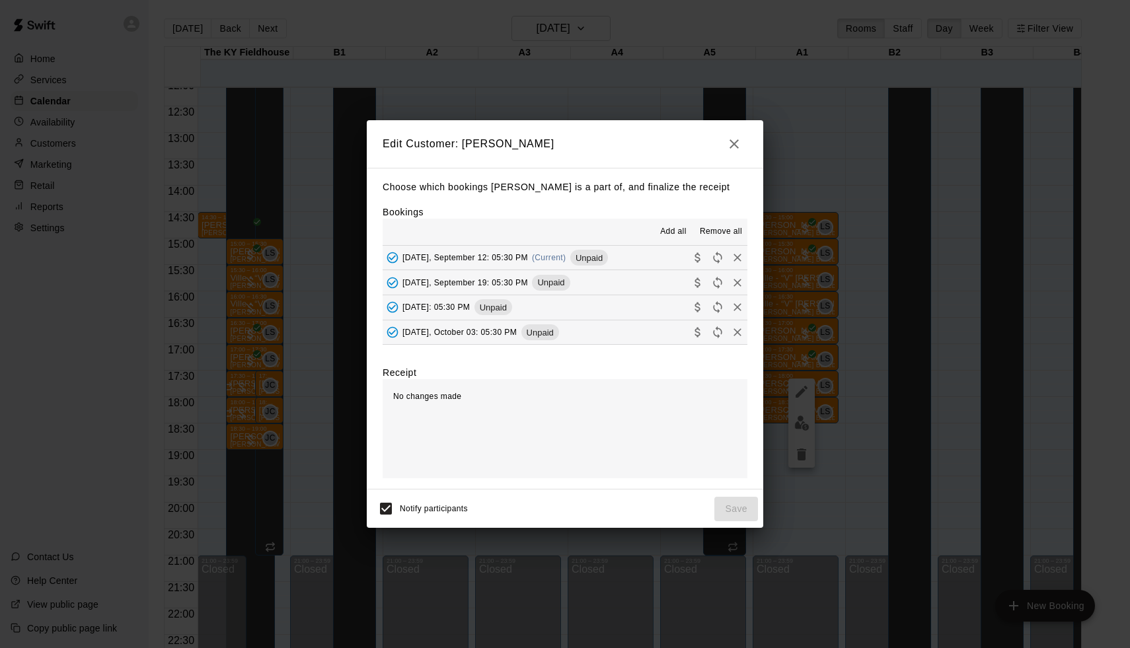
scroll to position [100, 0]
click at [584, 252] on span "Unpaid" at bounding box center [589, 257] width 38 height 10
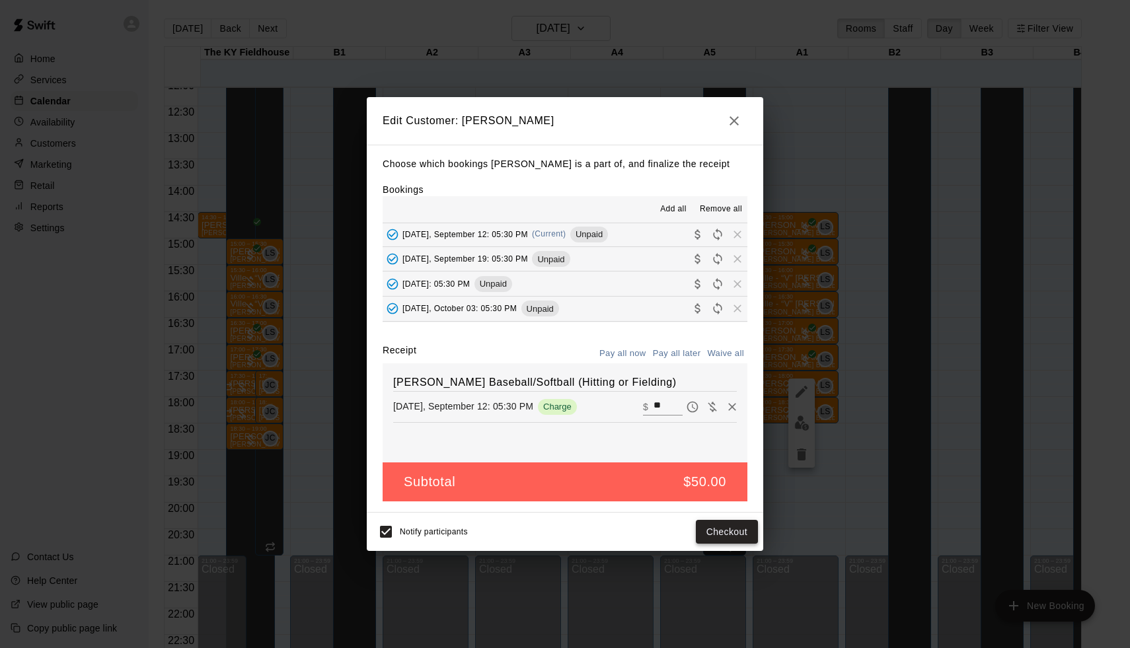
click at [721, 533] on button "Checkout" at bounding box center [727, 532] width 62 height 24
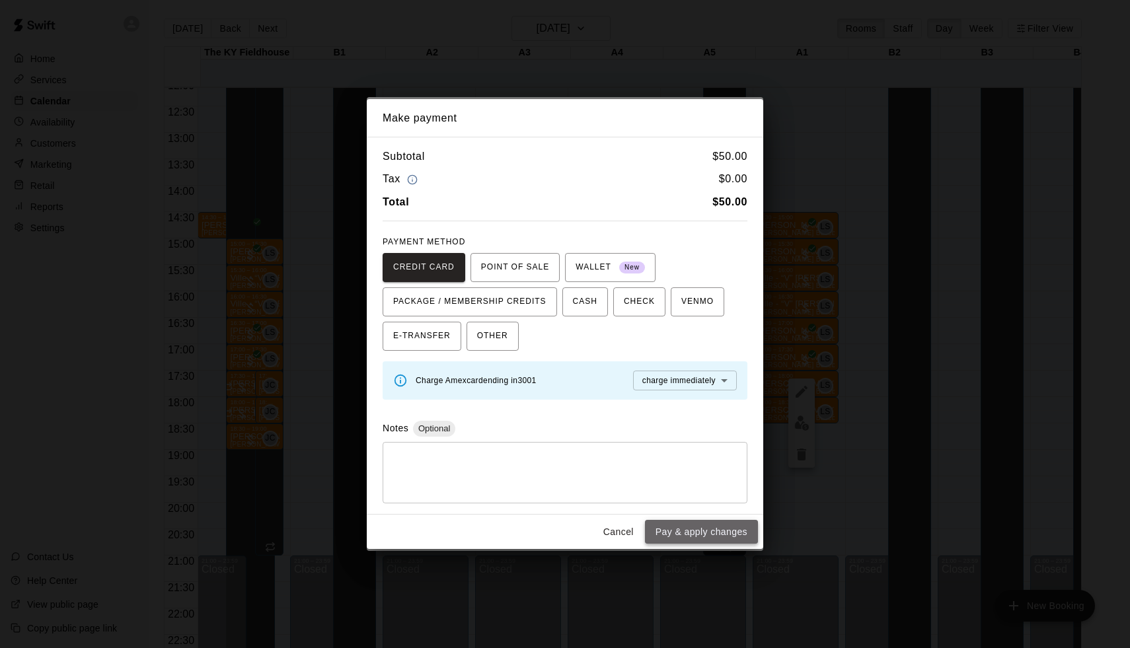
click at [720, 536] on button "Pay & apply changes" at bounding box center [701, 532] width 113 height 24
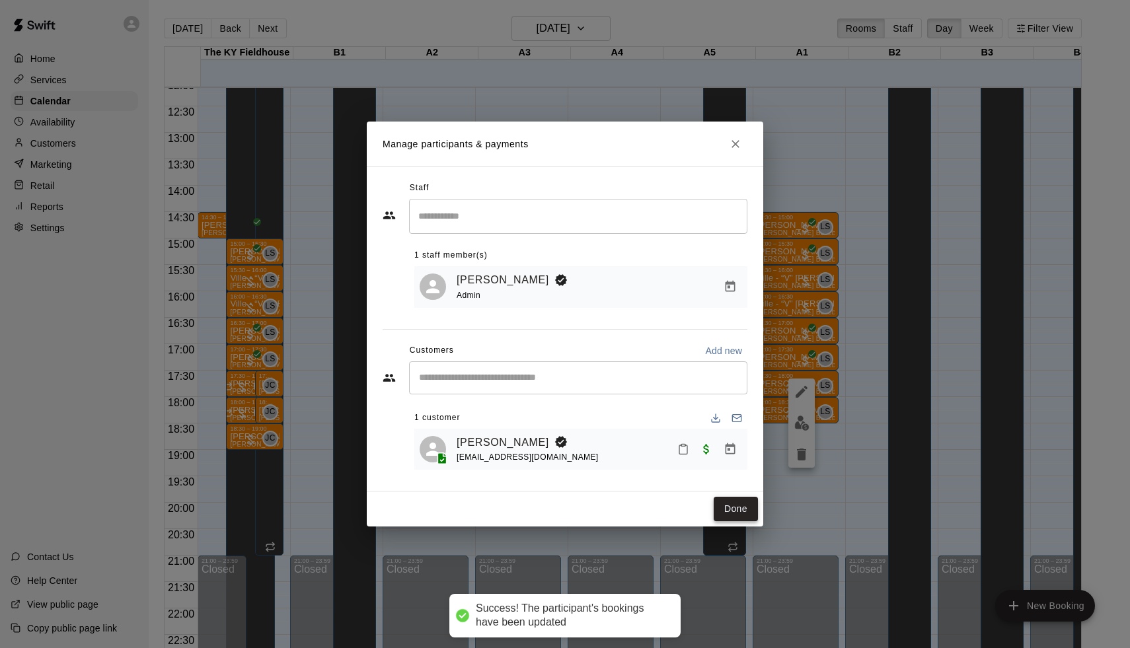
click at [731, 512] on button "Done" at bounding box center [736, 509] width 44 height 24
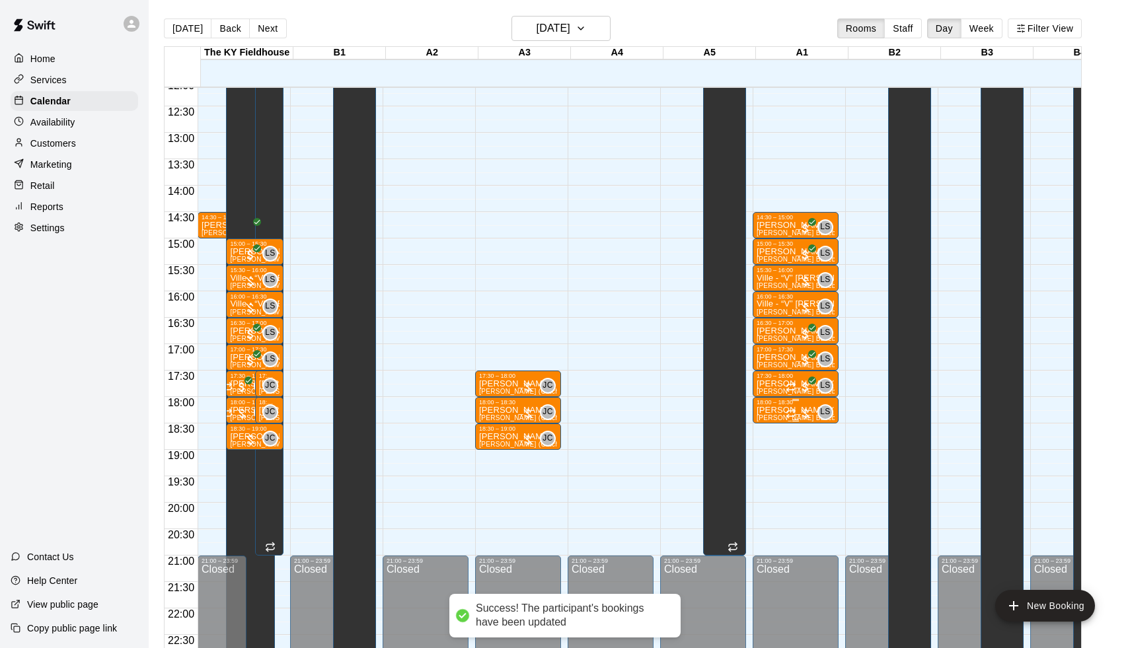
click at [803, 412] on div at bounding box center [799, 413] width 26 height 13
click at [797, 452] on img "edit" at bounding box center [801, 452] width 15 height 15
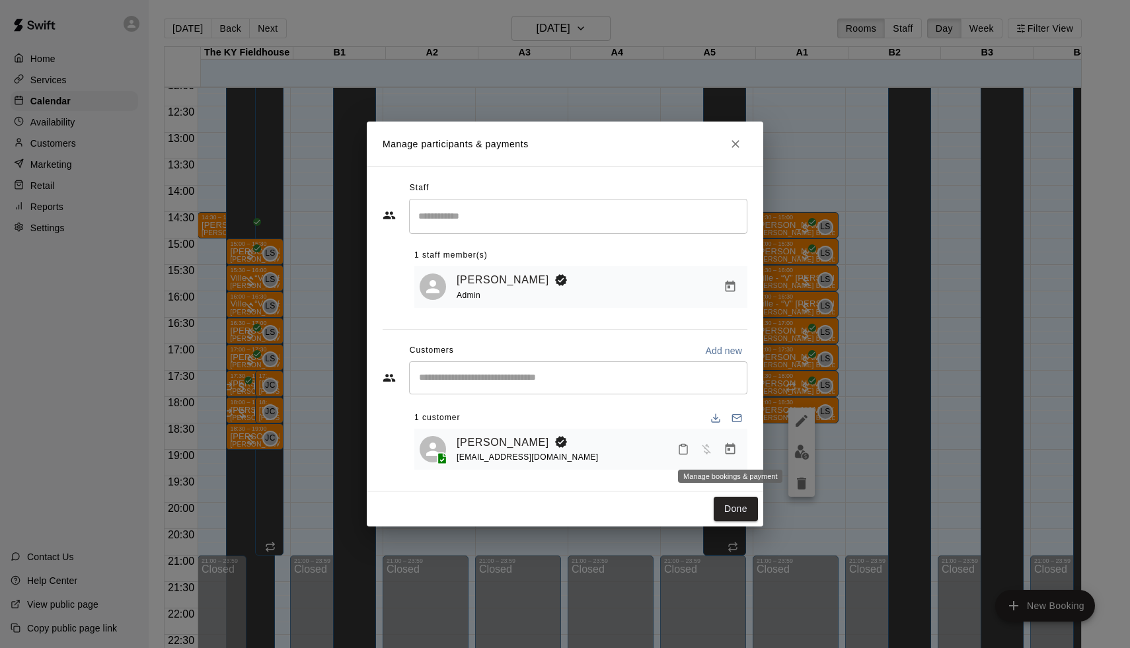
click at [729, 454] on icon "Manage bookings & payment" at bounding box center [729, 449] width 13 height 13
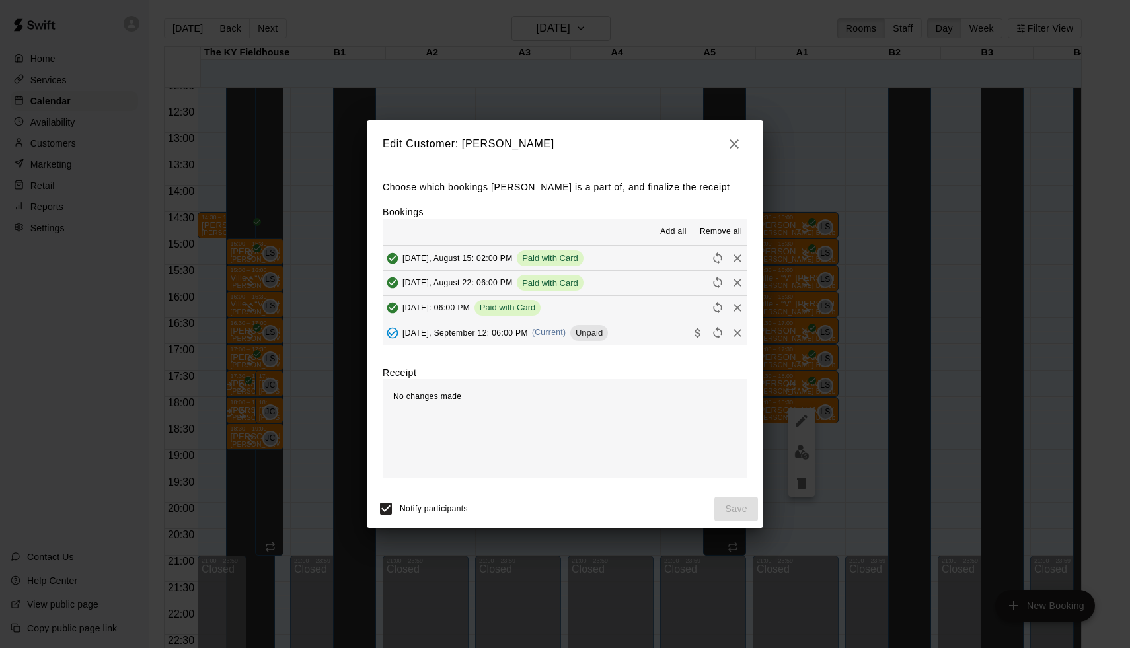
click at [601, 320] on button "[DATE], September 12: 06:00 PM (Current) Unpaid" at bounding box center [565, 332] width 365 height 24
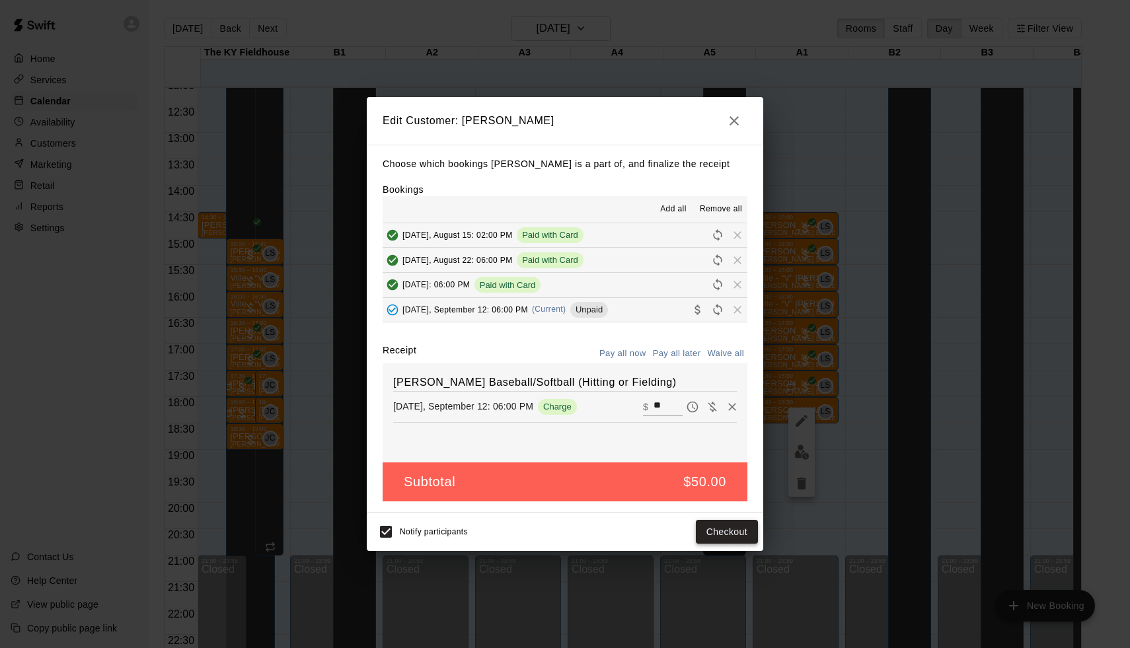
click at [712, 538] on button "Checkout" at bounding box center [727, 532] width 62 height 24
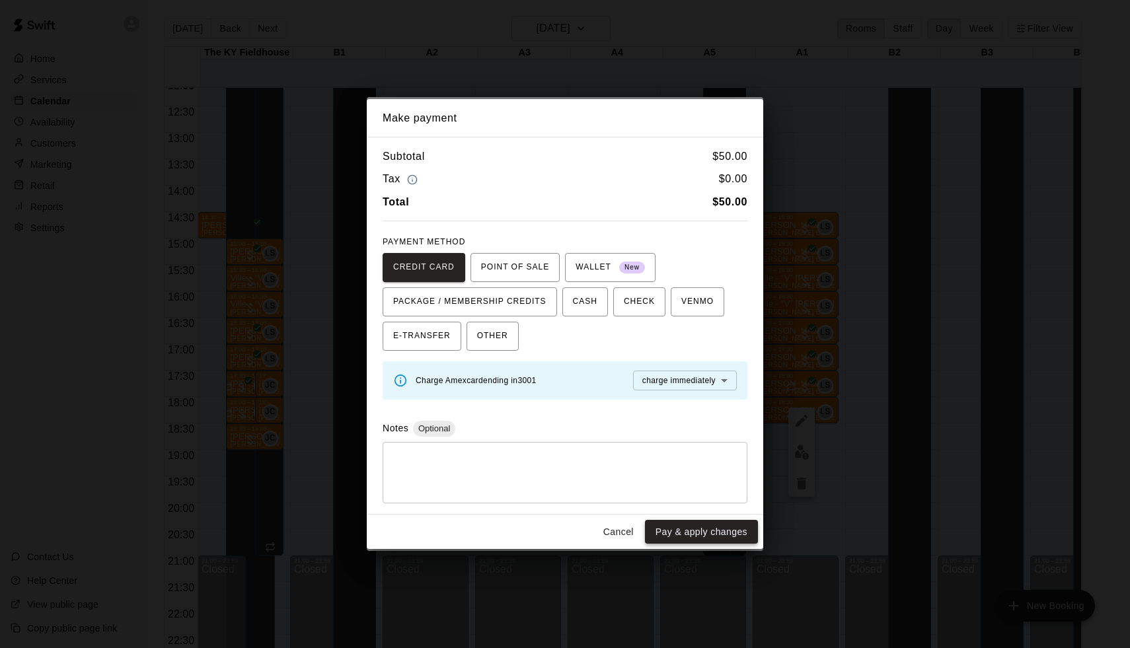
click at [712, 528] on button "Pay & apply changes" at bounding box center [701, 532] width 113 height 24
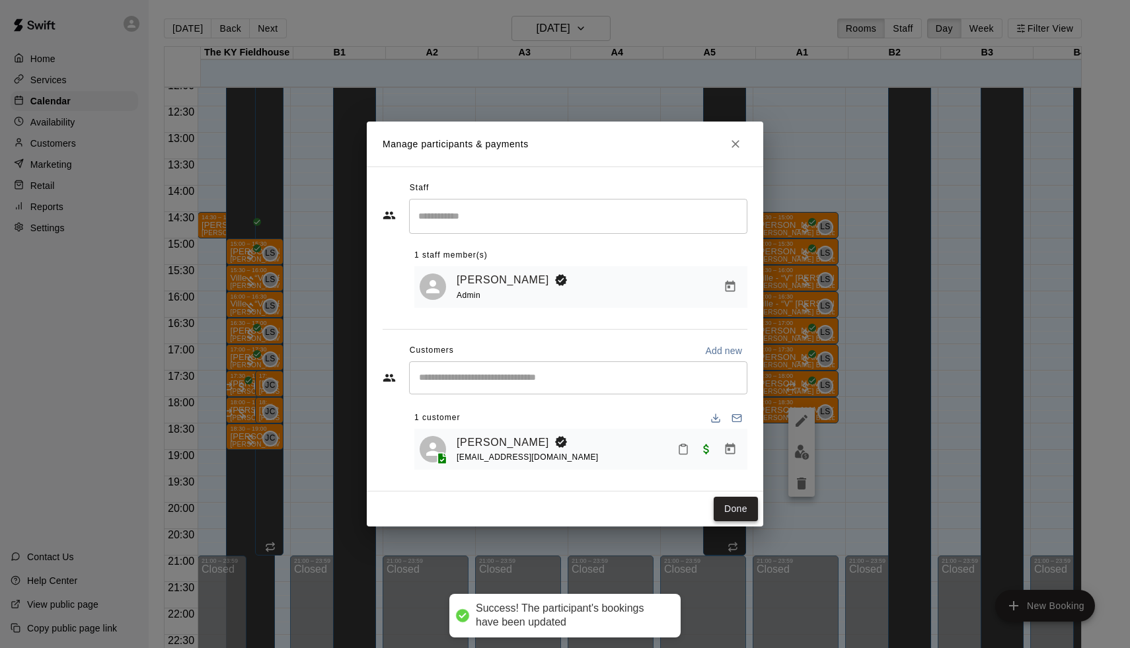
click at [727, 509] on button "Done" at bounding box center [736, 509] width 44 height 24
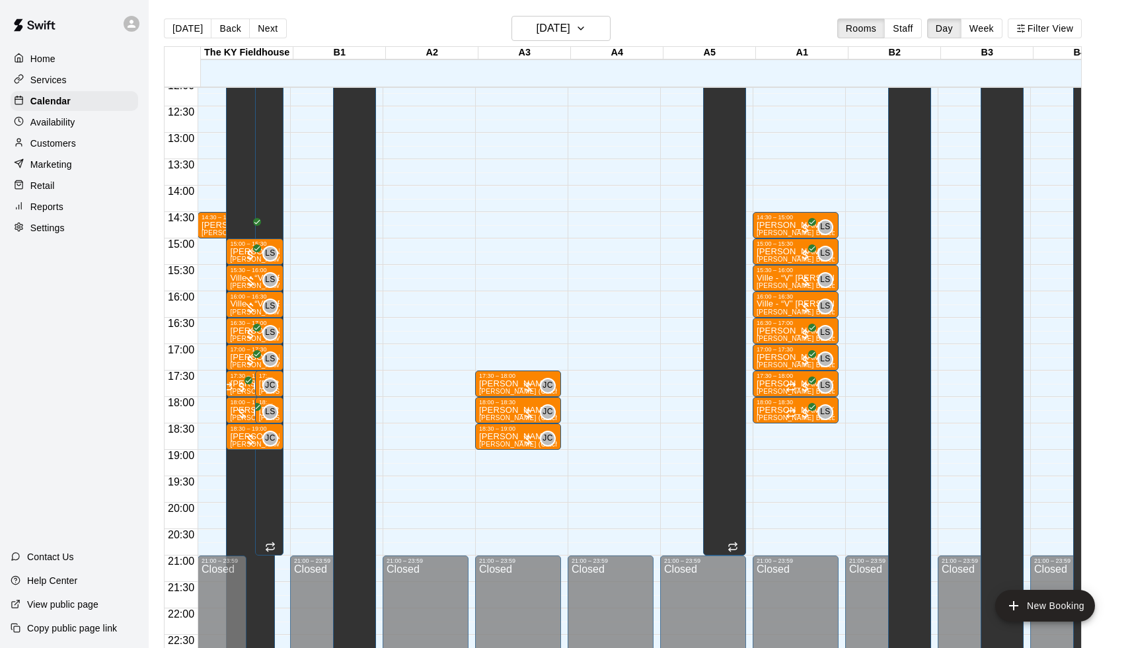
click at [292, 196] on div "00:00 – 10:00 Closed 21:00 – 23:59 Closed 09:00 – 23:30 Hunted house Set up B5,…" at bounding box center [333, 80] width 86 height 1269
click at [91, 201] on div "Reports" at bounding box center [75, 207] width 128 height 20
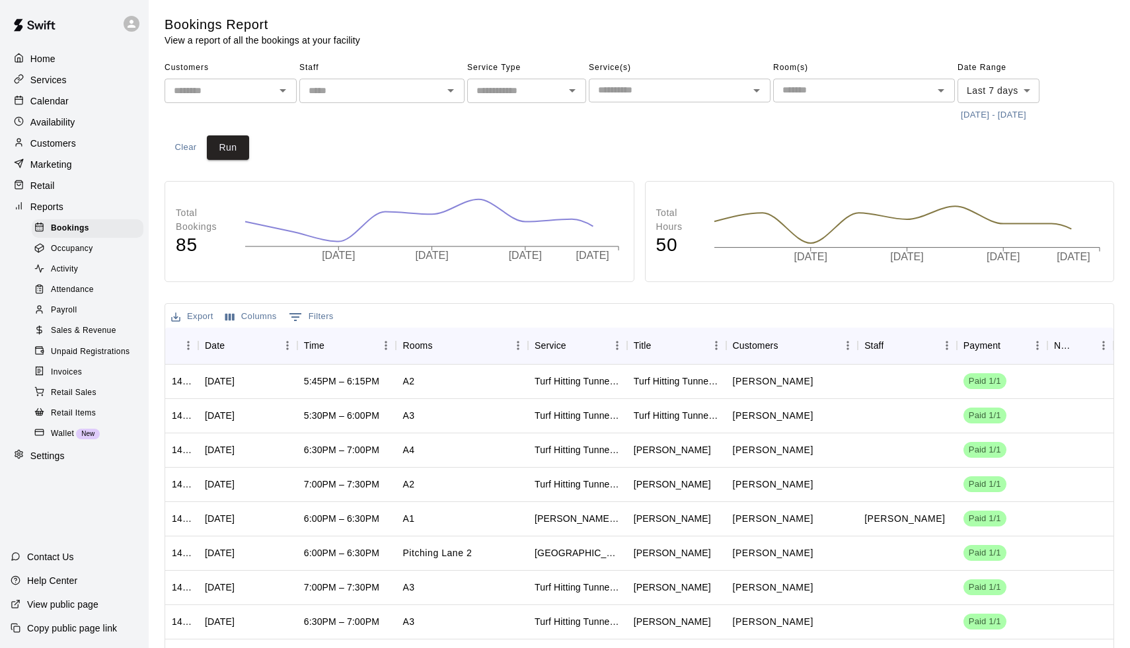
click at [73, 309] on span "Payroll" at bounding box center [64, 310] width 26 height 13
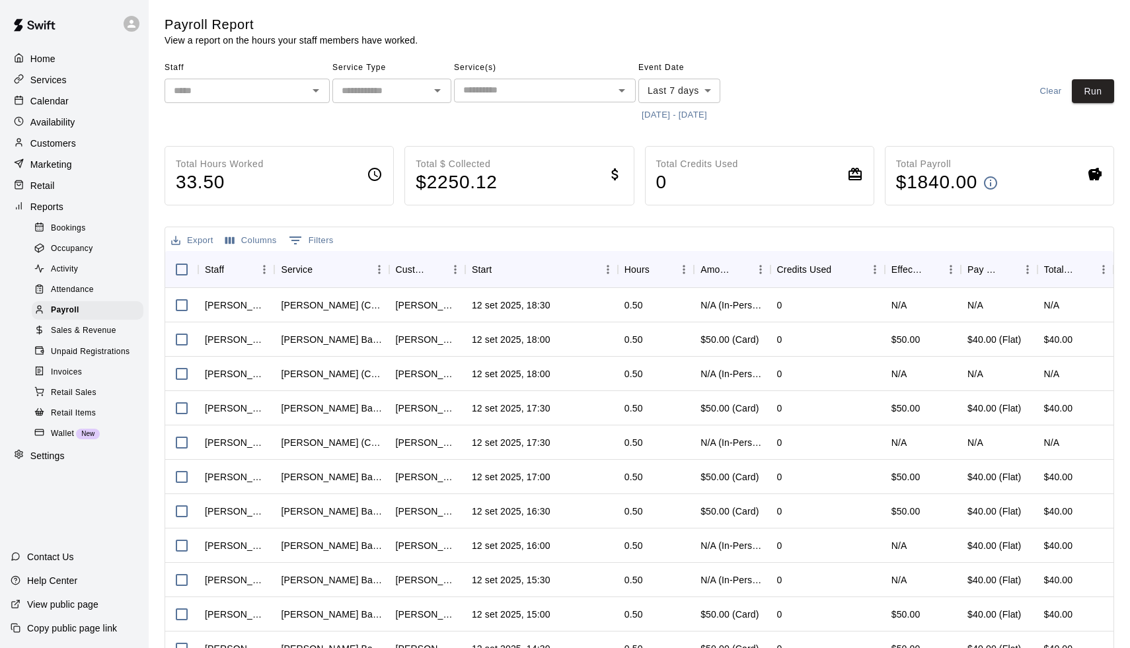
click at [231, 100] on div "​" at bounding box center [247, 91] width 165 height 24
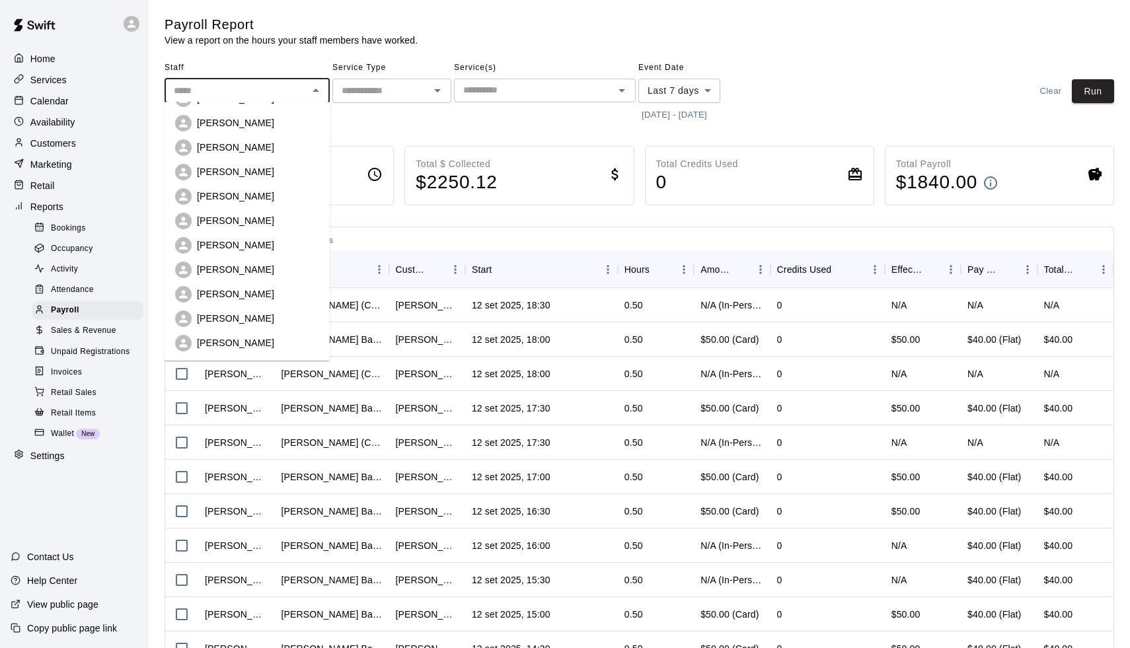
scroll to position [143, 0]
click at [235, 317] on p "[PERSON_NAME]" at bounding box center [235, 318] width 77 height 13
type input "**********"
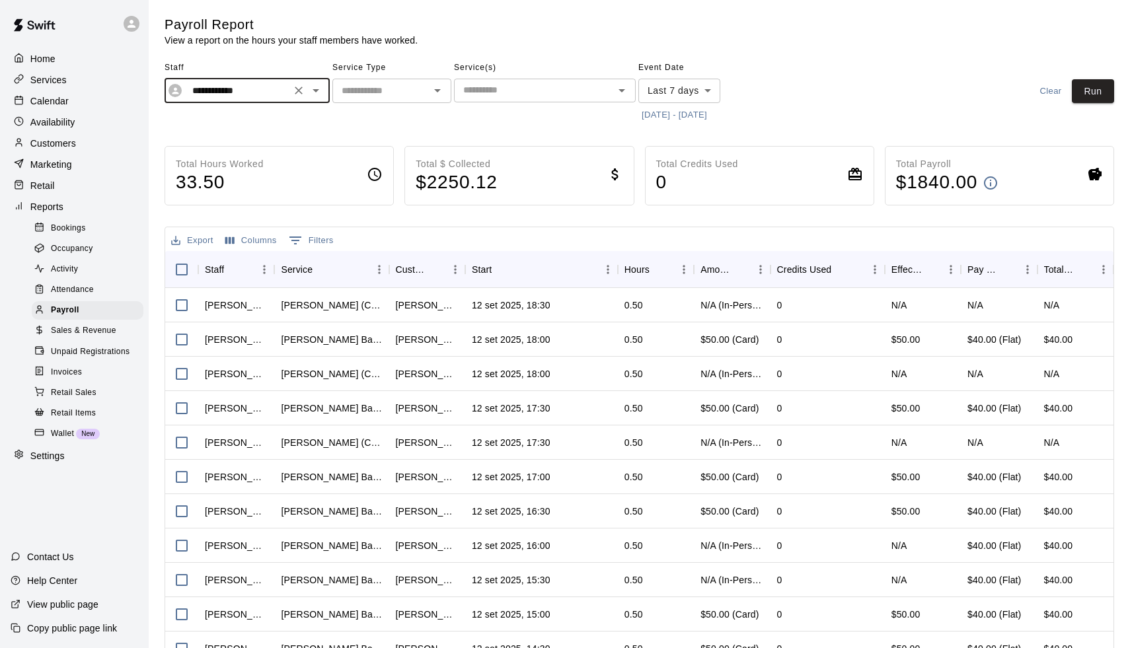
click at [388, 95] on input "text" at bounding box center [380, 91] width 89 height 17
click at [376, 126] on li "Lessons" at bounding box center [391, 118] width 119 height 22
type input "*******"
click at [470, 92] on input "text" at bounding box center [534, 90] width 152 height 17
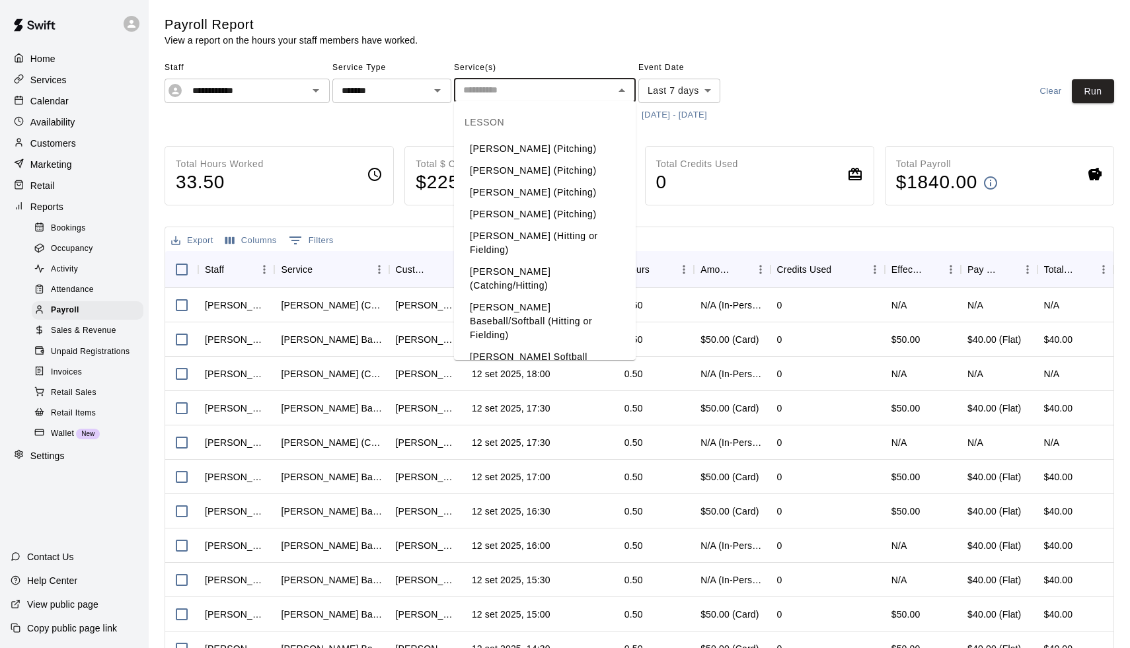
click at [495, 297] on li "[PERSON_NAME] Baseball/Softball (Hitting or Fielding)" at bounding box center [545, 322] width 182 height 50
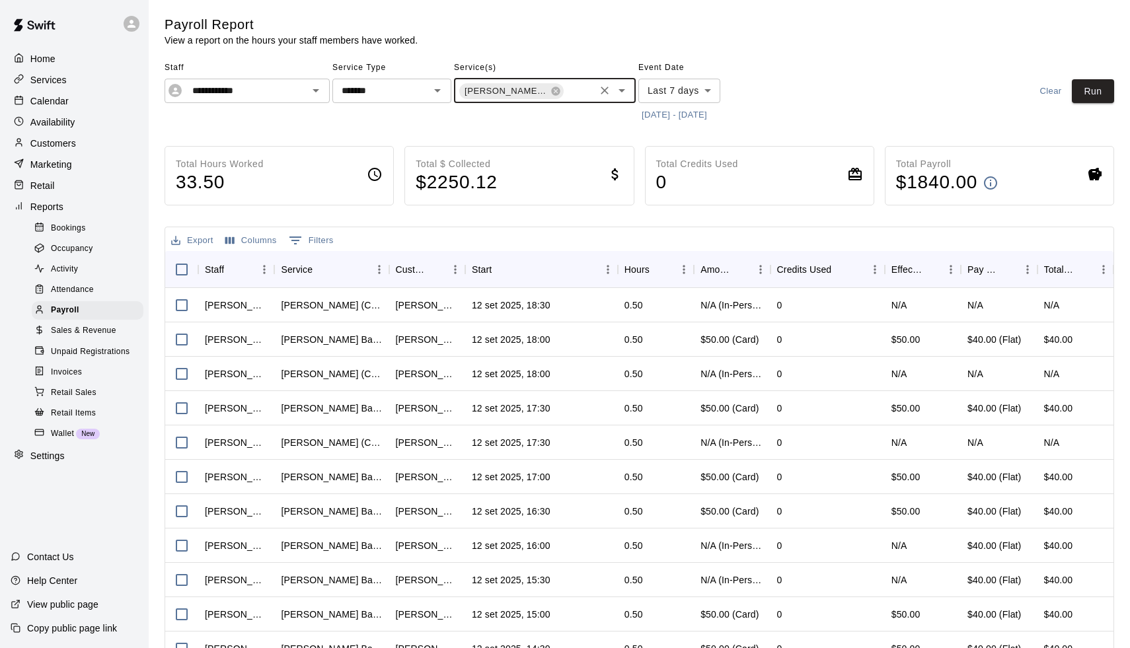
click at [677, 114] on button "[DATE] - [DATE]" at bounding box center [674, 115] width 72 height 20
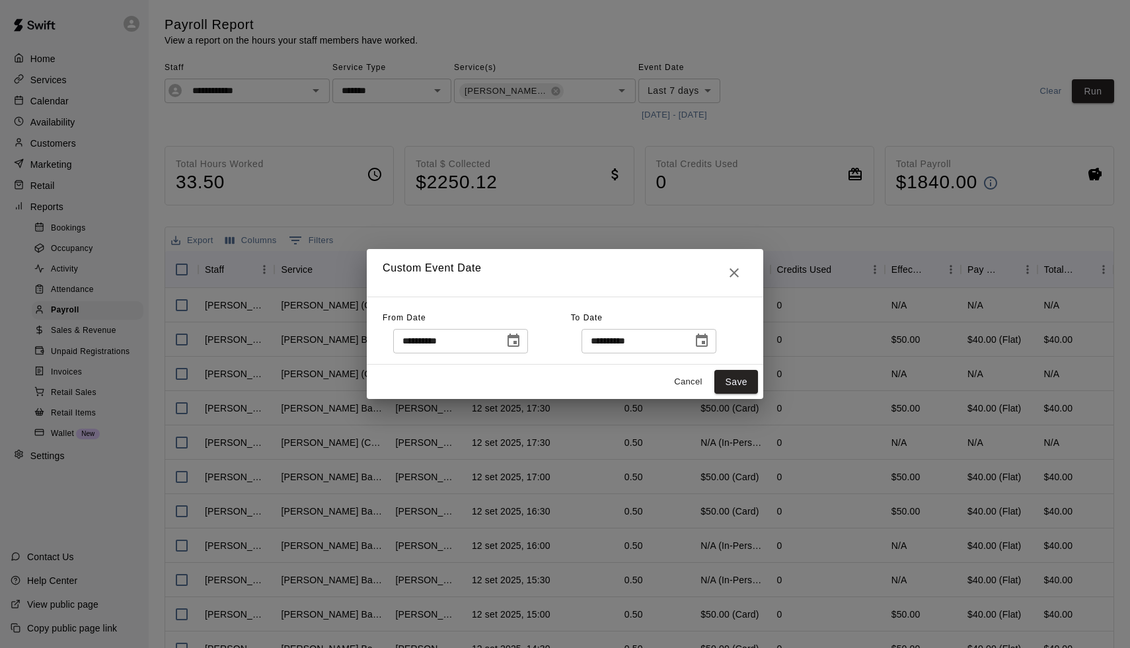
click at [527, 338] on button "Choose date, selected date is Sep 5, 2025" at bounding box center [513, 341] width 26 height 26
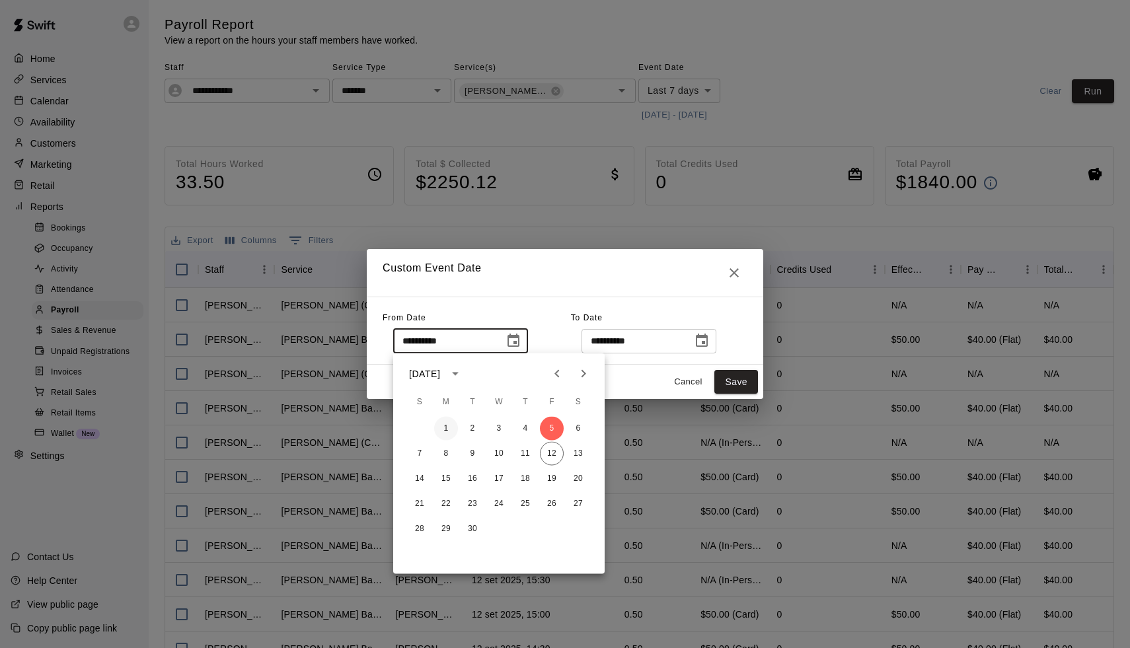
click at [440, 423] on button "1" at bounding box center [446, 429] width 24 height 24
type input "**********"
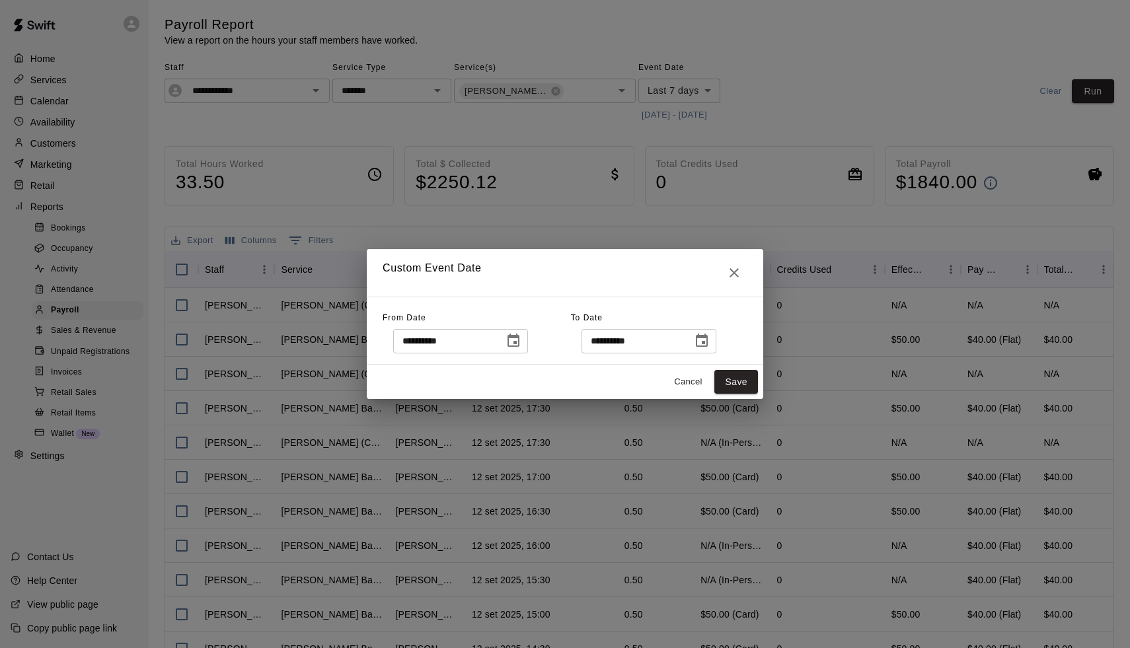
click at [715, 349] on button "Choose date, selected date is Sep 12, 2025" at bounding box center [701, 341] width 26 height 26
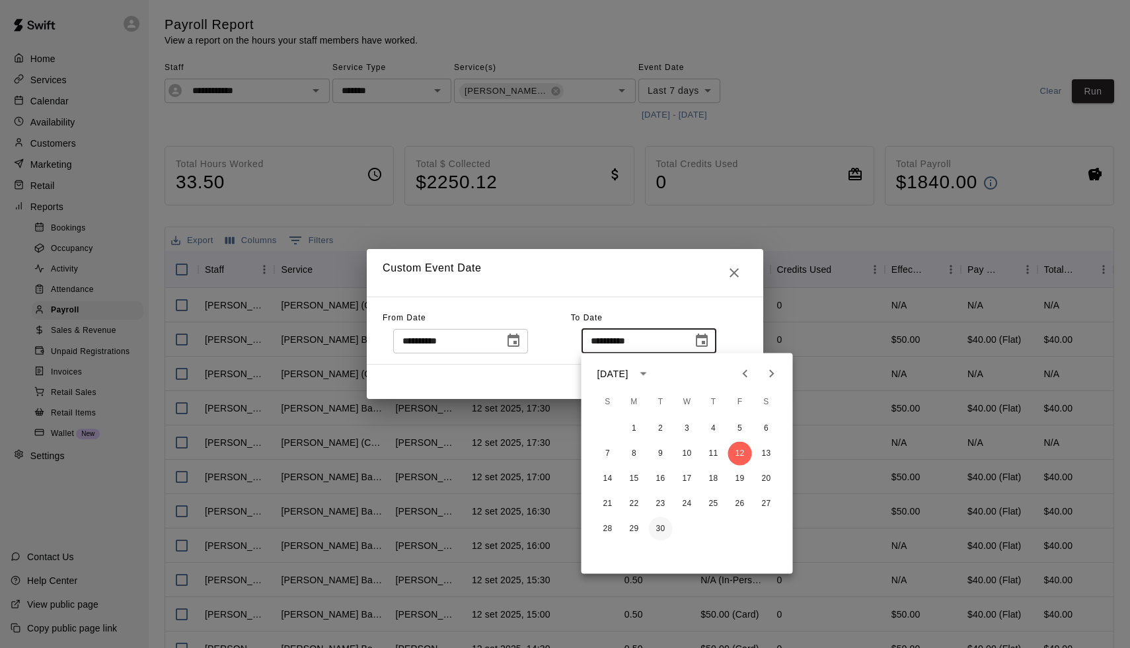
click at [662, 527] on button "30" at bounding box center [661, 529] width 24 height 24
type input "**********"
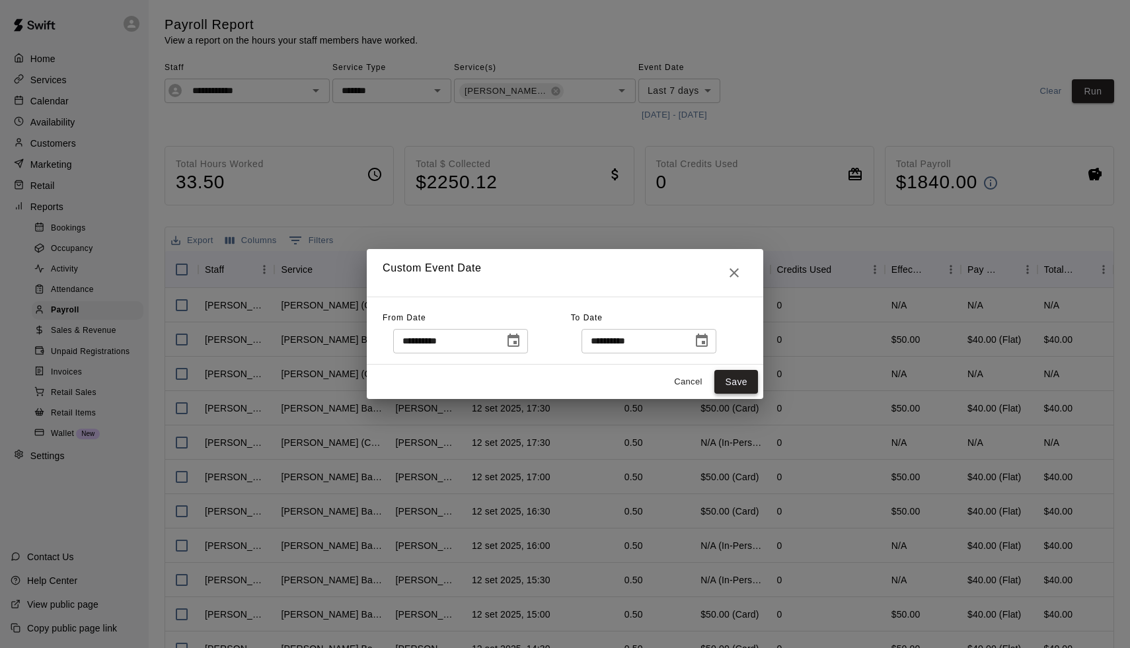
click at [745, 381] on button "Save" at bounding box center [736, 382] width 44 height 24
type input "******"
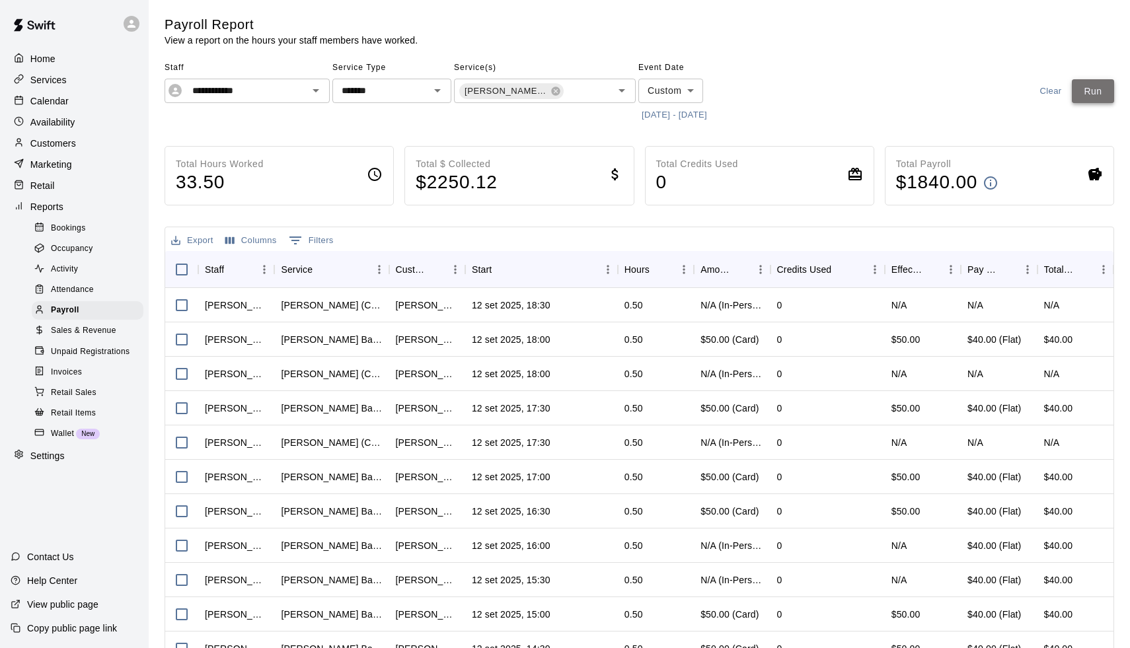
click at [1093, 85] on button "Run" at bounding box center [1093, 91] width 42 height 24
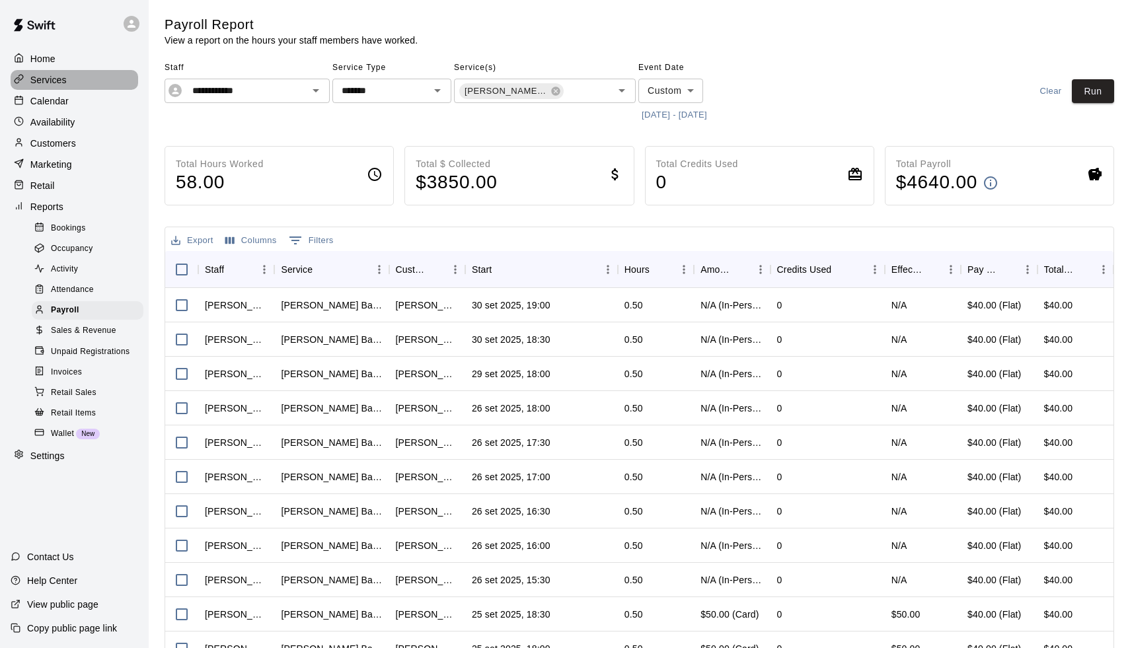
click at [68, 85] on div "Services" at bounding box center [75, 80] width 128 height 20
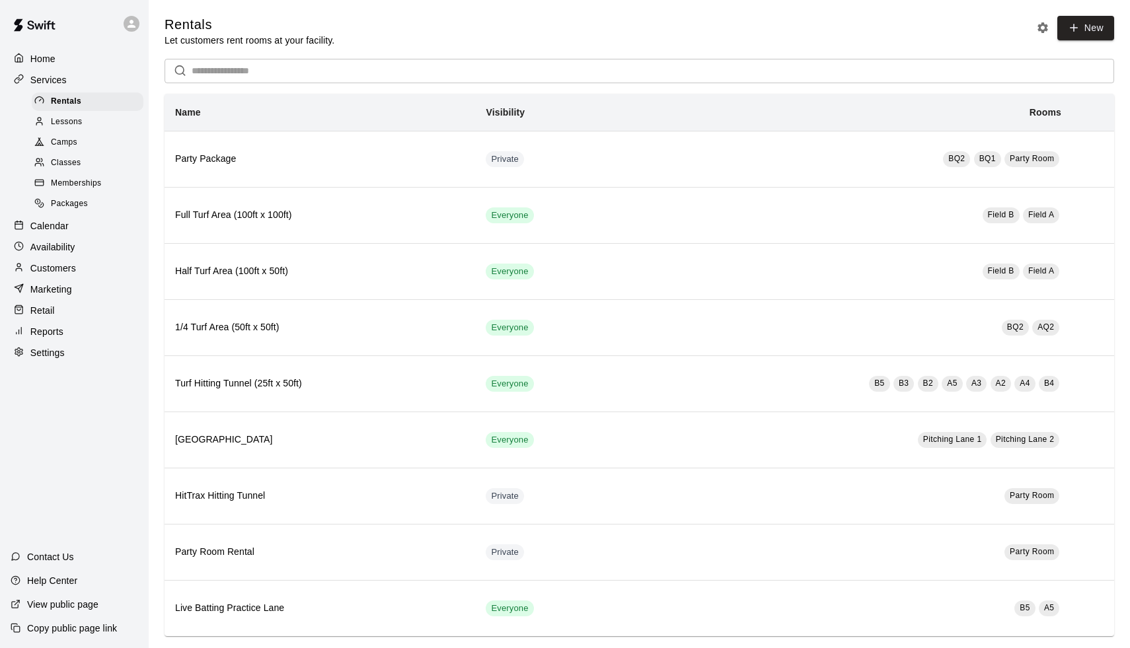
click at [49, 225] on p "Calendar" at bounding box center [49, 225] width 38 height 13
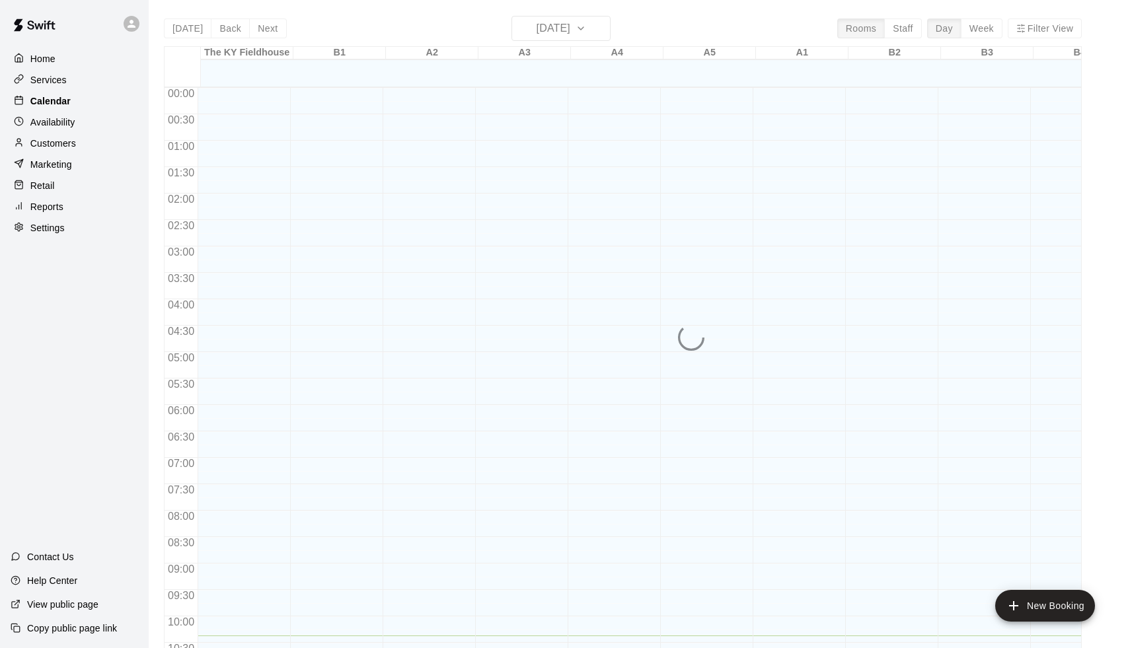
scroll to position [548, 0]
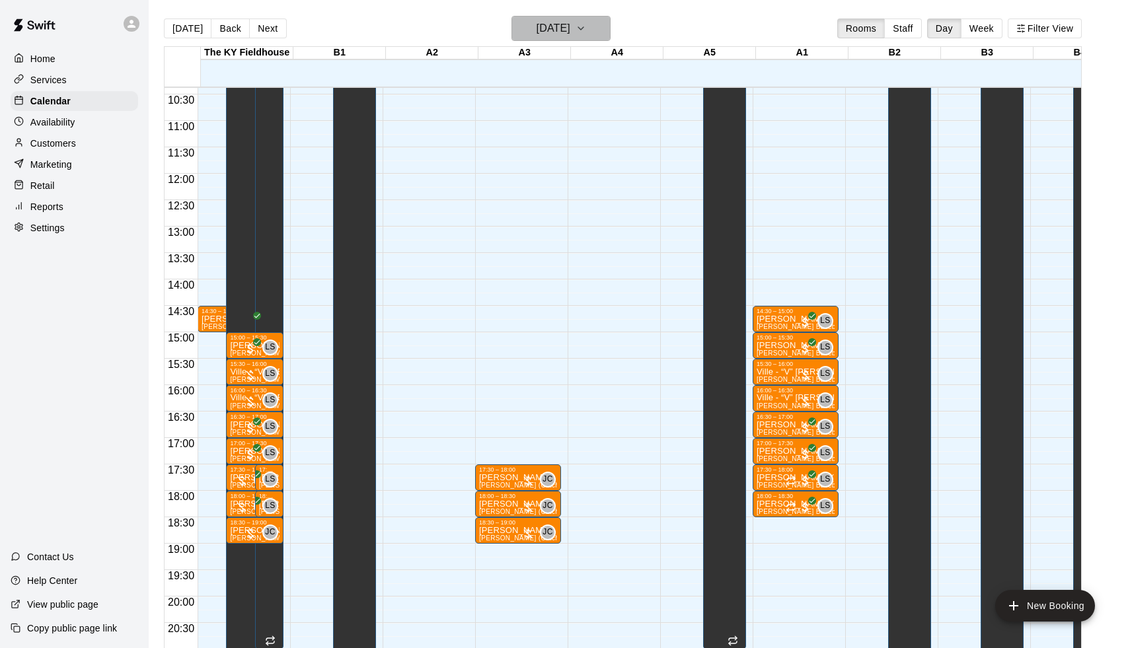
click at [563, 19] on h6 "[DATE]" at bounding box center [553, 28] width 34 height 18
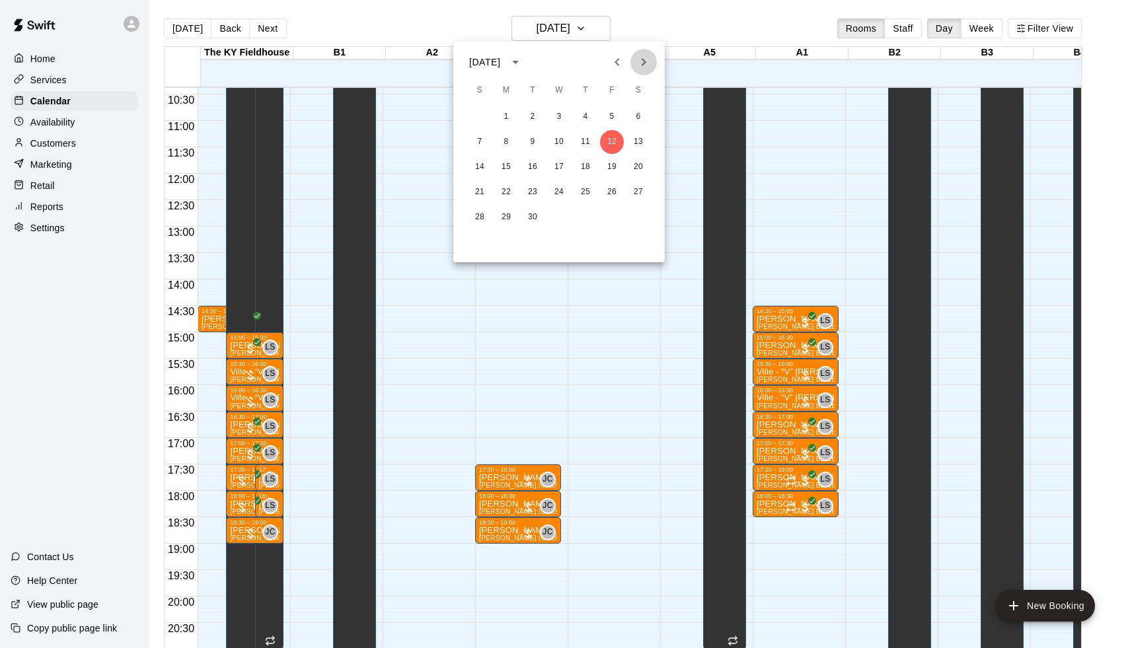
click at [647, 59] on icon "Next month" at bounding box center [644, 62] width 16 height 16
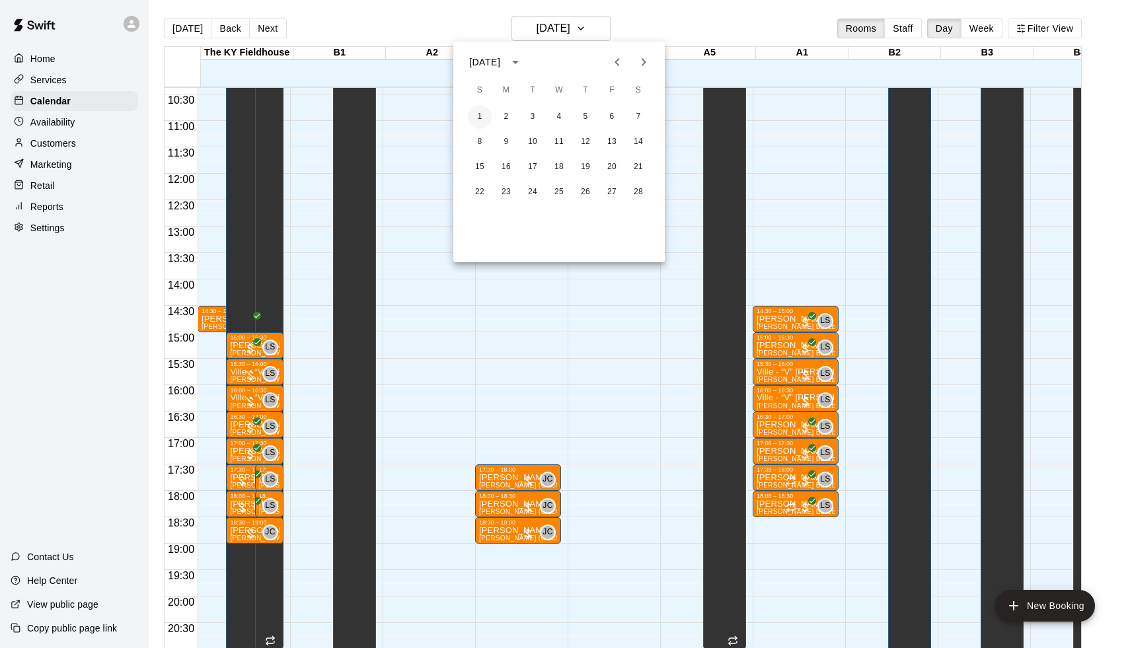
click at [479, 123] on button "1" at bounding box center [480, 117] width 24 height 24
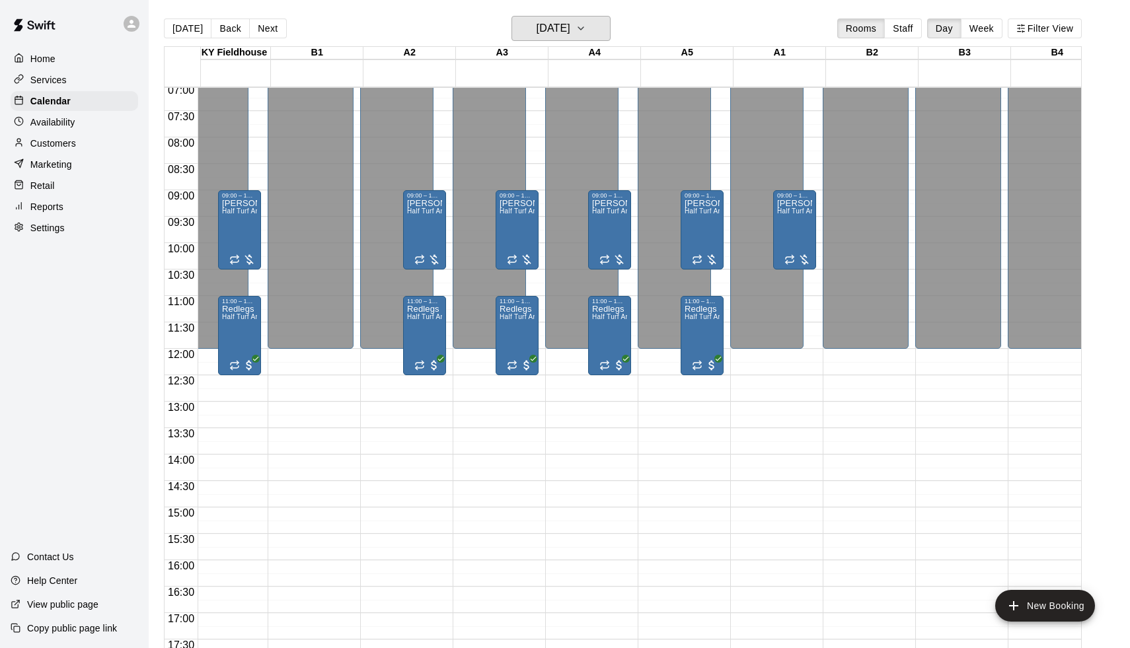
scroll to position [0, 11]
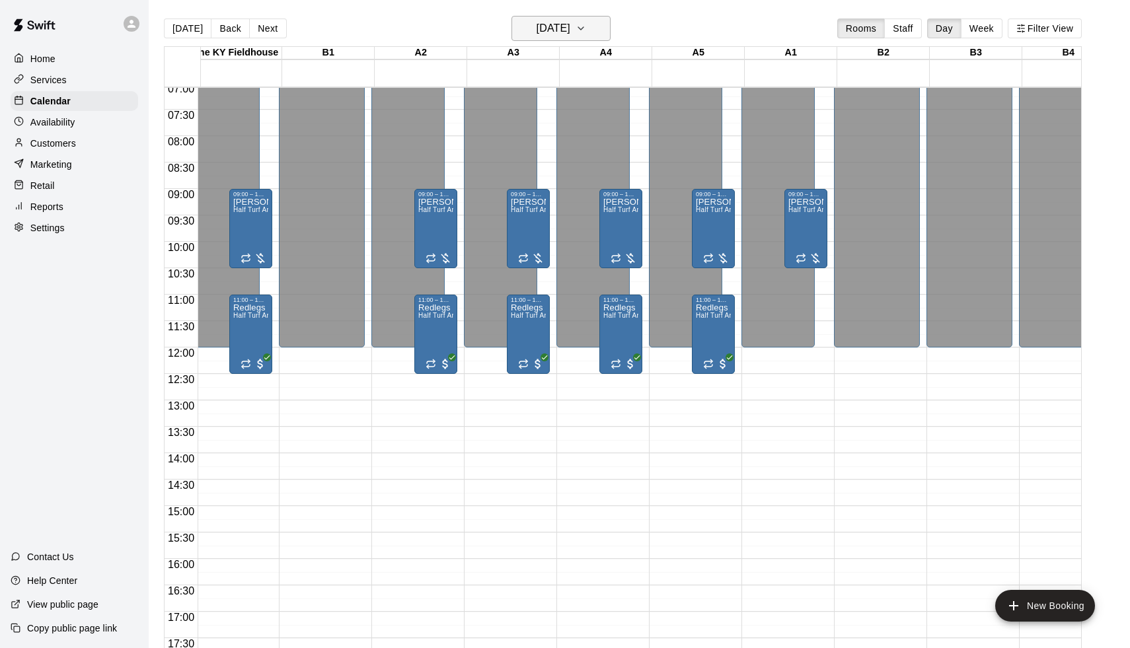
click at [570, 33] on h6 "[DATE]" at bounding box center [553, 28] width 34 height 18
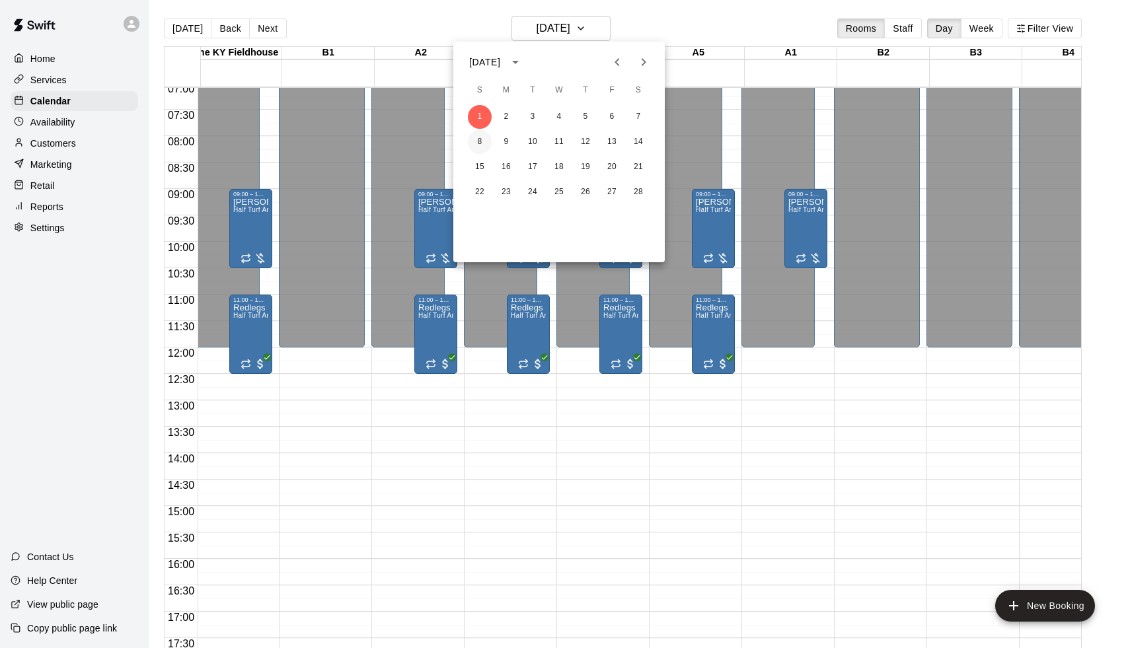
click at [478, 142] on button "8" at bounding box center [480, 142] width 24 height 24
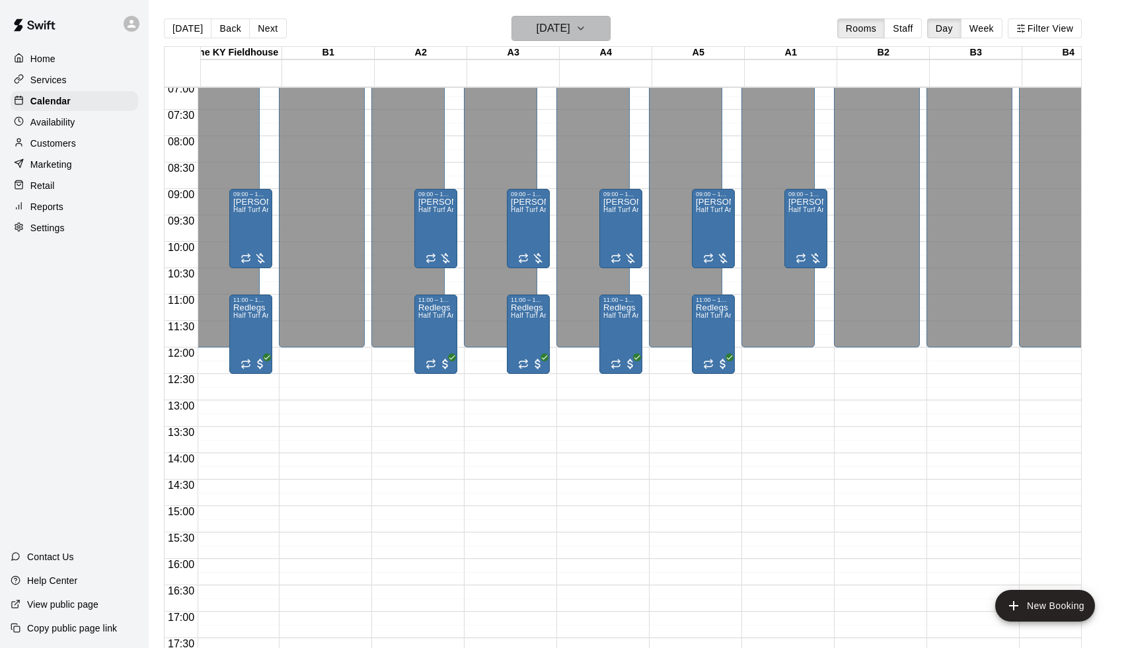
click at [544, 28] on h6 "[DATE]" at bounding box center [553, 28] width 34 height 18
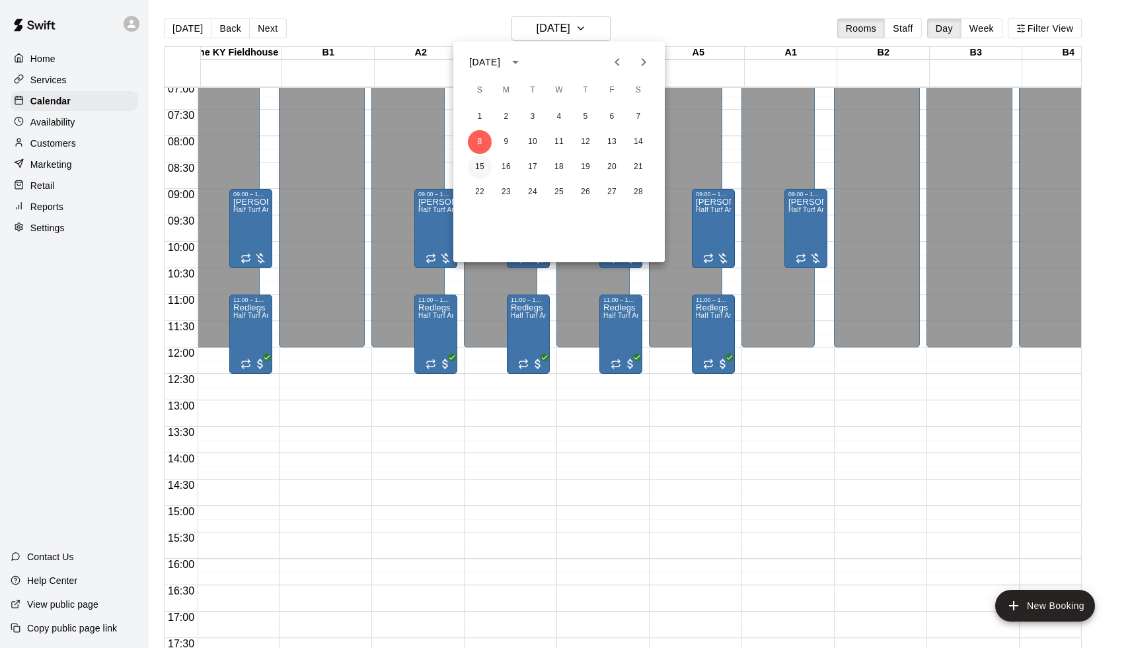
click at [478, 175] on button "15" at bounding box center [480, 167] width 24 height 24
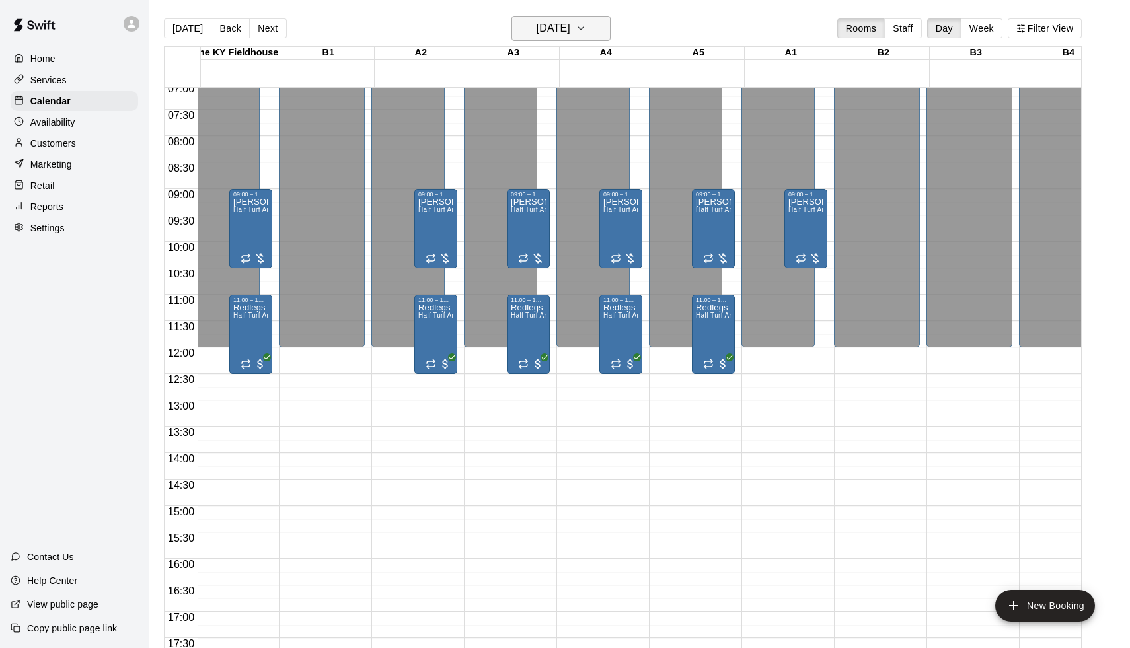
click at [540, 27] on h6 "[DATE]" at bounding box center [553, 28] width 34 height 18
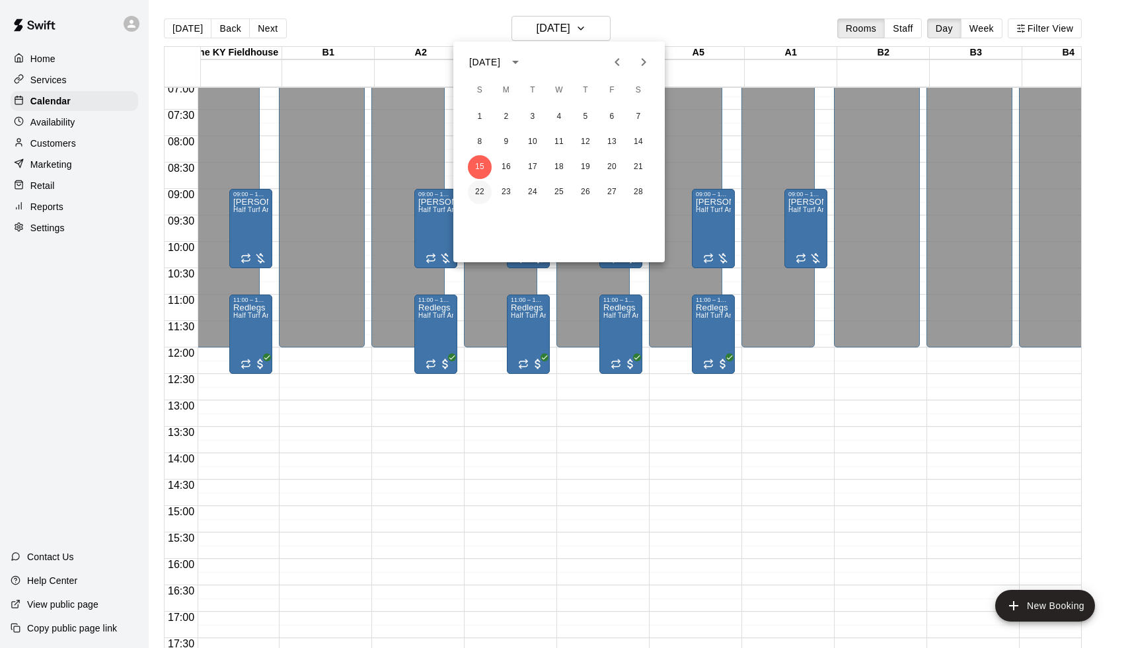
click at [478, 191] on button "22" at bounding box center [480, 192] width 24 height 24
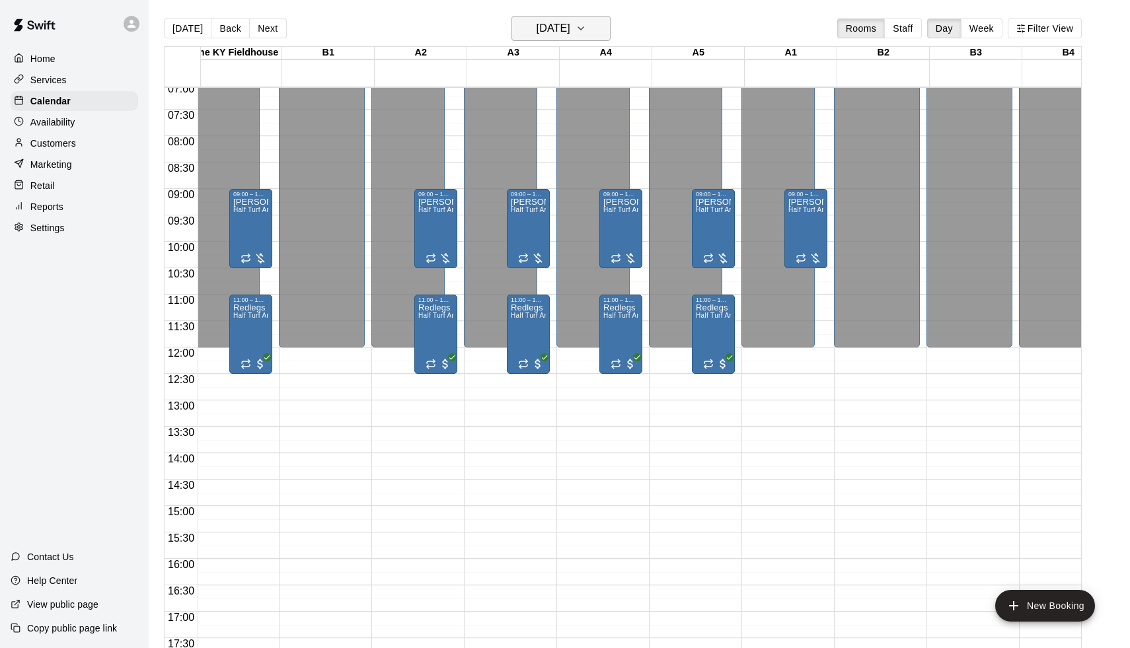
click at [546, 32] on h6 "[DATE]" at bounding box center [553, 28] width 34 height 18
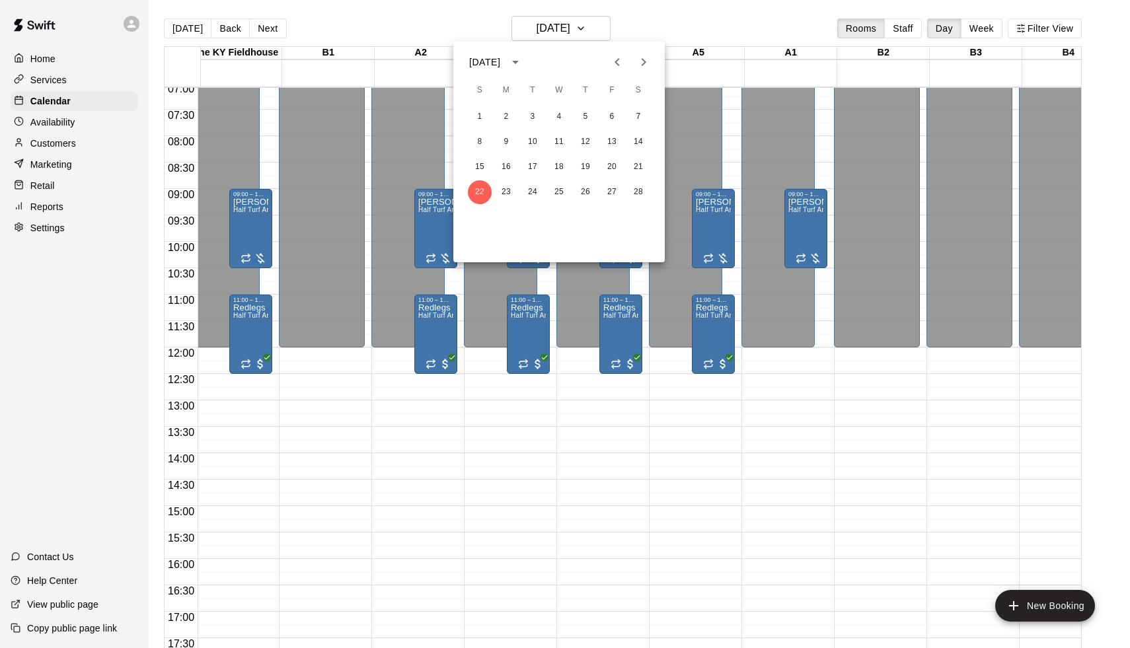
click at [648, 64] on icon "Next month" at bounding box center [644, 62] width 16 height 16
click at [476, 124] on button "1" at bounding box center [480, 117] width 24 height 24
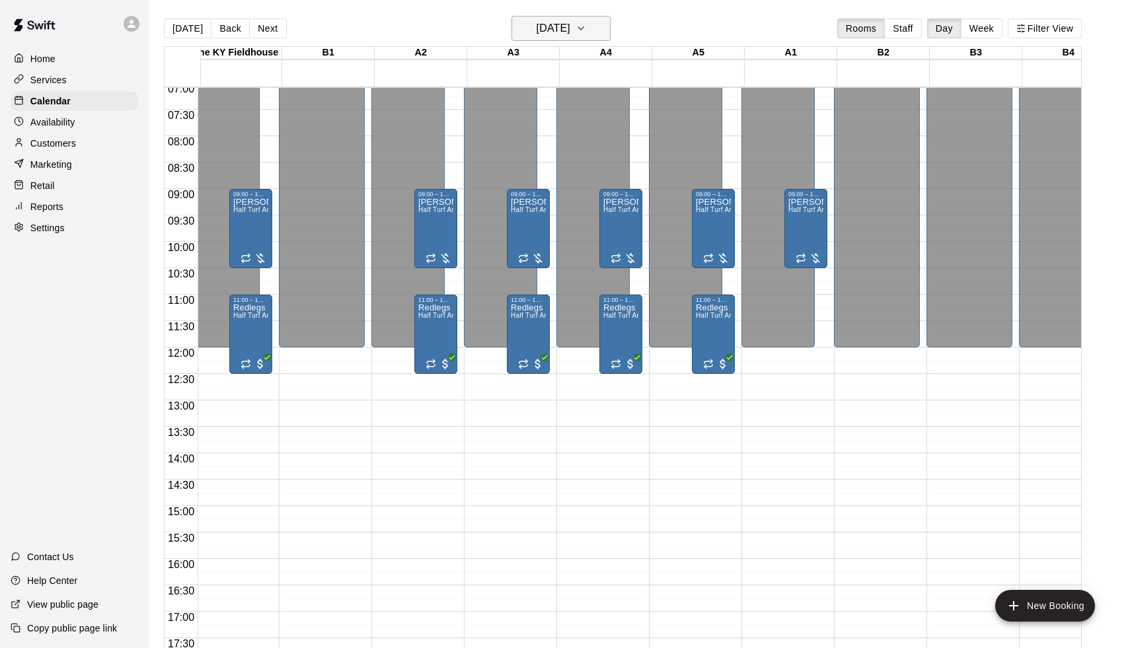
click at [555, 32] on h6 "[DATE]" at bounding box center [553, 28] width 34 height 18
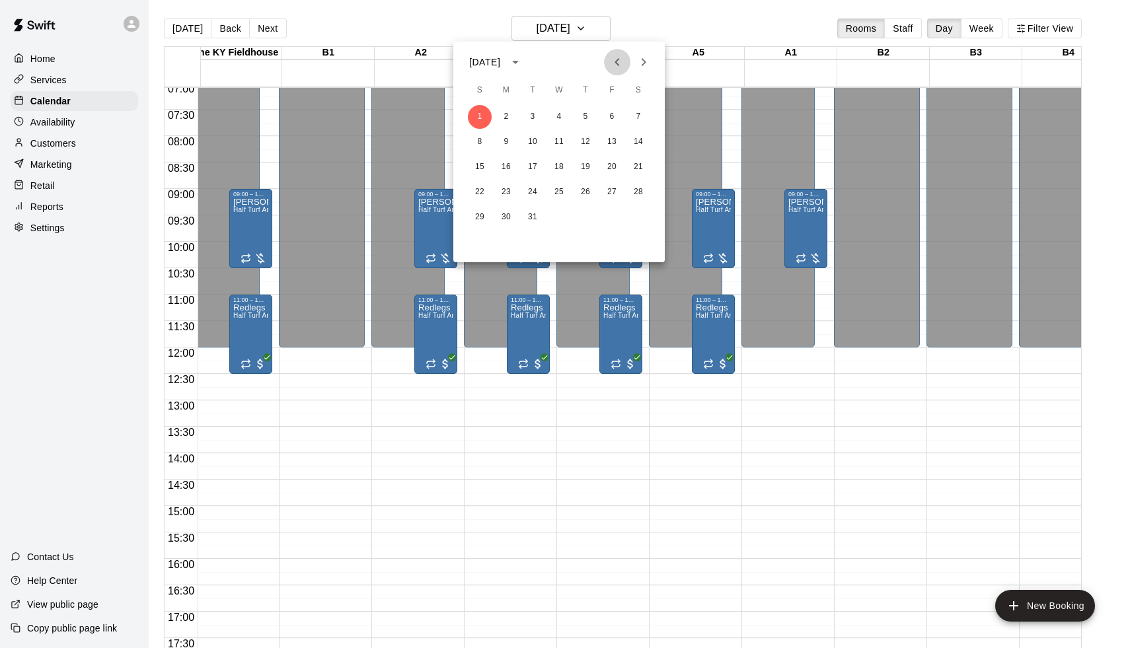
click at [615, 67] on icon "Previous month" at bounding box center [617, 62] width 16 height 16
click at [478, 118] on button "1" at bounding box center [480, 117] width 24 height 24
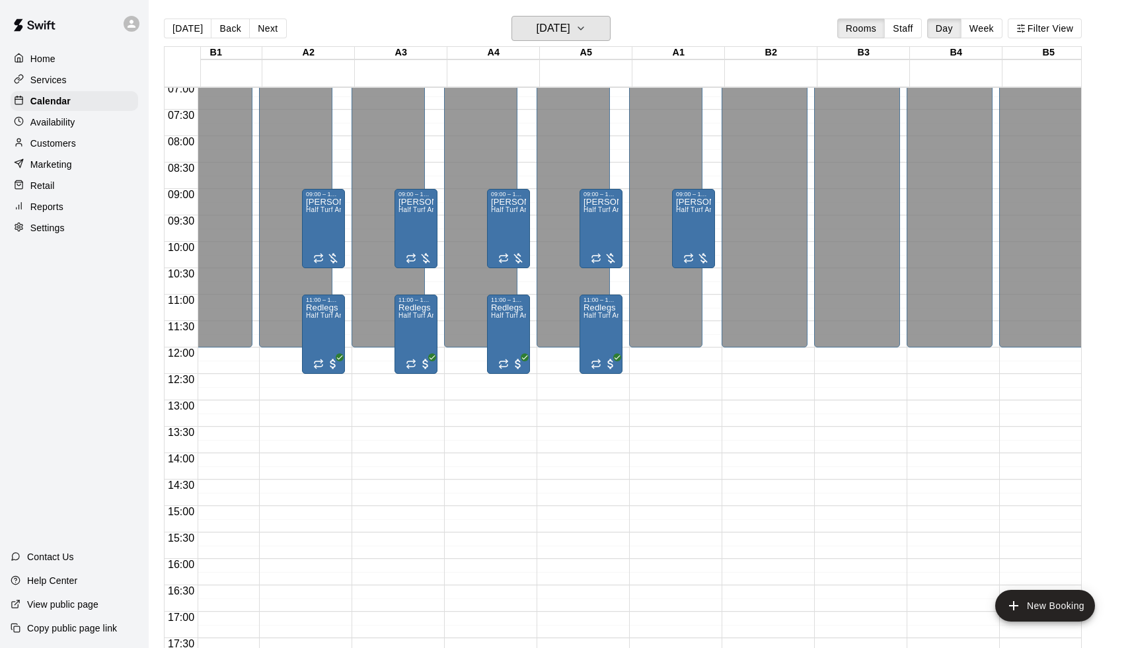
scroll to position [375, 204]
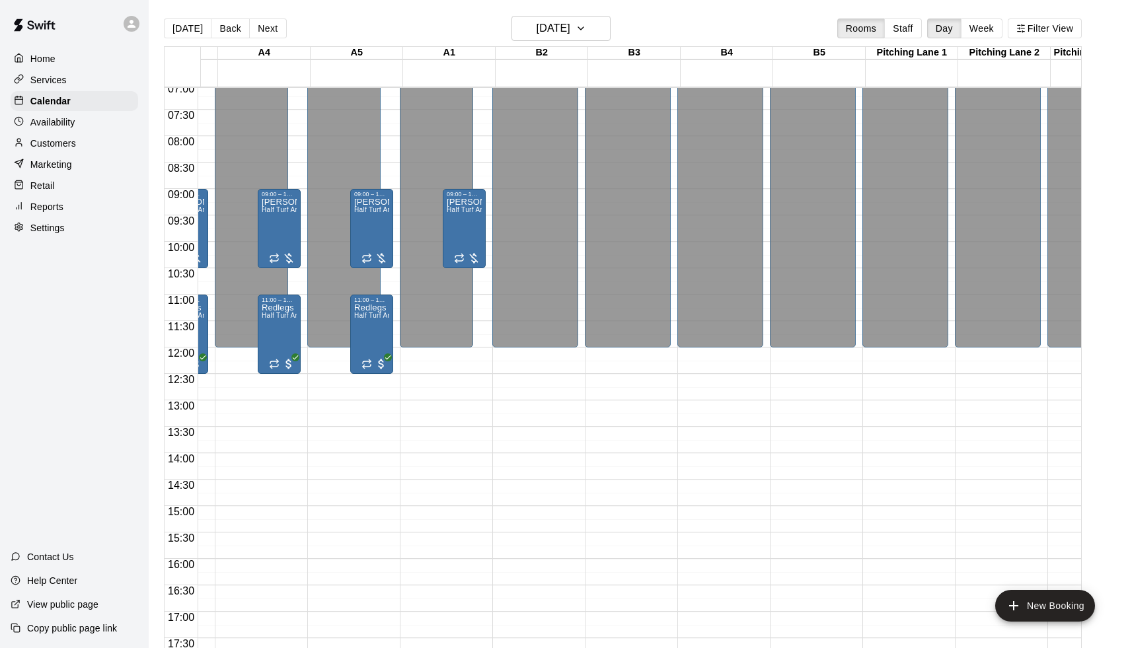
click at [66, 75] on p "Services" at bounding box center [48, 79] width 36 height 13
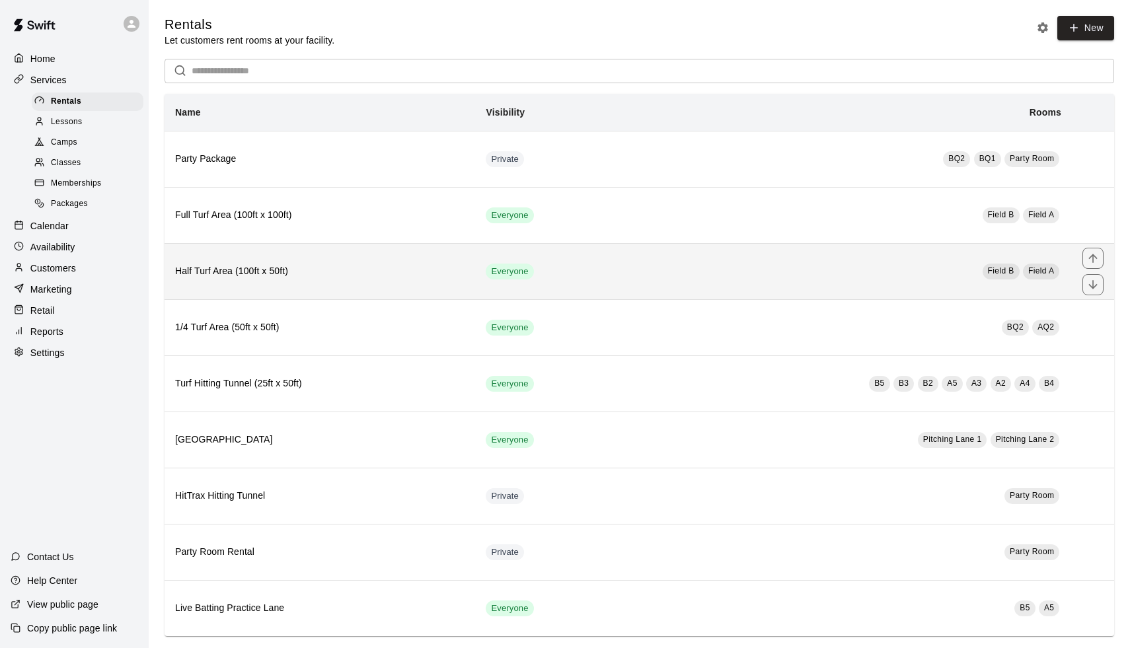
click at [391, 277] on h6 "Half Turf Area (100ft x 50ft)" at bounding box center [319, 271] width 289 height 15
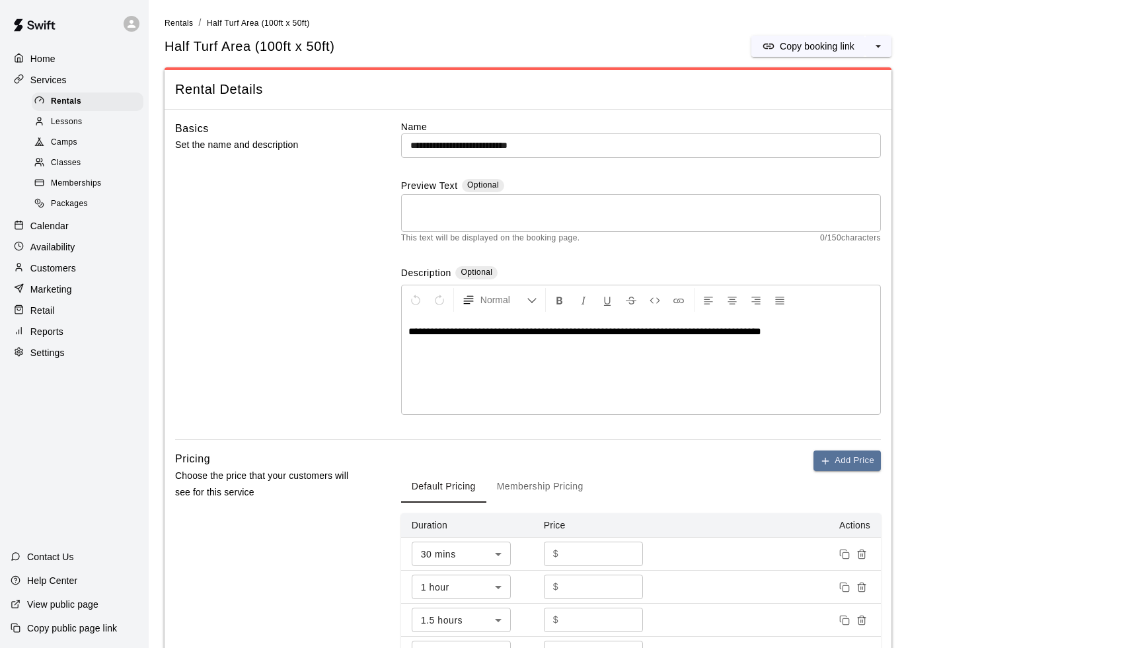
click at [493, 144] on input "**********" at bounding box center [641, 145] width 480 height 24
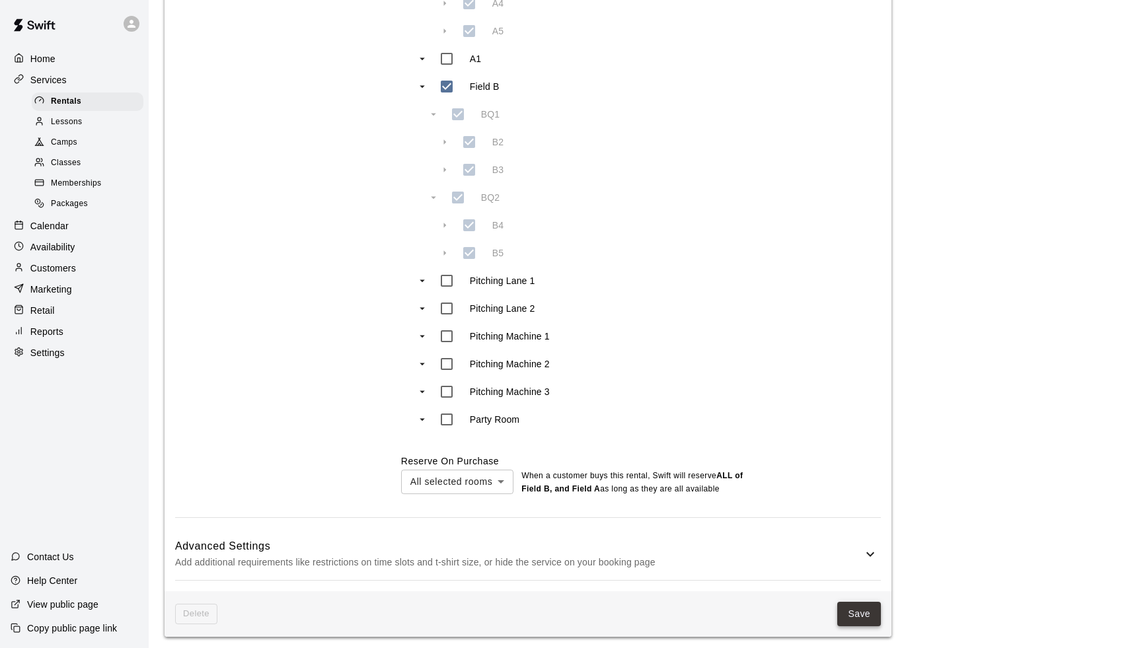
type input "**********"
click at [873, 614] on button "Save" at bounding box center [859, 614] width 44 height 24
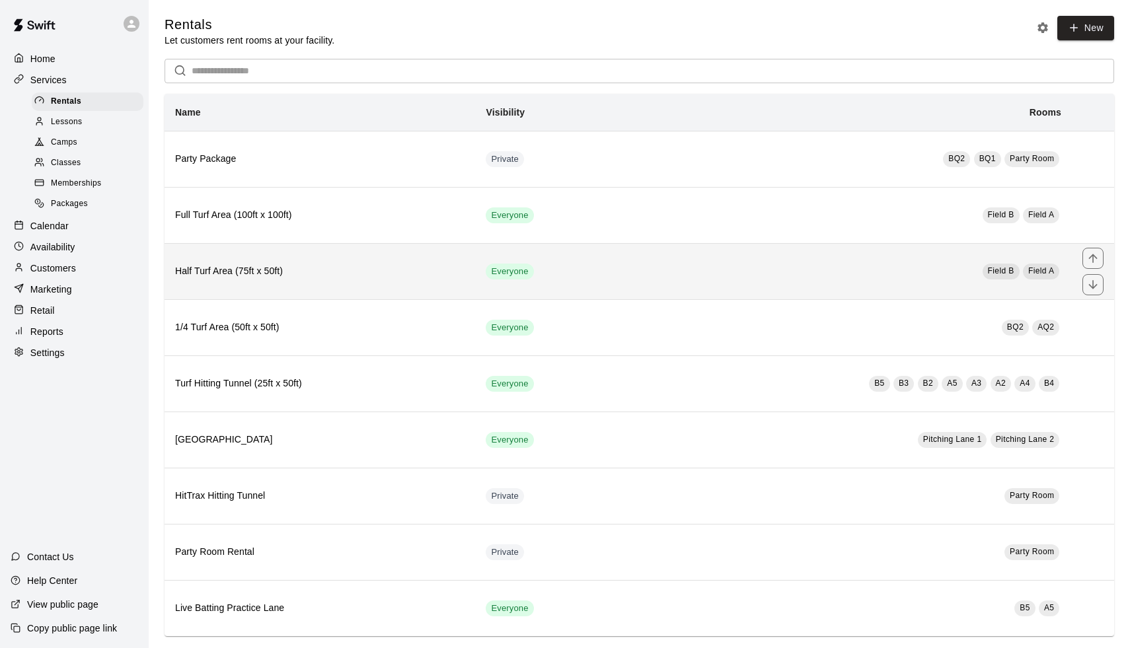
click at [589, 270] on td "Everyone" at bounding box center [547, 271] width 145 height 56
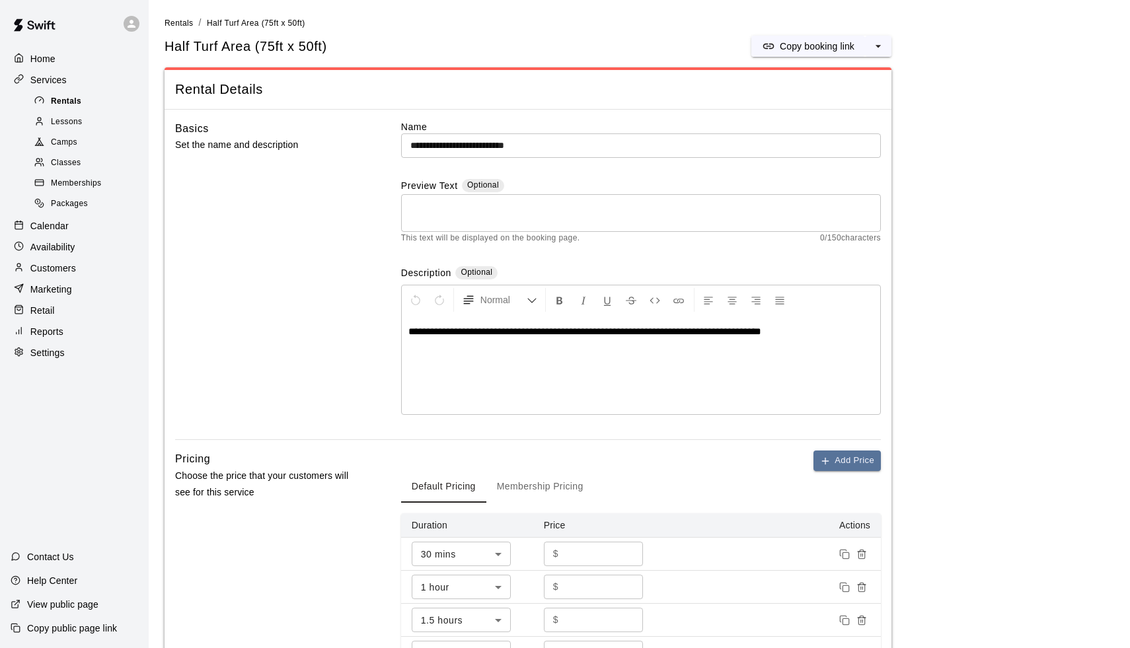
click at [103, 102] on div "Rentals" at bounding box center [88, 101] width 112 height 18
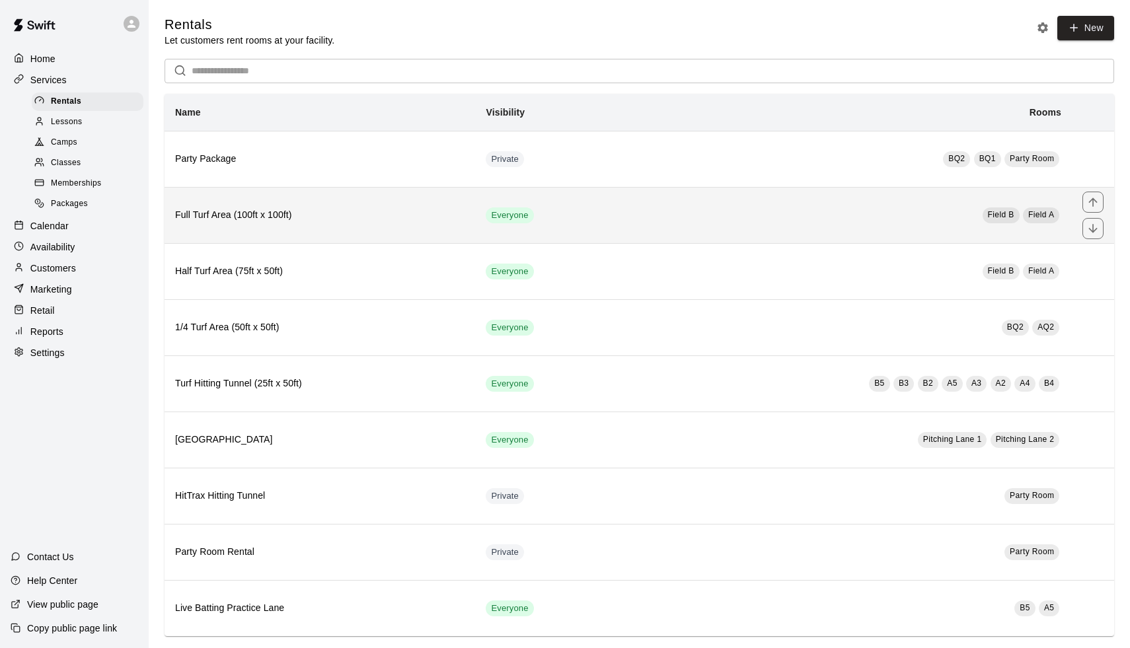
click at [422, 223] on th "Full Turf Area (100ft x 100ft)" at bounding box center [320, 215] width 311 height 56
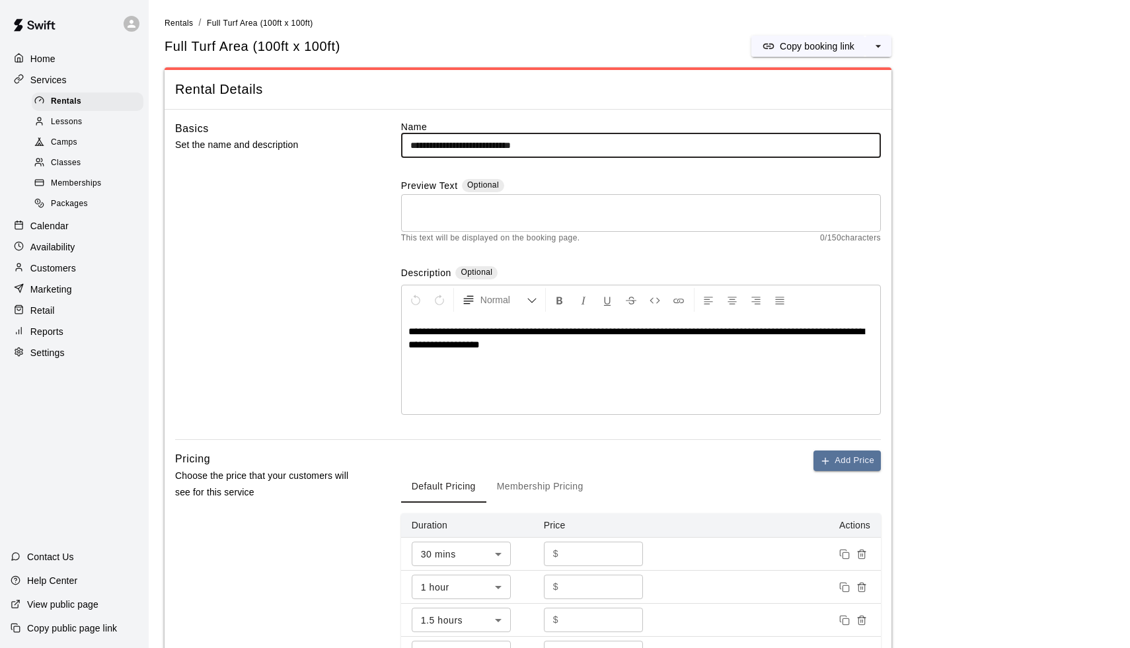
click at [493, 147] on input "**********" at bounding box center [641, 145] width 480 height 24
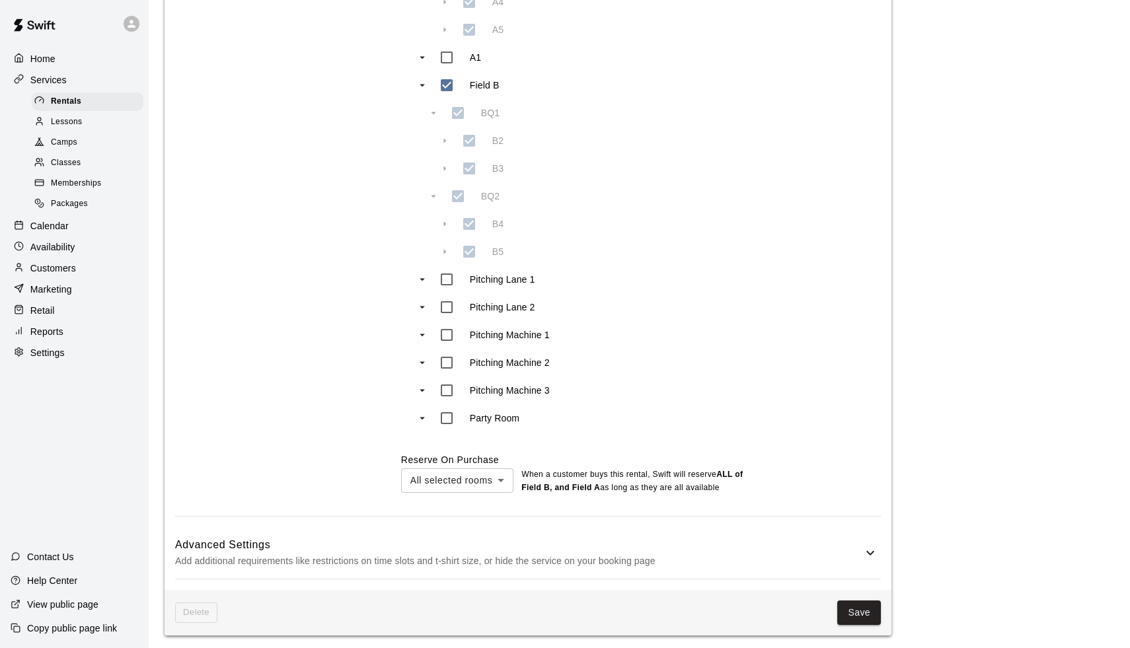
scroll to position [921, 0]
type input "**********"
click at [852, 607] on button "Save" at bounding box center [859, 614] width 44 height 24
